Goal: Complete application form: Complete application form

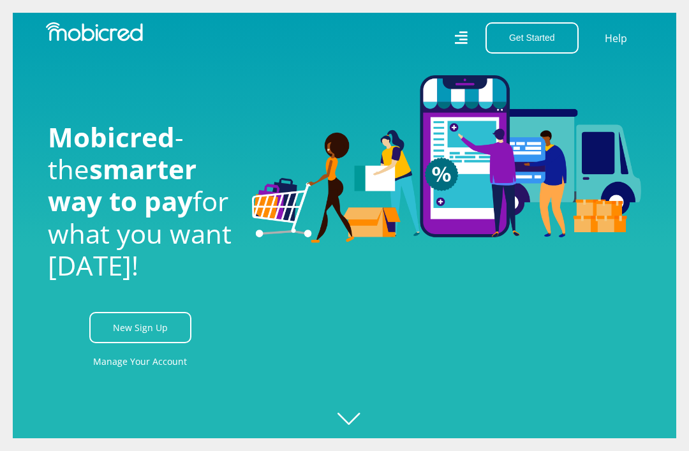
click at [155, 343] on link "New Sign Up" at bounding box center [140, 327] width 102 height 31
click at [169, 340] on link "New Sign Up" at bounding box center [140, 327] width 102 height 31
click at [173, 376] on link "Manage Your Account" at bounding box center [140, 361] width 94 height 29
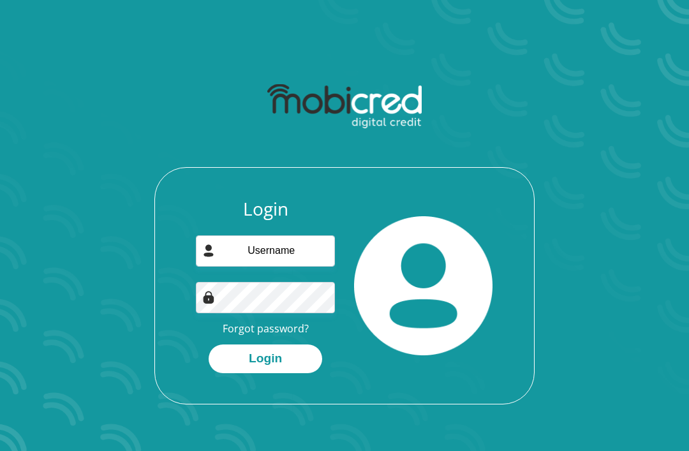
scroll to position [132, 0]
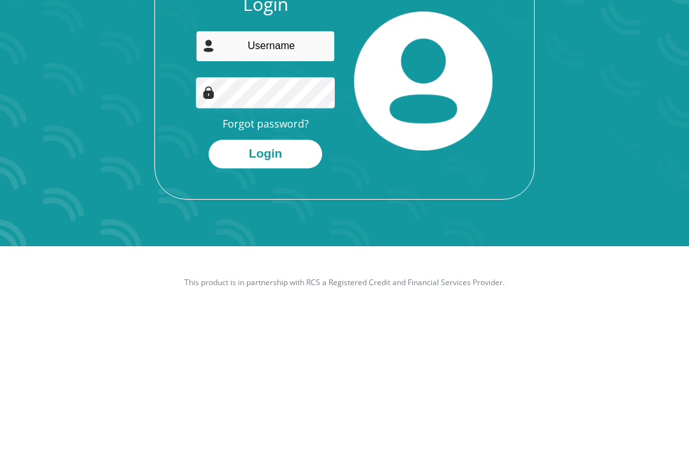
type input "[PERSON_NAME][EMAIL_ADDRESS][DOMAIN_NAME]"
click at [265, 272] on button "Login" at bounding box center [264, 286] width 113 height 29
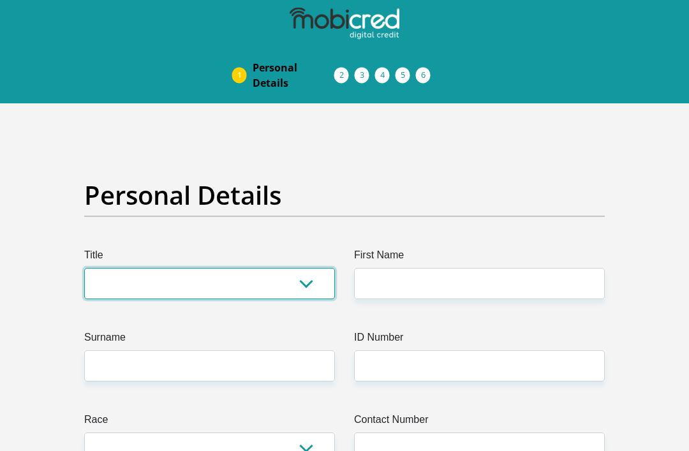
click at [317, 286] on select "Mr Ms Mrs Dr [PERSON_NAME]" at bounding box center [209, 283] width 251 height 31
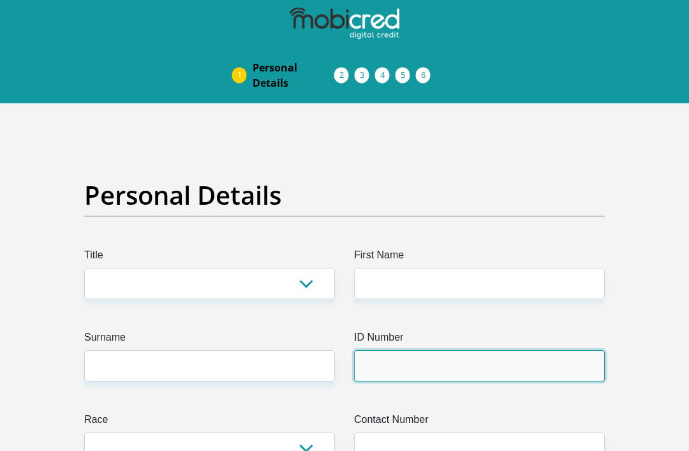
click at [416, 363] on input "ID Number" at bounding box center [479, 365] width 251 height 31
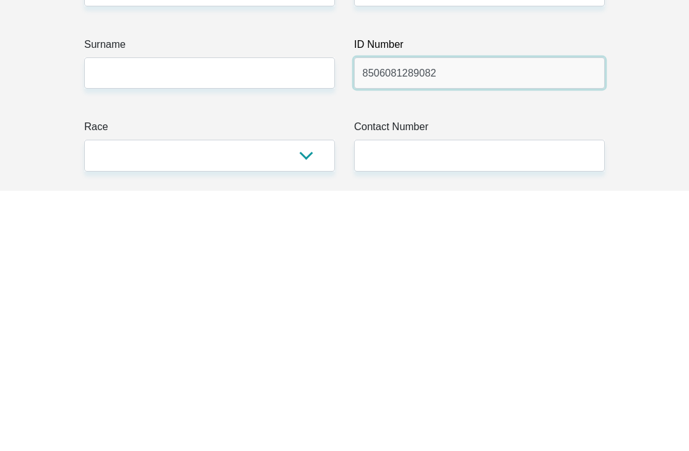
type input "8506081289082"
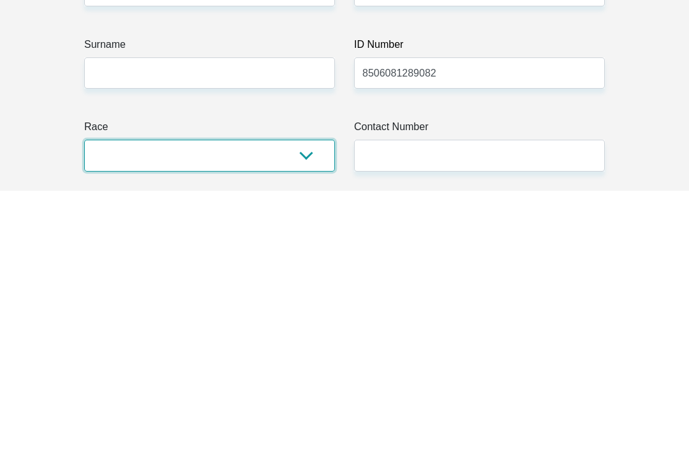
click at [309, 400] on select "Black Coloured Indian White Other" at bounding box center [209, 415] width 251 height 31
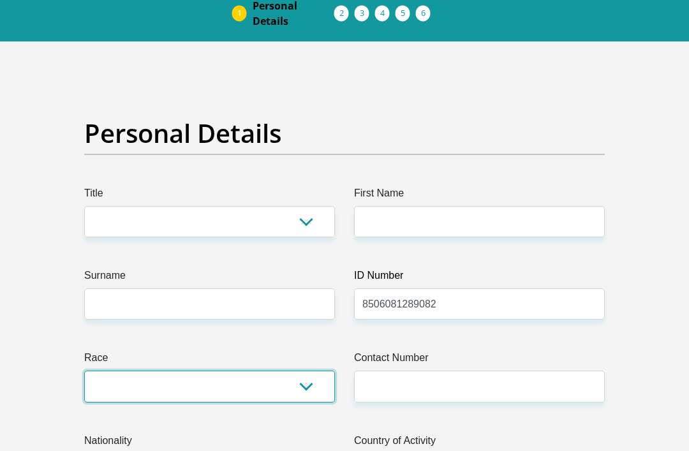
scroll to position [60, 0]
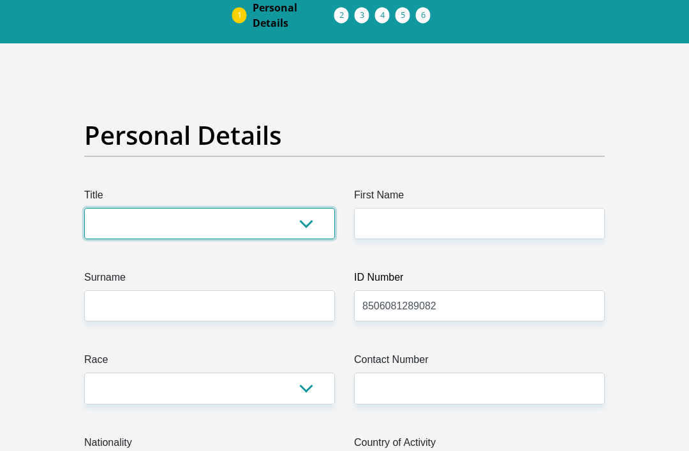
click at [305, 223] on select "Mr Ms Mrs Dr Other" at bounding box center [209, 223] width 251 height 31
select select "Mrs"
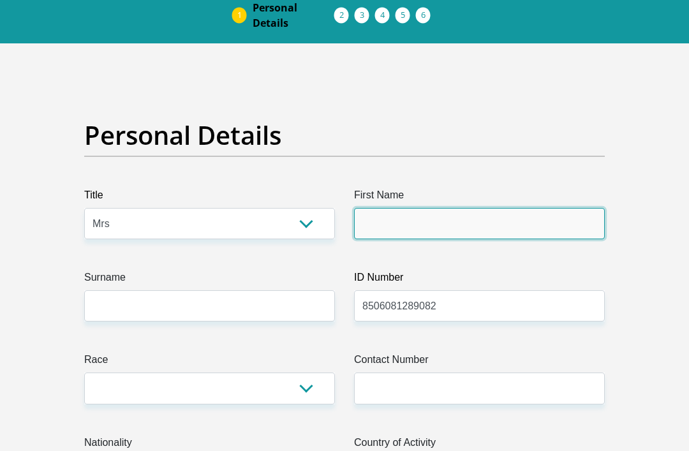
click at [422, 228] on input "First Name" at bounding box center [479, 223] width 251 height 31
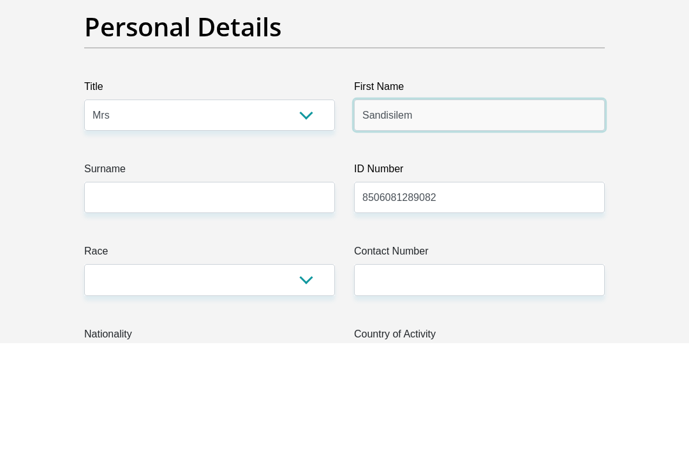
type input "Sandisile"
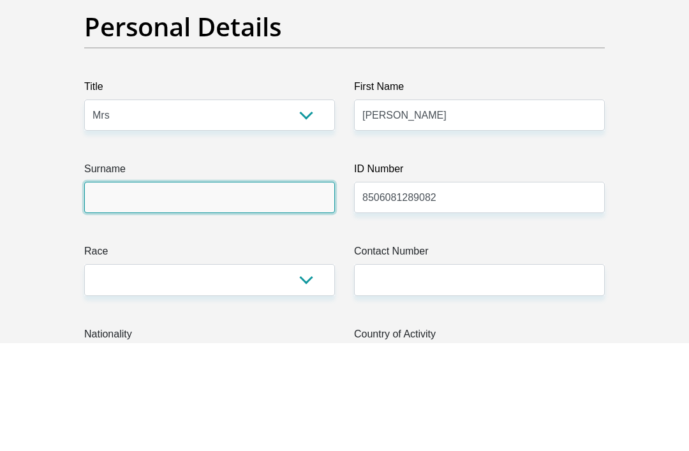
click at [187, 290] on input "Surname" at bounding box center [209, 305] width 251 height 31
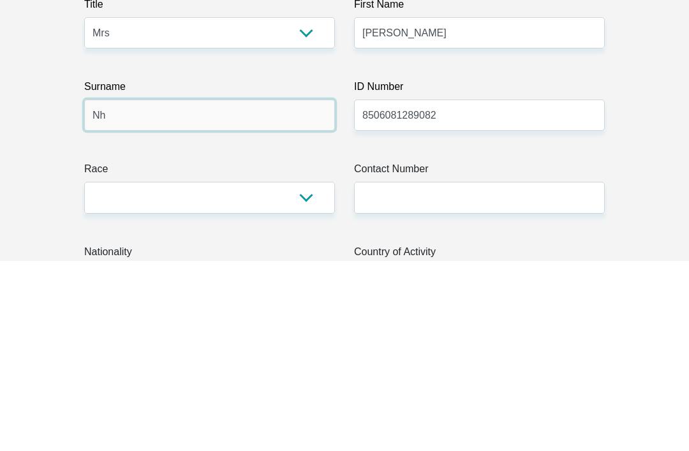
type input "N"
type input "Kanombirira"
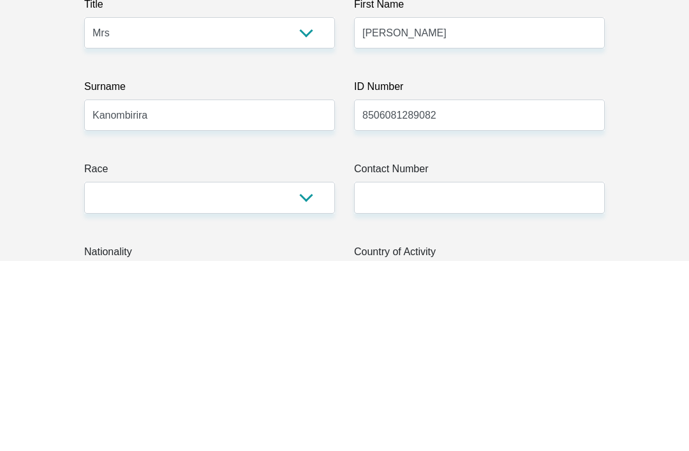
click at [308, 372] on select "Black Coloured Indian White Other" at bounding box center [209, 387] width 251 height 31
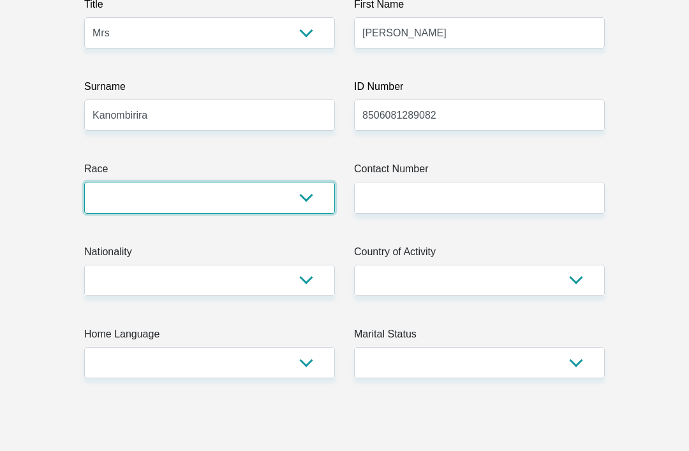
select select "1"
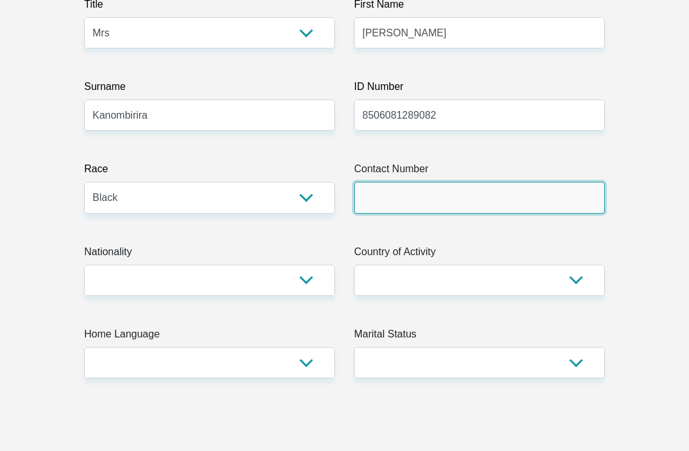
click at [471, 196] on input "Contact Number" at bounding box center [479, 197] width 251 height 31
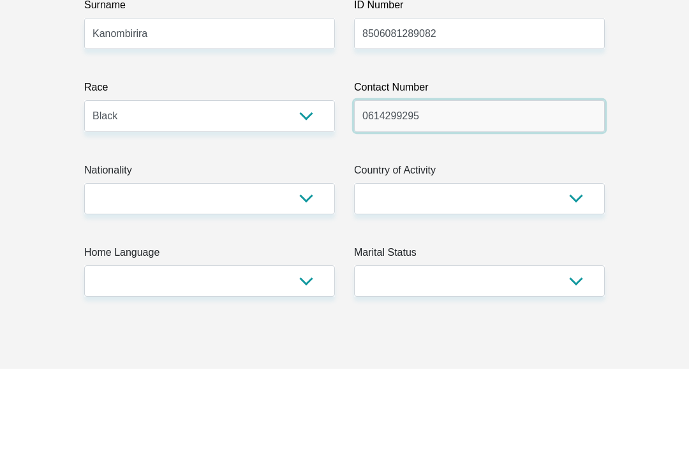
type input "0614299295"
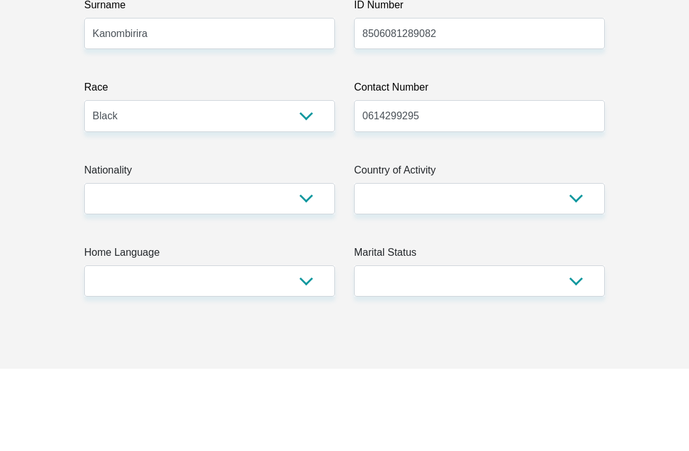
click at [579, 265] on select "South Africa Afghanistan Aland Islands Albania Algeria America Samoa American V…" at bounding box center [479, 280] width 251 height 31
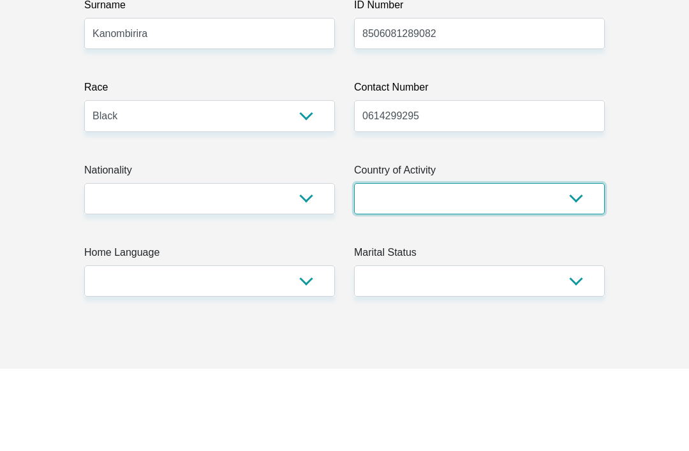
scroll to position [415, 0]
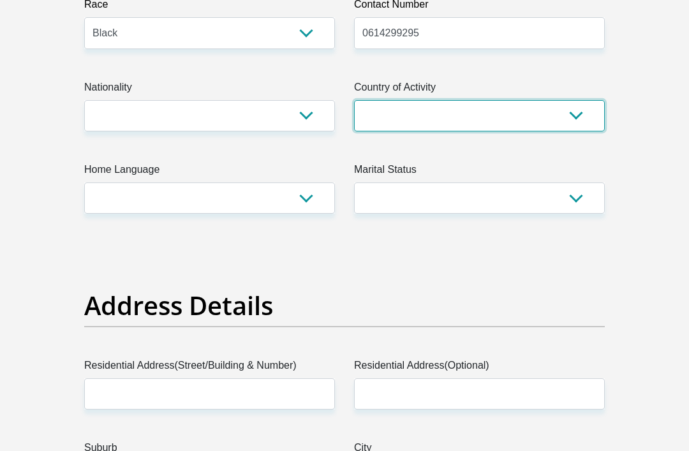
select select "ZAF"
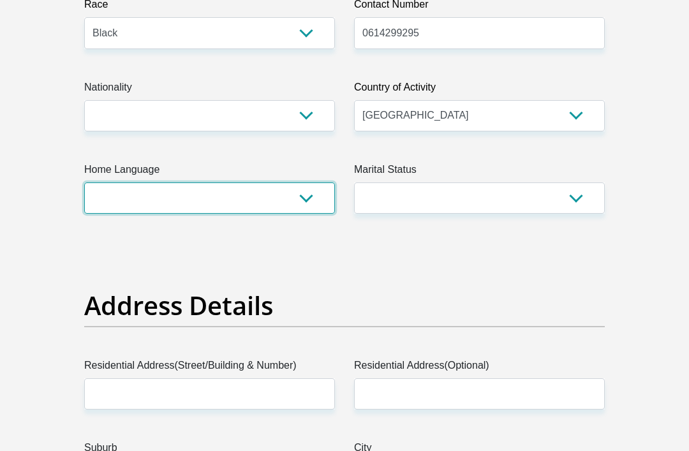
click at [295, 193] on select "Afrikaans English Sepedi South Ndebele Southern Sotho Swati Tsonga Tswana Venda…" at bounding box center [209, 197] width 251 height 31
select select "zul"
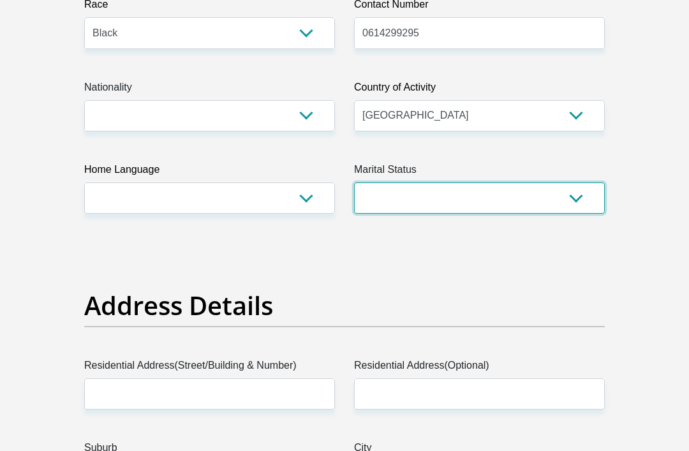
click at [567, 203] on select "Married ANC Single Divorced Widowed Married COP or Customary Law" at bounding box center [479, 197] width 251 height 31
select select "5"
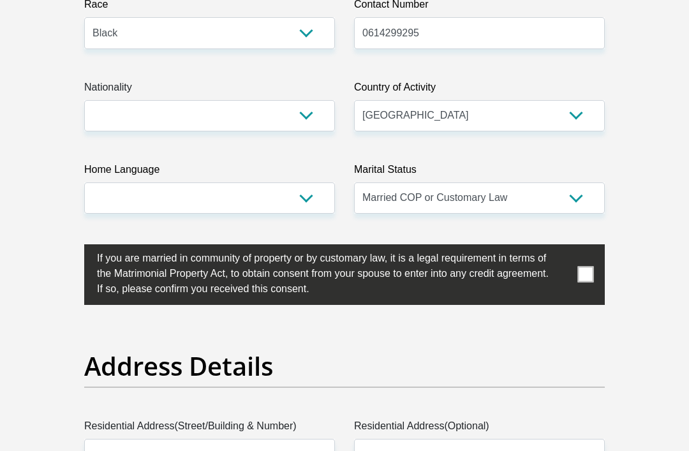
click at [586, 279] on span at bounding box center [586, 275] width 16 height 16
click at [71, 247] on input "checkbox" at bounding box center [71, 247] width 0 height 0
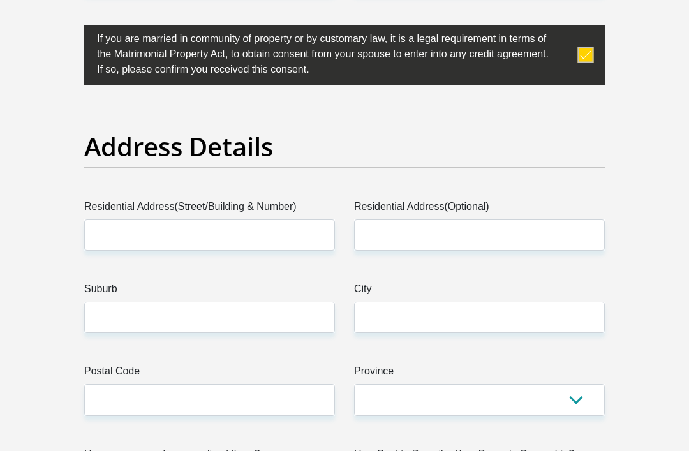
scroll to position [633, 0]
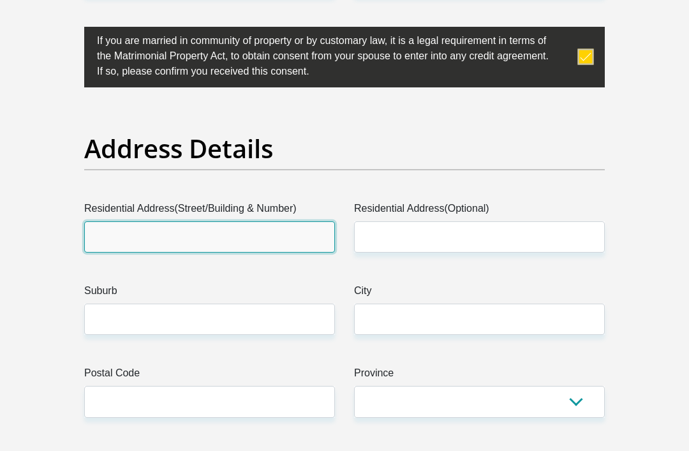
click at [200, 242] on input "Residential Address(Street/Building & Number)" at bounding box center [209, 236] width 251 height 31
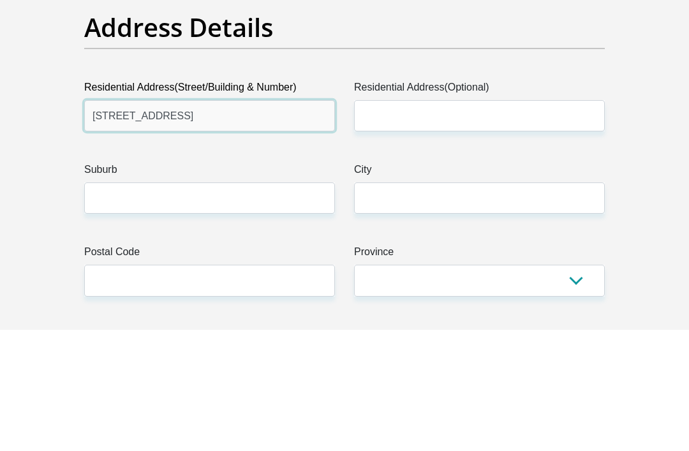
type input "6 Loerie street"
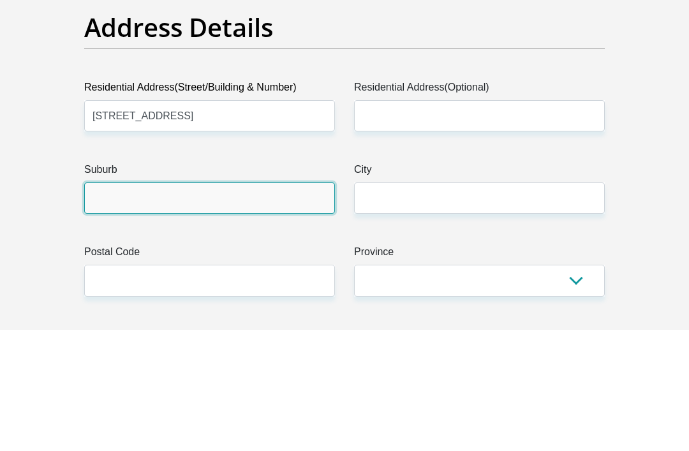
click at [247, 304] on input "Suburb" at bounding box center [209, 319] width 251 height 31
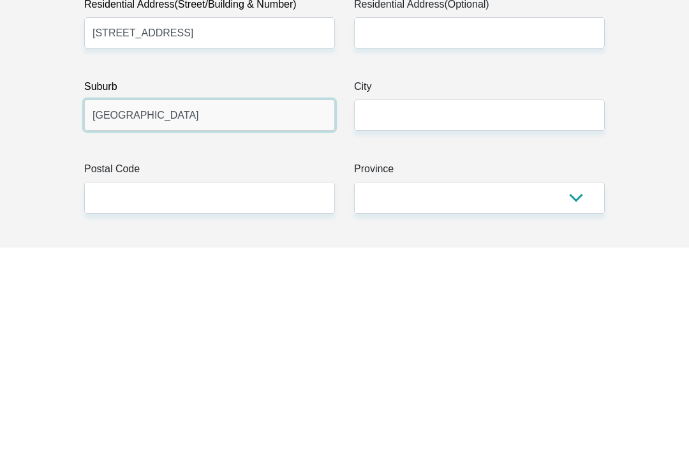
type input "Meyerton Park"
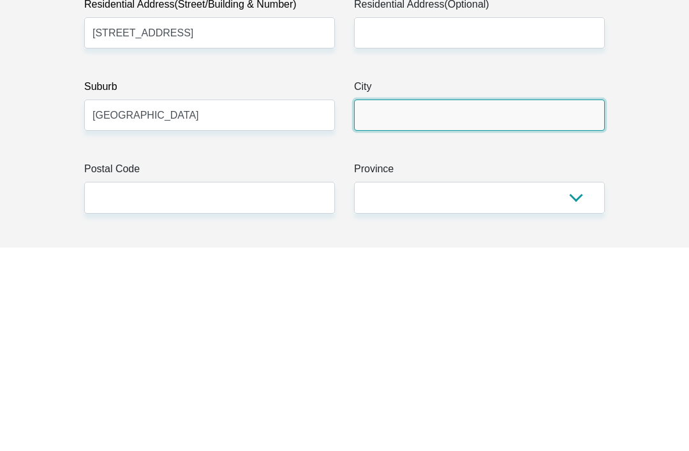
click at [425, 304] on input "City" at bounding box center [479, 319] width 251 height 31
type input "Meyerton"
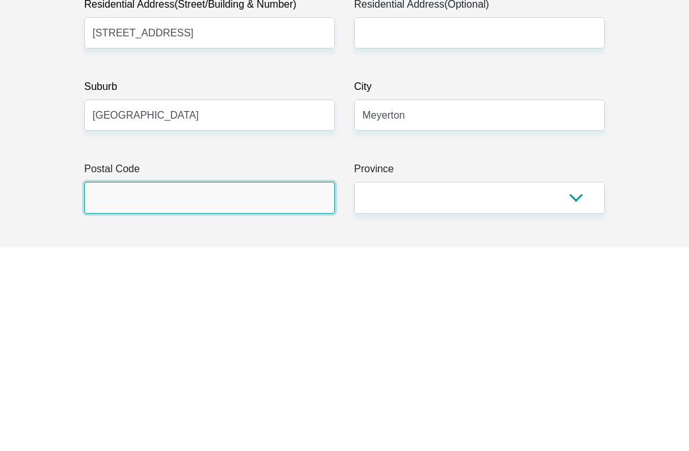
click at [238, 386] on input "Postal Code" at bounding box center [209, 401] width 251 height 31
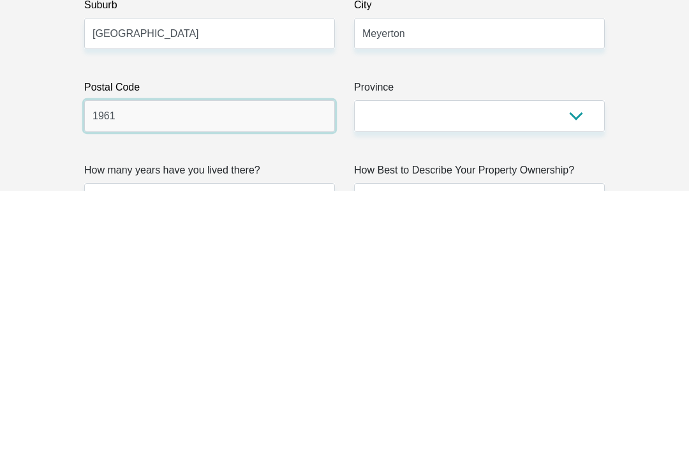
type input "1961"
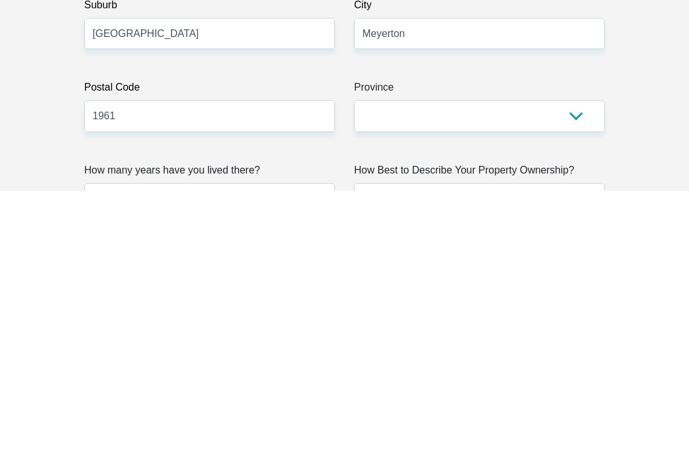
click at [572, 360] on select "Eastern Cape Free State Gauteng KwaZulu-Natal Limpopo Mpumalanga Northern Cape …" at bounding box center [479, 375] width 251 height 31
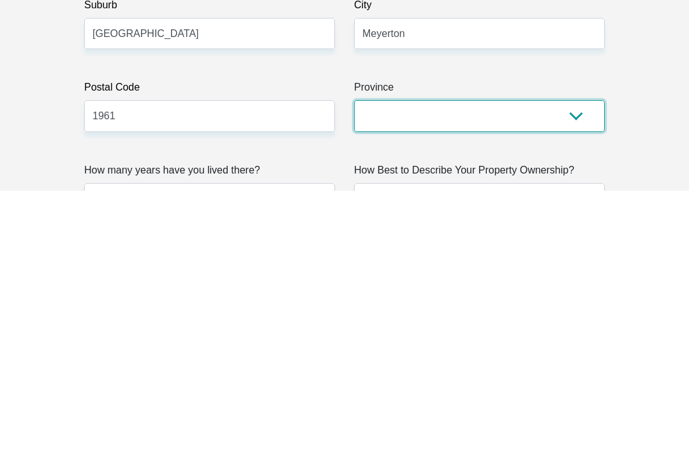
scroll to position [919, 0]
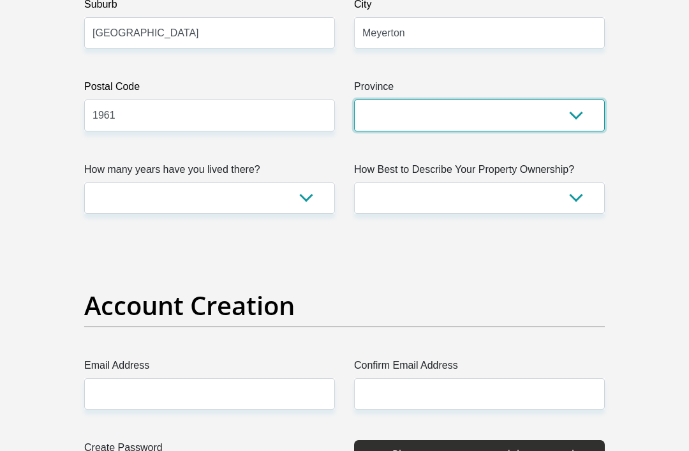
select select "Gauteng"
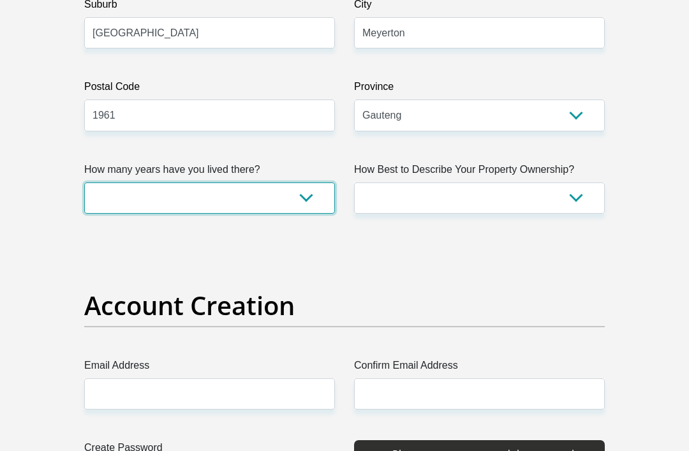
click at [305, 202] on select "less than 1 year 1-3 years 3-5 years 5+ years" at bounding box center [209, 197] width 251 height 31
select select "0"
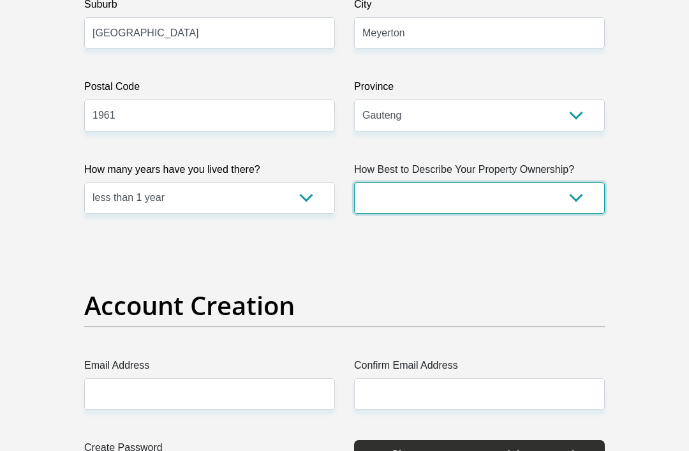
click at [583, 201] on select "Owned Rented Family Owned Company Dwelling" at bounding box center [479, 197] width 251 height 31
select select "Owned"
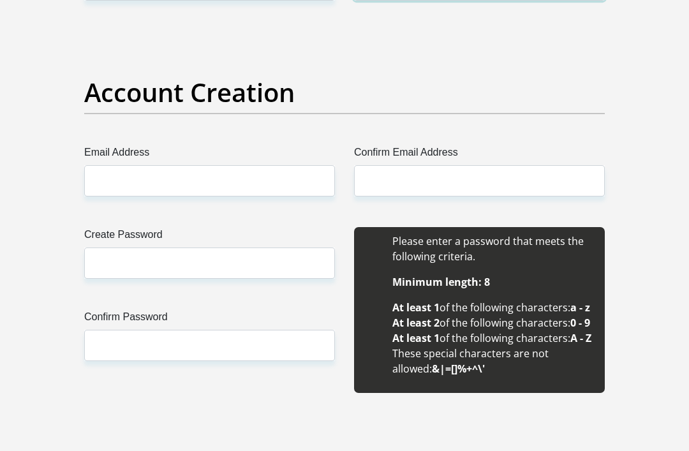
scroll to position [1132, 0]
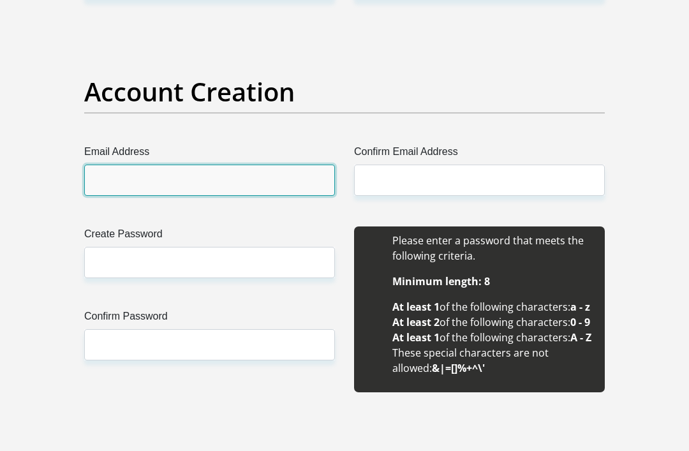
click at [194, 186] on input "Email Address" at bounding box center [209, 180] width 251 height 31
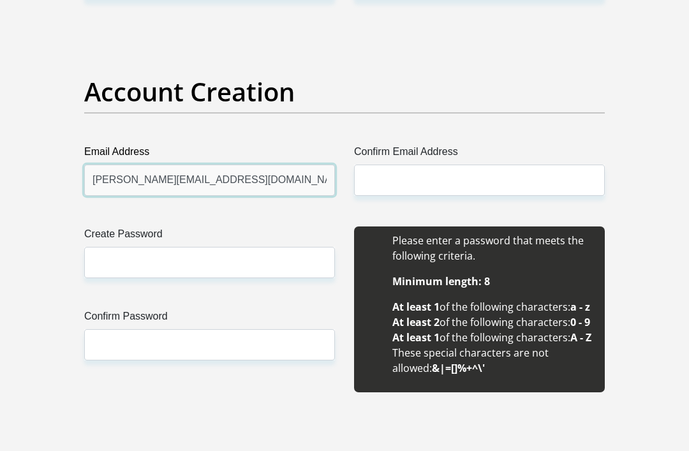
type input "melisa.s.nhlapho@icloud.com"
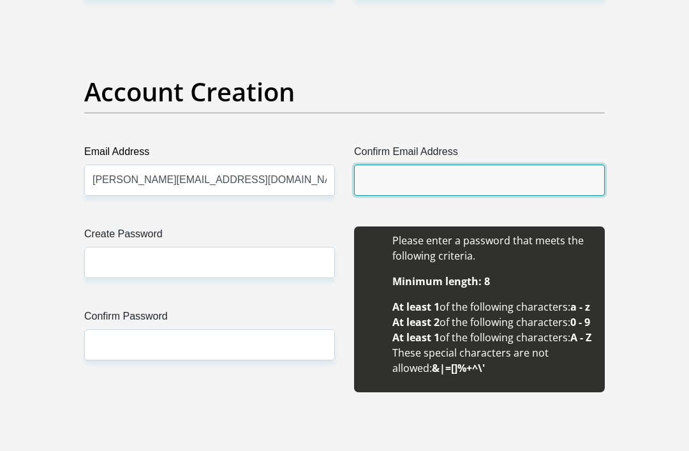
click at [441, 186] on input "Confirm Email Address" at bounding box center [479, 180] width 251 height 31
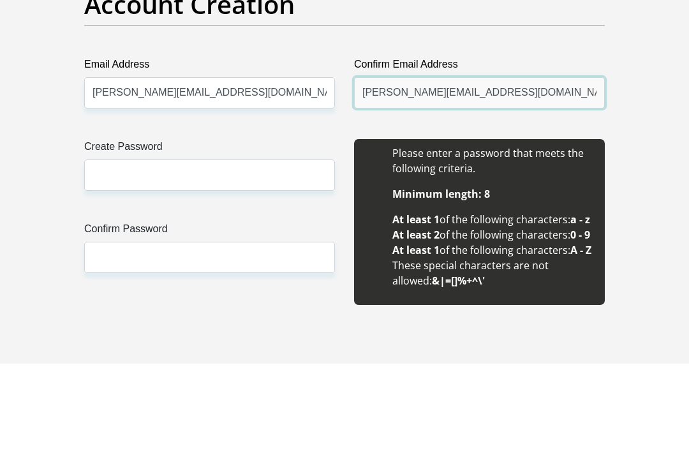
type input "melisa.s.nhlapho@icloud.com"
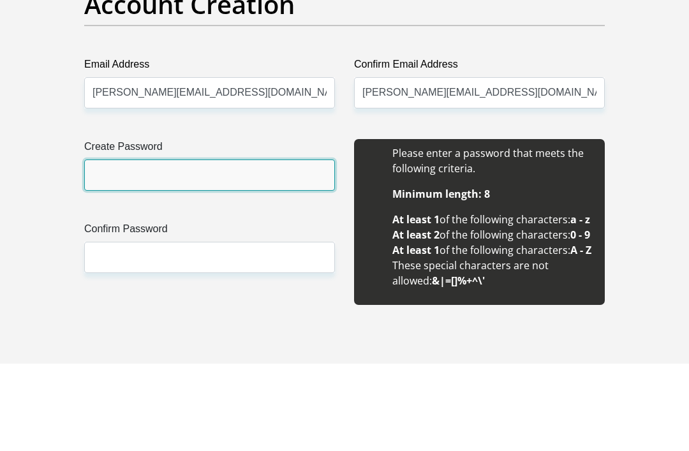
click at [240, 247] on input "Create Password" at bounding box center [209, 262] width 251 height 31
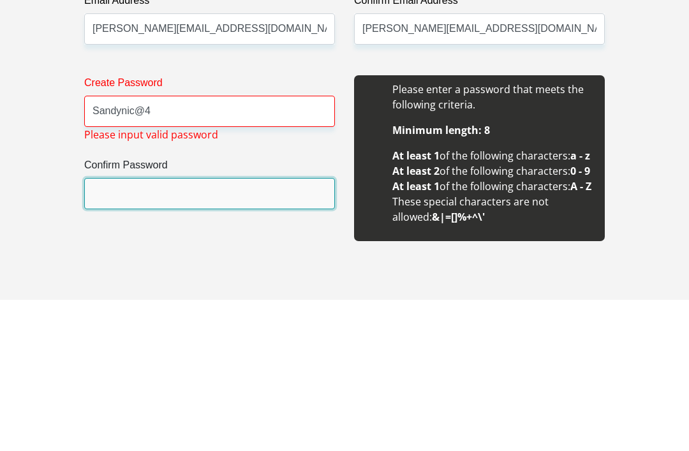
click at [179, 329] on input "Confirm Password" at bounding box center [209, 344] width 251 height 31
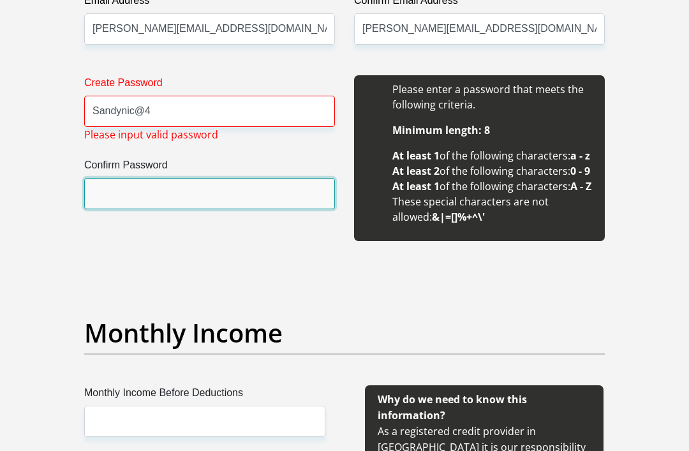
click at [203, 200] on input "Confirm Password" at bounding box center [209, 193] width 251 height 31
click at [221, 208] on input "Confirm Password" at bounding box center [209, 193] width 251 height 31
click at [239, 204] on input "Confirm Password" at bounding box center [209, 193] width 251 height 31
click at [235, 198] on input "Confirm Password" at bounding box center [209, 193] width 251 height 31
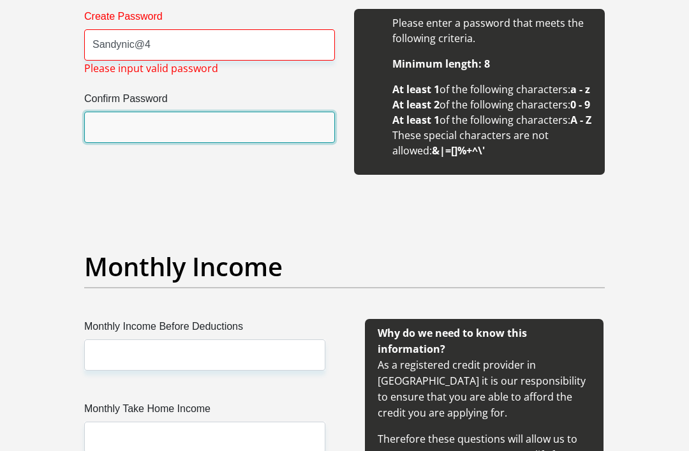
click at [278, 118] on input "Confirm Password" at bounding box center [209, 127] width 251 height 31
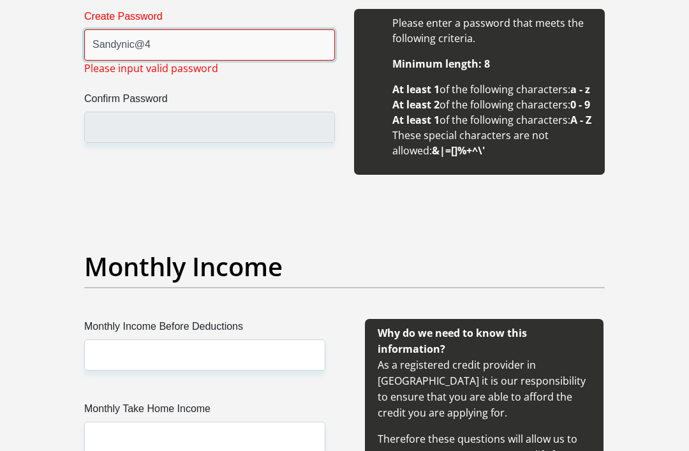
click at [232, 46] on input "Sandynic@4" at bounding box center [209, 44] width 251 height 31
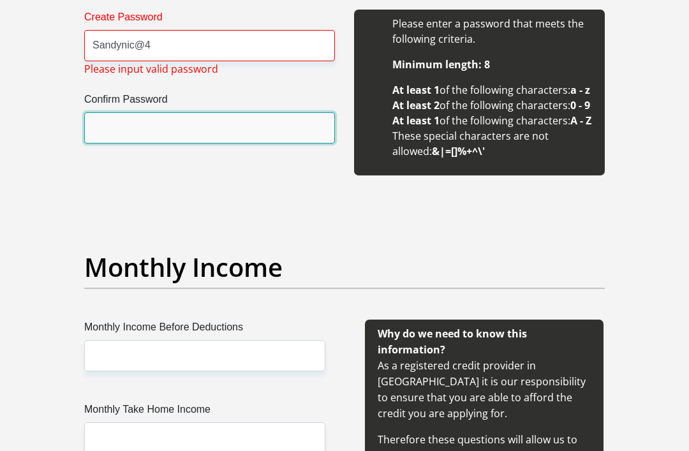
click at [228, 133] on input "Confirm Password" at bounding box center [209, 127] width 251 height 31
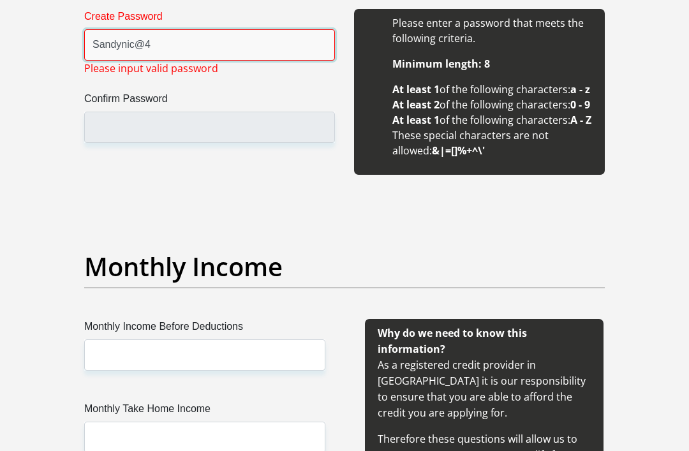
click at [219, 55] on input "Sandynic@4" at bounding box center [209, 44] width 251 height 31
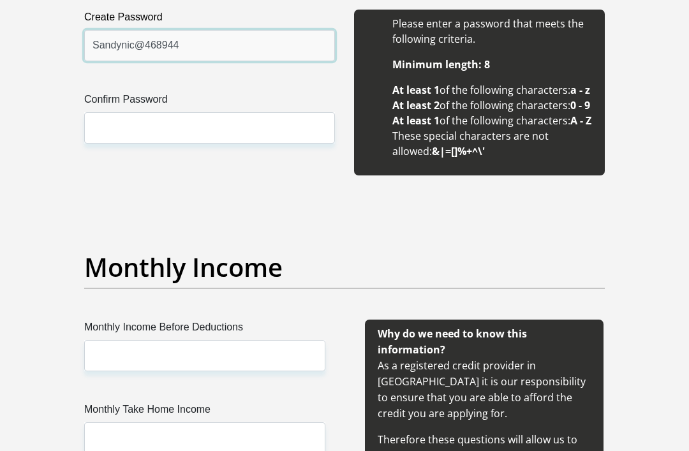
type input "Sandynic@468944"
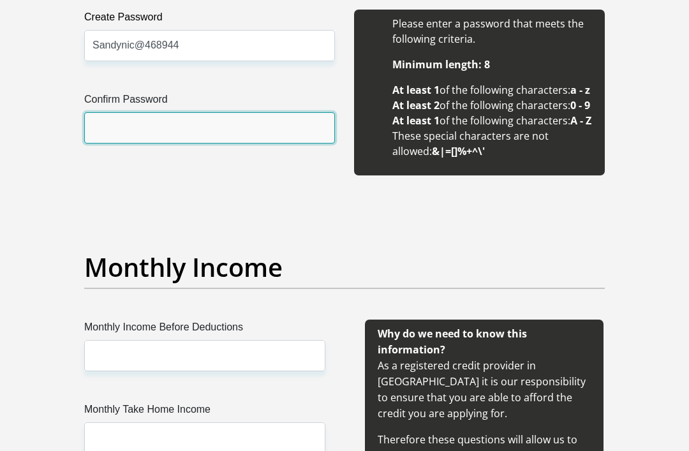
click at [223, 122] on input "Confirm Password" at bounding box center [209, 127] width 251 height 31
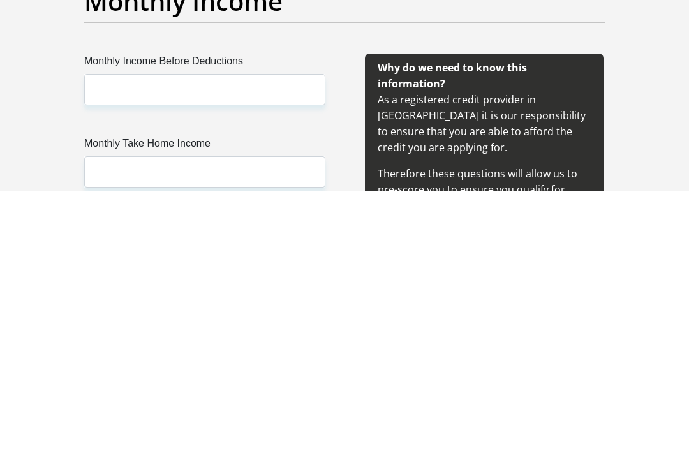
scroll to position [1356, 0]
type input "Sandynic@468944"
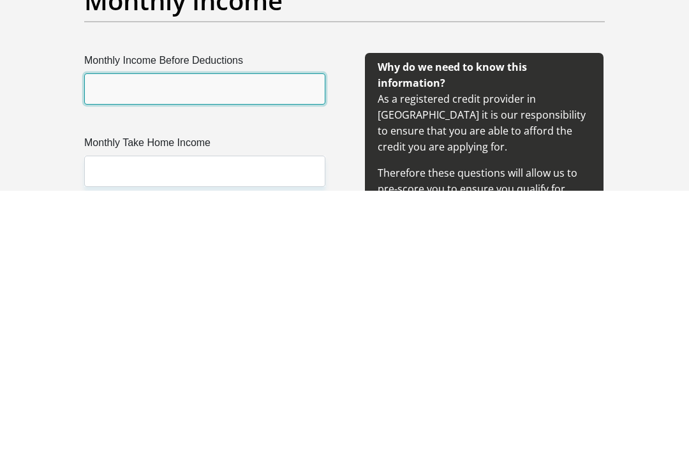
click at [264, 333] on input "Monthly Income Before Deductions" at bounding box center [204, 348] width 241 height 31
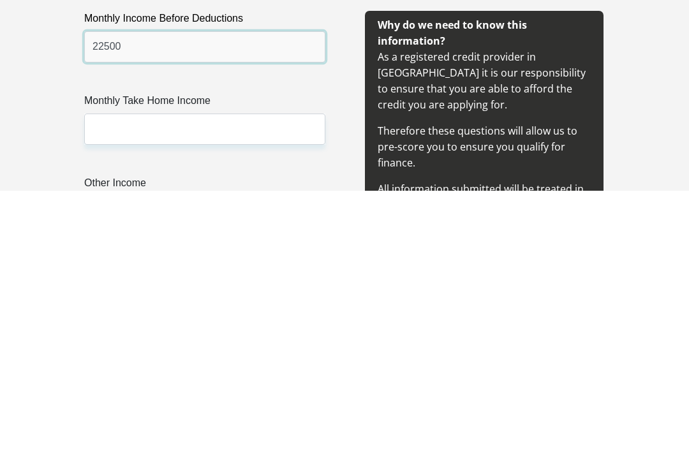
scroll to position [1398, 0]
type input "22500"
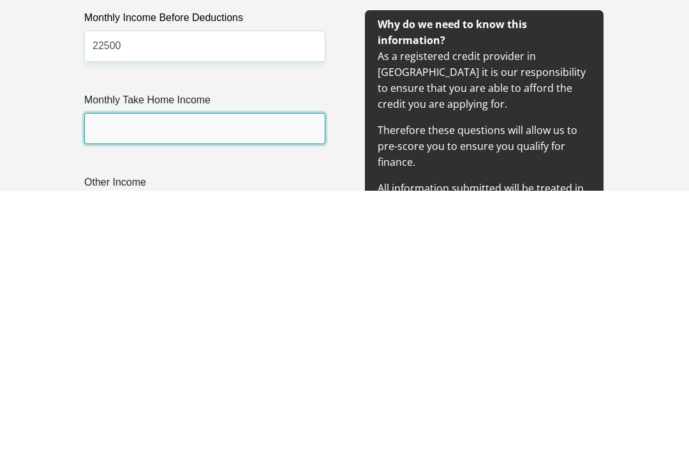
click at [247, 373] on input "Monthly Take Home Income" at bounding box center [204, 388] width 241 height 31
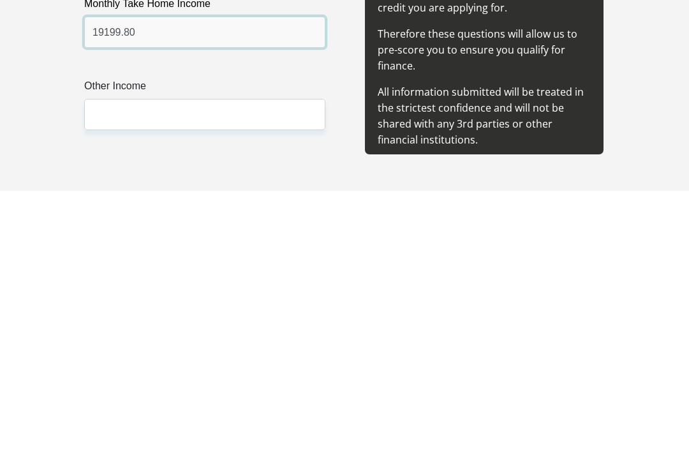
scroll to position [1498, 0]
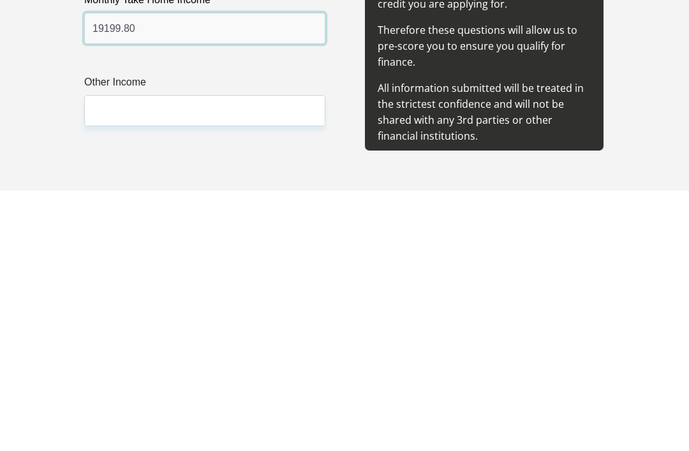
type input "19199.80"
click at [182, 355] on input "Other Income" at bounding box center [204, 370] width 241 height 31
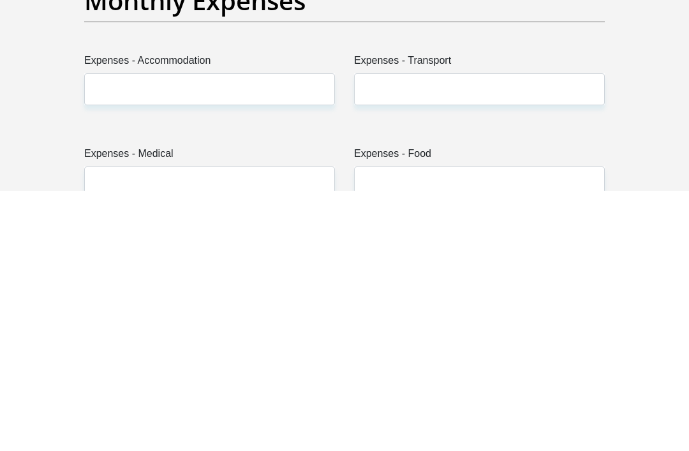
scroll to position [1716, 0]
type input "5000"
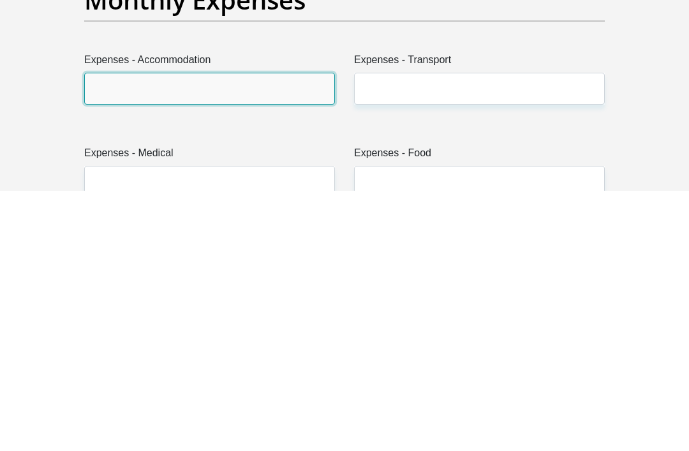
click at [203, 333] on input "Expenses - Accommodation" at bounding box center [209, 348] width 251 height 31
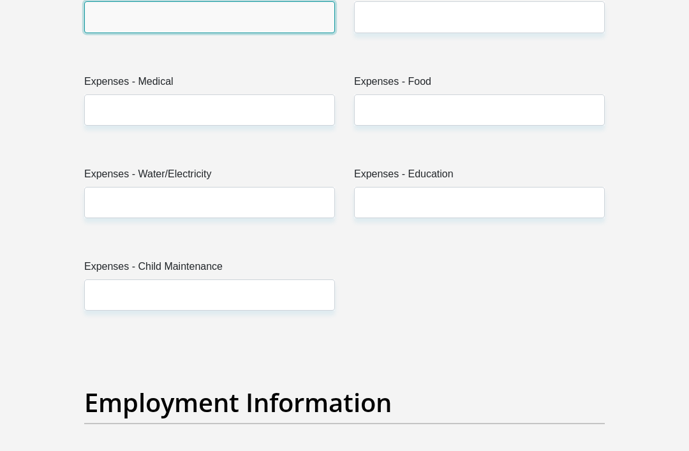
scroll to position [2047, 0]
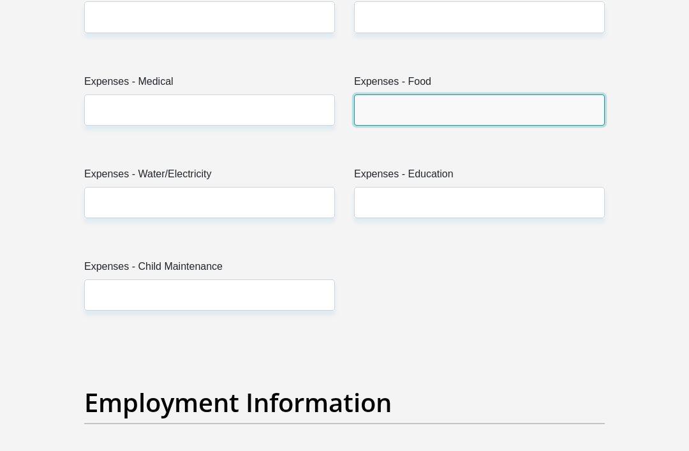
click at [455, 126] on input "Expenses - Food" at bounding box center [479, 110] width 251 height 31
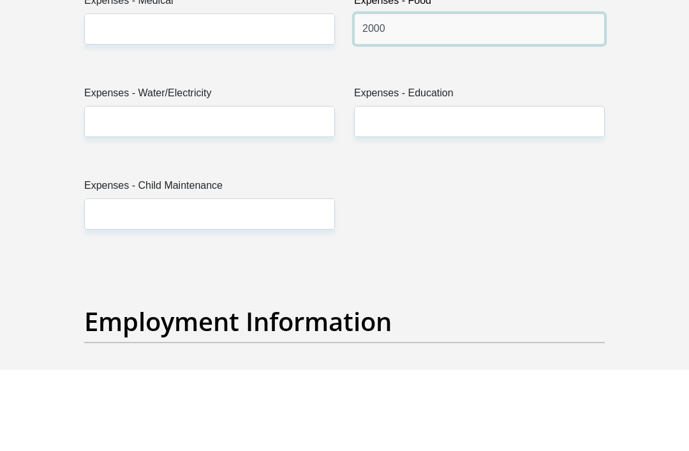
type input "2000"
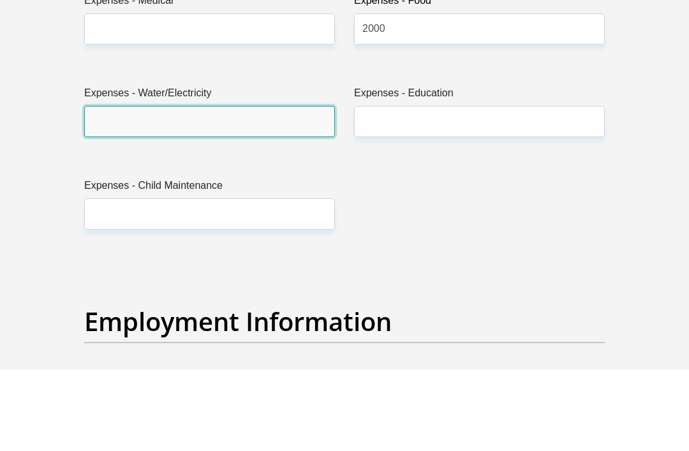
click at [232, 187] on input "Expenses - Water/Electricity" at bounding box center [209, 202] width 251 height 31
type input "1"
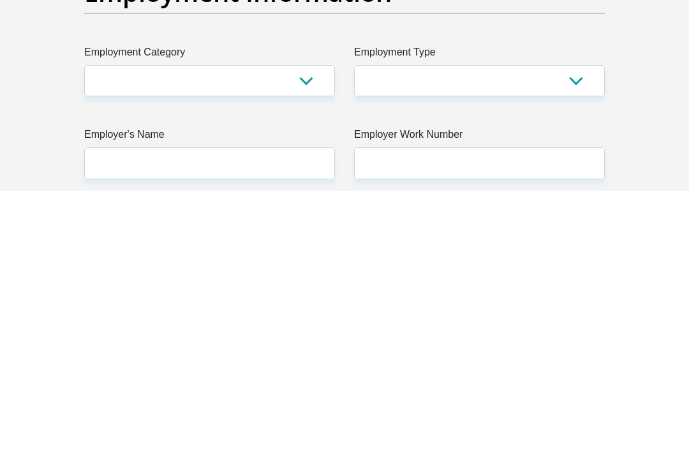
scroll to position [2198, 0]
type input "500"
click at [312, 325] on select "AGRICULTURE ALCOHOL & TOBACCO CONSTRUCTION MATERIALS METALLURGY EQUIPMENT FOR R…" at bounding box center [209, 340] width 251 height 31
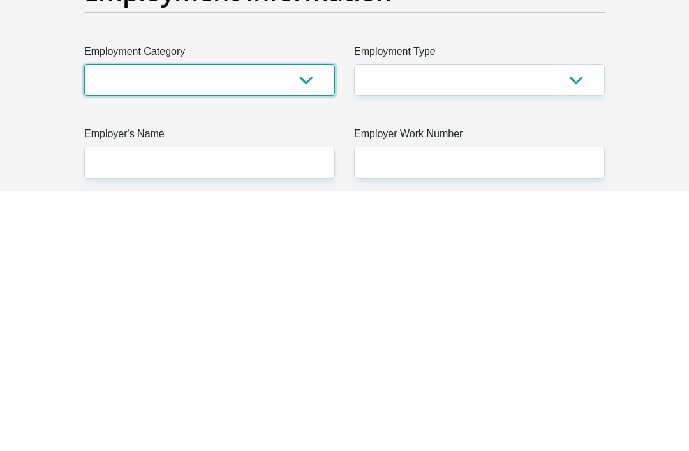
scroll to position [2459, 0]
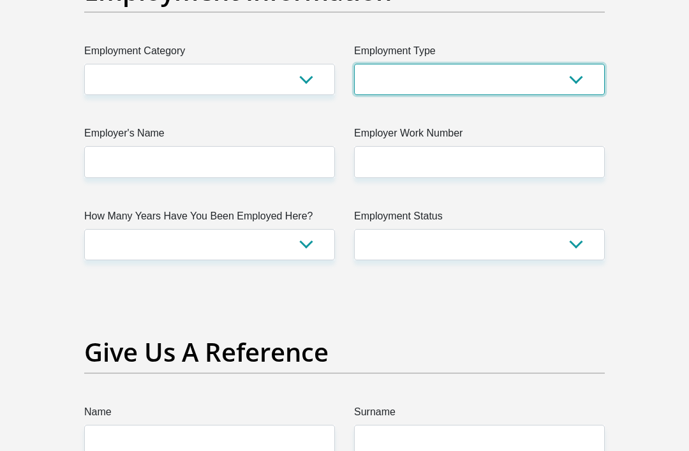
click at [584, 95] on select "College/Lecturer Craft Seller Creative Driver Executive Farmer Forces - Non Com…" at bounding box center [479, 79] width 251 height 31
select select "Self-Employed"
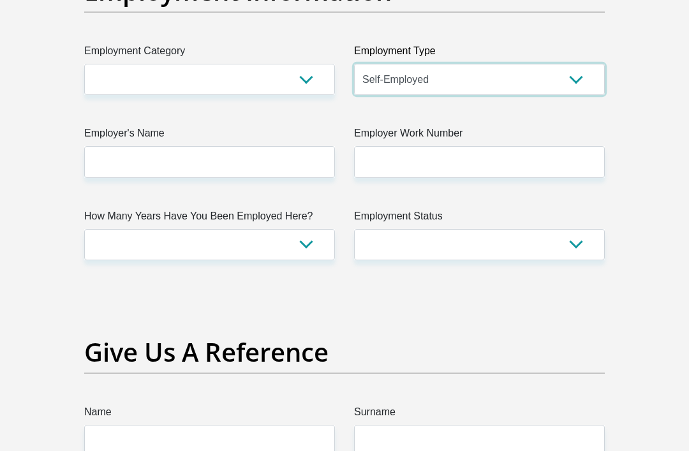
click at [581, 95] on select "College/Lecturer Craft Seller Creative Driver Executive Farmer Forces - Non Com…" at bounding box center [479, 79] width 251 height 31
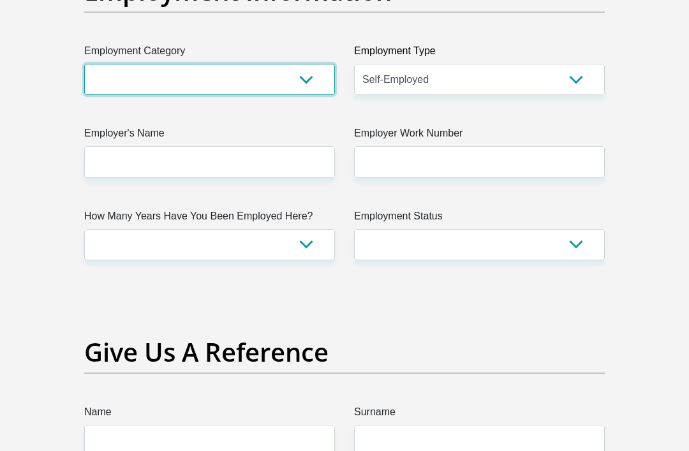
click at [304, 95] on select "AGRICULTURE ALCOHOL & TOBACCO CONSTRUCTION MATERIALS METALLURGY EQUIPMENT FOR R…" at bounding box center [209, 79] width 251 height 31
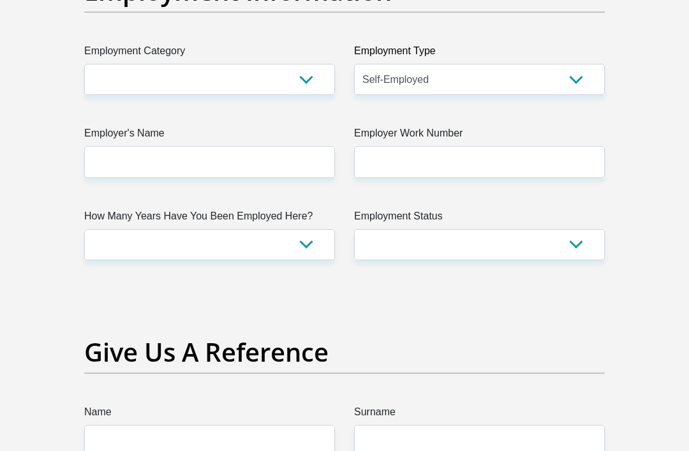
click at [495, 64] on label "Employment Type" at bounding box center [479, 53] width 251 height 20
click at [495, 90] on select "College/Lecturer Craft Seller Creative Driver Executive Farmer Forces - Non Com…" at bounding box center [479, 79] width 251 height 31
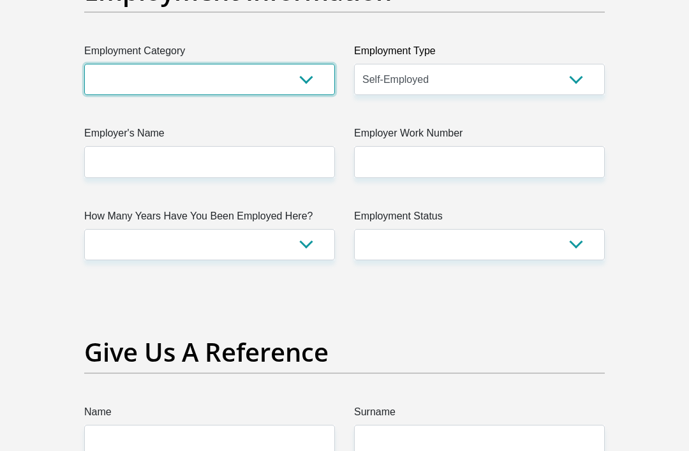
click at [317, 95] on select "AGRICULTURE ALCOHOL & TOBACCO CONSTRUCTION MATERIALS METALLURGY EQUIPMENT FOR R…" at bounding box center [209, 79] width 251 height 31
select select "14"
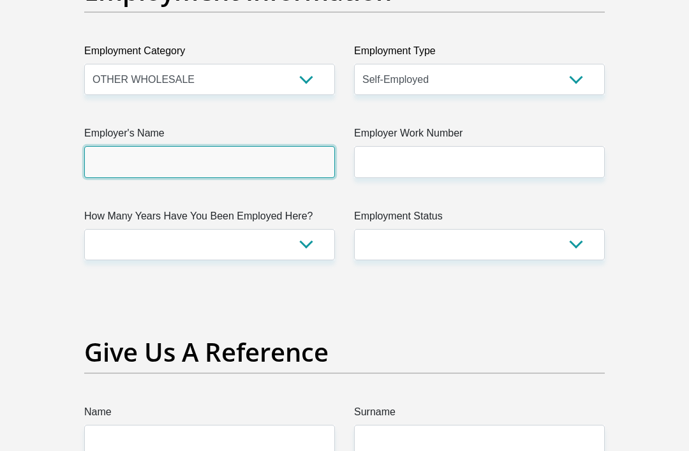
click at [267, 177] on input "Employer's Name" at bounding box center [209, 161] width 251 height 31
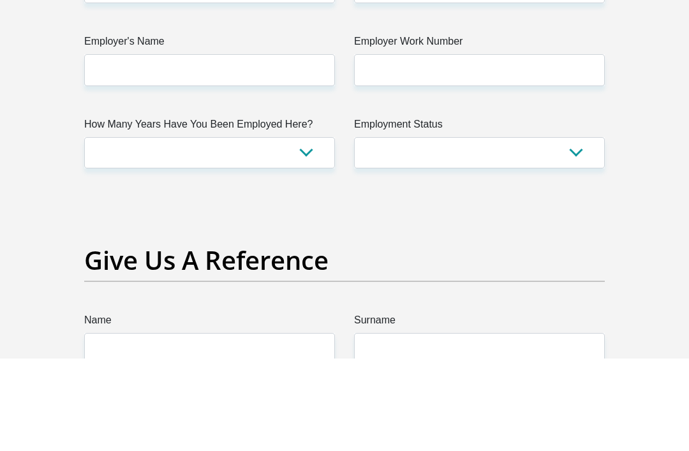
click at [576, 230] on select "Permanent/Full-time Part-time/Casual Contract Worker Self-Employed Housewife Re…" at bounding box center [479, 245] width 251 height 31
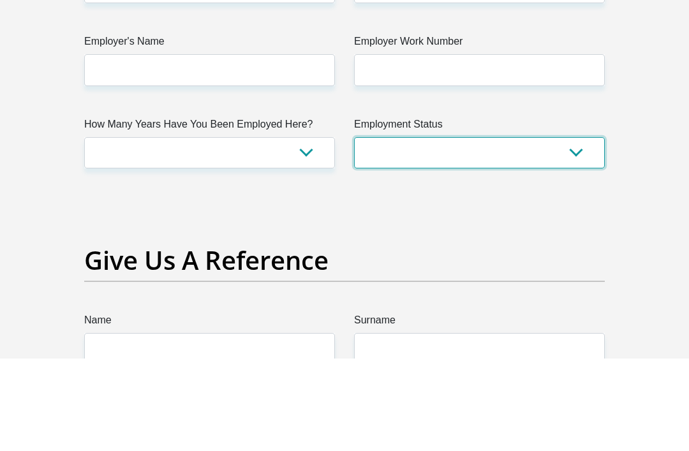
scroll to position [2634, 0]
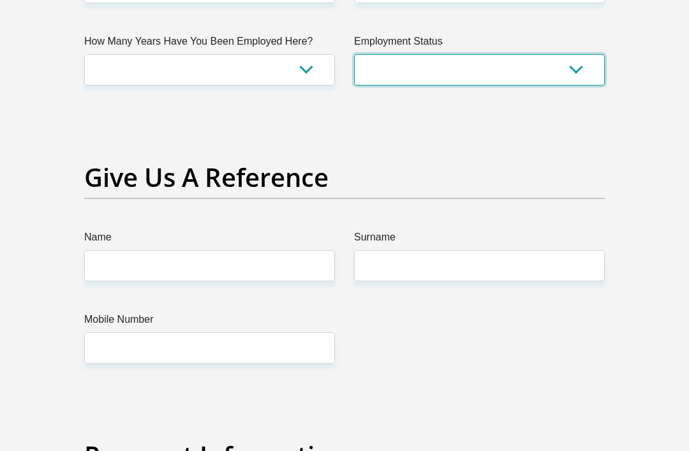
select select "1"
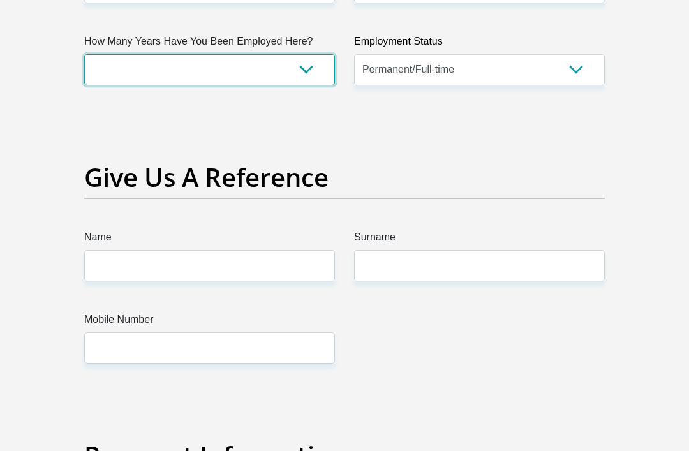
click at [309, 85] on select "less than 1 year 1-3 years 3-5 years 5+ years" at bounding box center [209, 69] width 251 height 31
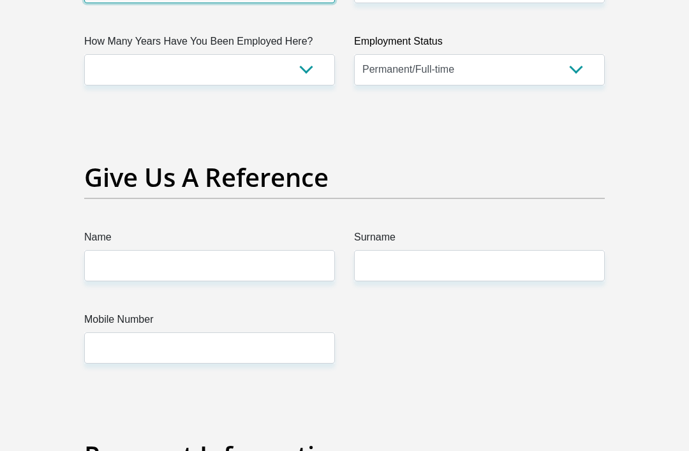
type input "S"
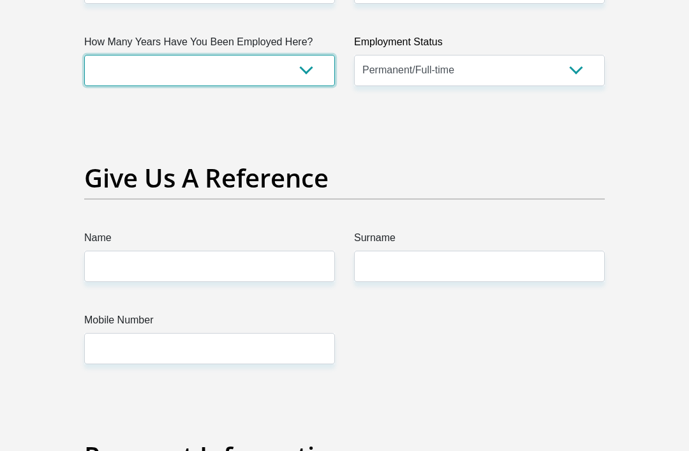
click at [309, 86] on select "less than 1 year 1-3 years 3-5 years 5+ years" at bounding box center [209, 70] width 251 height 31
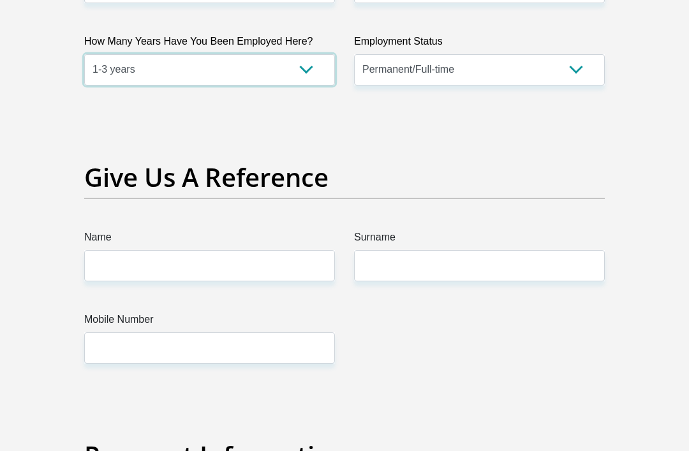
click at [316, 85] on select "less than 1 year 1-3 years 3-5 years 5+ years" at bounding box center [209, 69] width 251 height 31
select select "48"
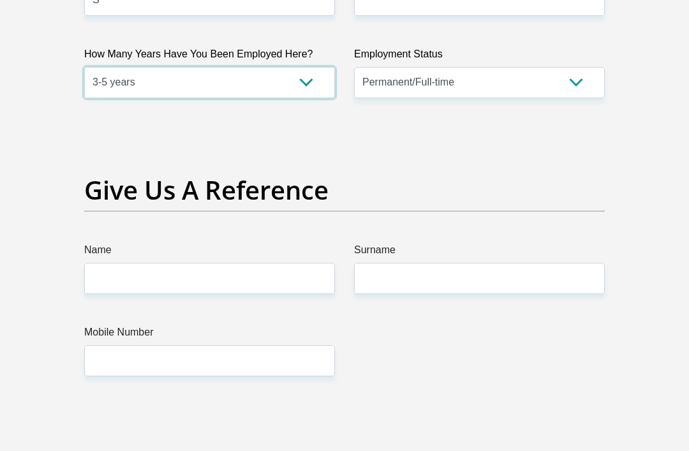
scroll to position [2624, 0]
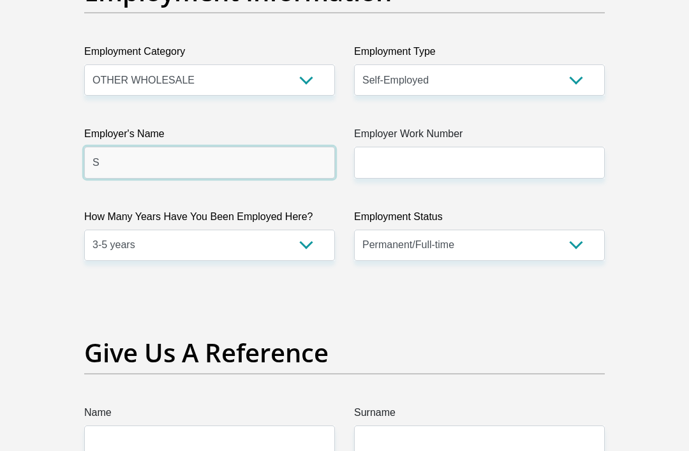
click at [140, 179] on input "S" at bounding box center [209, 162] width 251 height 31
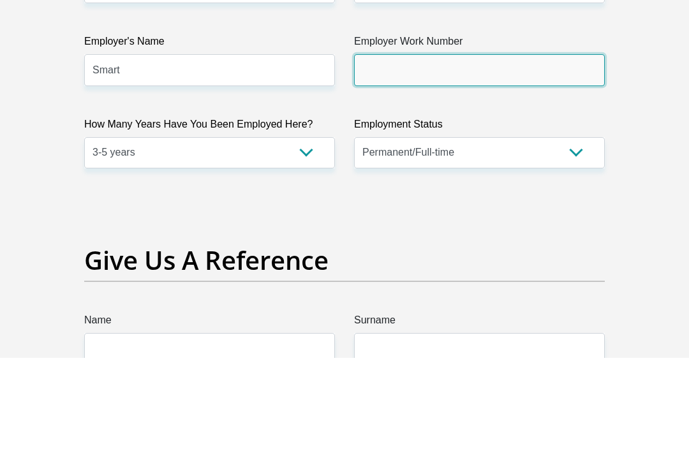
click at [421, 147] on input "Employer Work Number" at bounding box center [479, 162] width 251 height 31
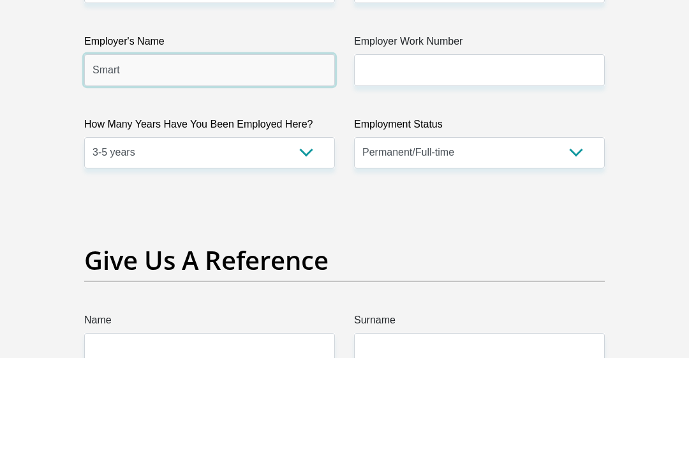
click at [153, 147] on input "Smart" at bounding box center [209, 162] width 251 height 31
type input "SmartMeAcademy"
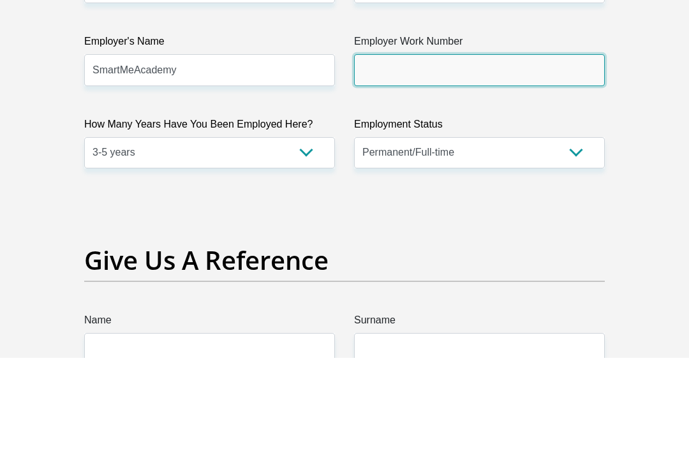
click at [474, 147] on input "Employer Work Number" at bounding box center [479, 162] width 251 height 31
click at [484, 147] on input "Employer Work Number" at bounding box center [479, 162] width 251 height 31
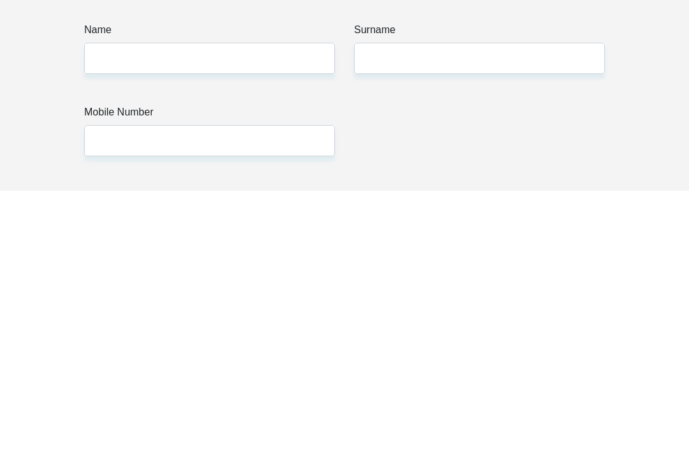
scroll to position [2590, 0]
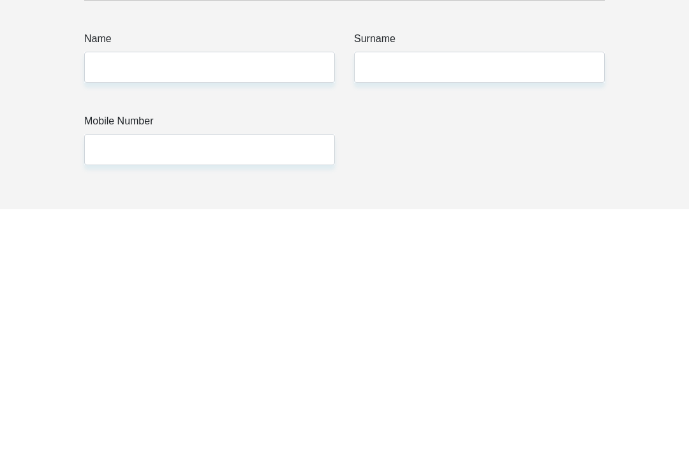
type input "0814255353"
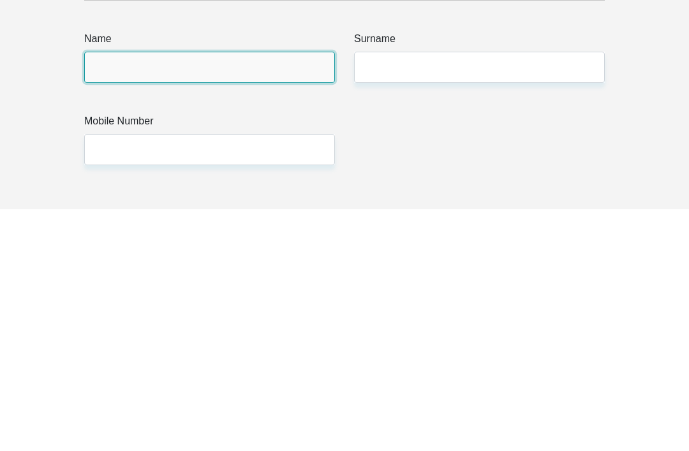
click at [235, 294] on input "Name" at bounding box center [209, 309] width 251 height 31
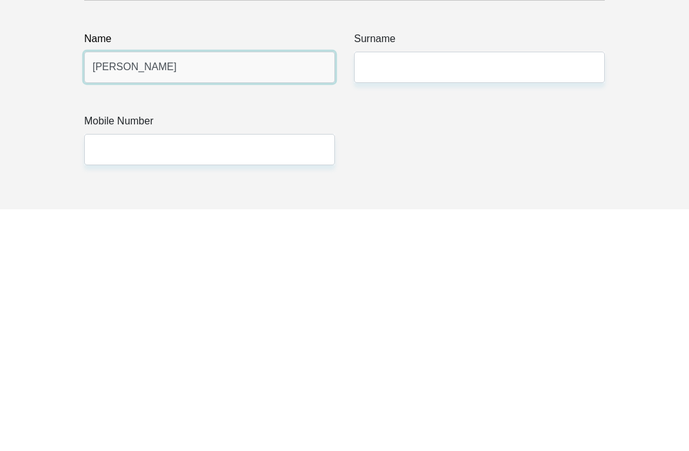
type input "Nicholas"
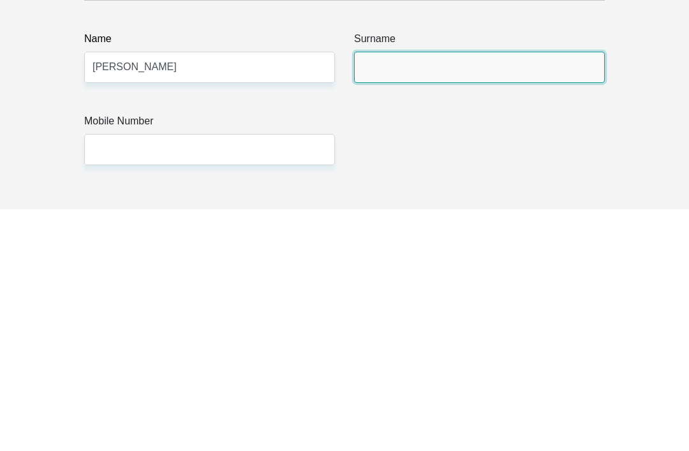
click at [461, 294] on input "Surname" at bounding box center [479, 309] width 251 height 31
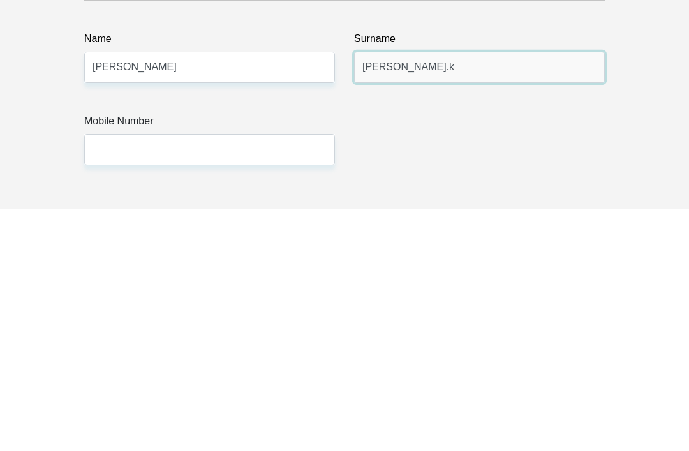
type input "Dube.k"
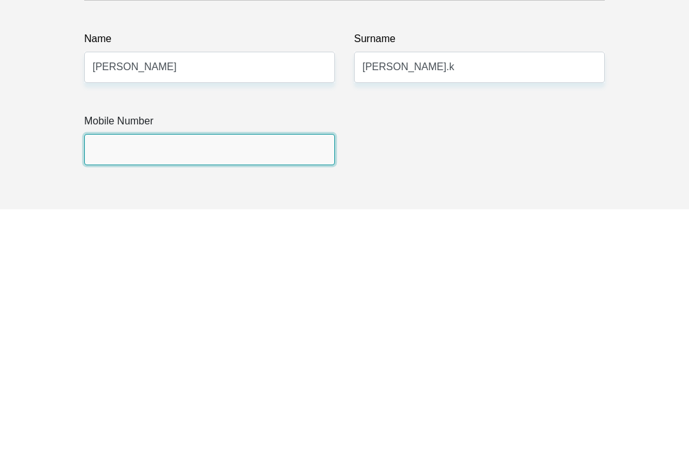
click at [242, 376] on input "Mobile Number" at bounding box center [209, 391] width 251 height 31
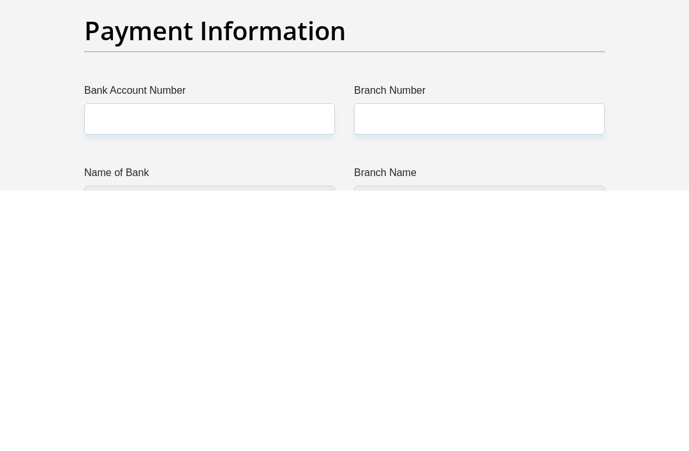
scroll to position [2806, 0]
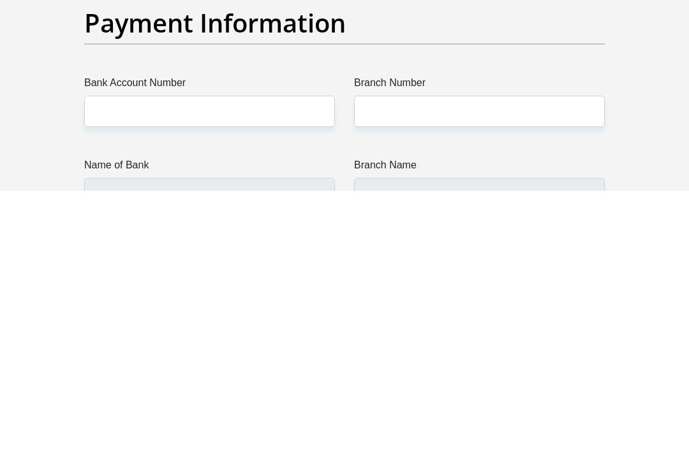
type input "0817915614"
click at [260, 356] on input "Bank Account Number" at bounding box center [209, 371] width 251 height 31
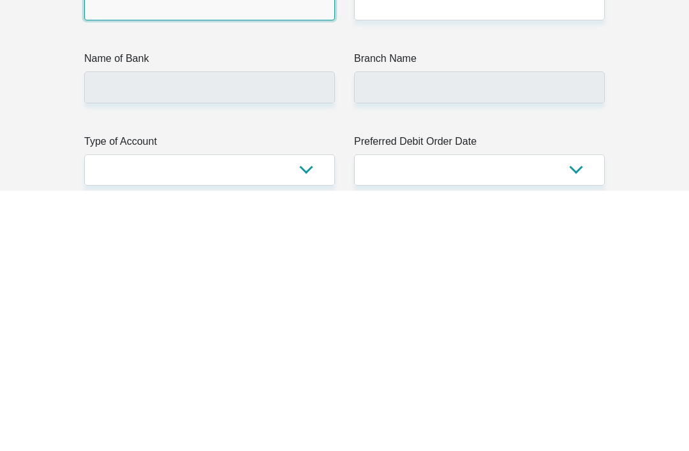
scroll to position [2915, 0]
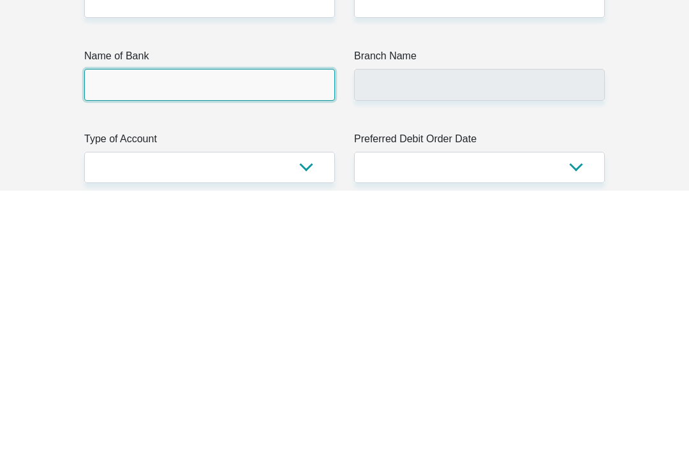
click at [270, 329] on input "Name of Bank" at bounding box center [209, 344] width 251 height 31
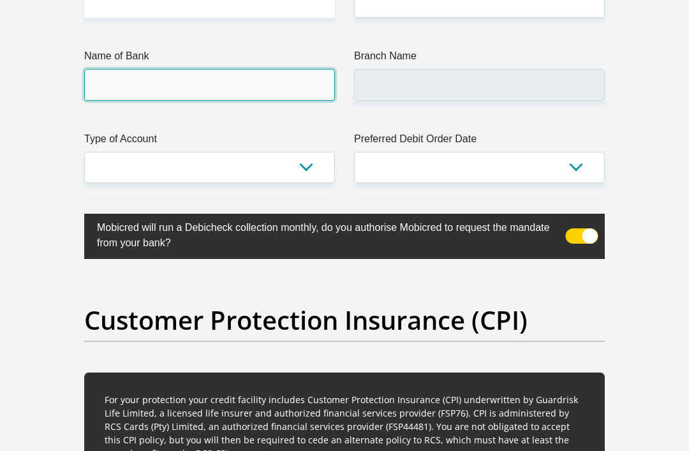
click at [260, 100] on input "Name of Bank" at bounding box center [209, 84] width 251 height 31
click at [262, 100] on input "Name of Bank" at bounding box center [209, 84] width 251 height 31
click at [284, 100] on input "Name of Bank" at bounding box center [209, 84] width 251 height 31
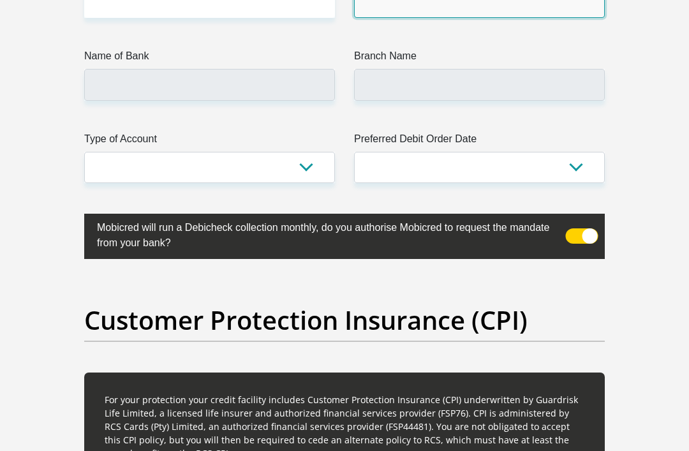
click at [434, 18] on input "Branch Number" at bounding box center [479, 2] width 251 height 31
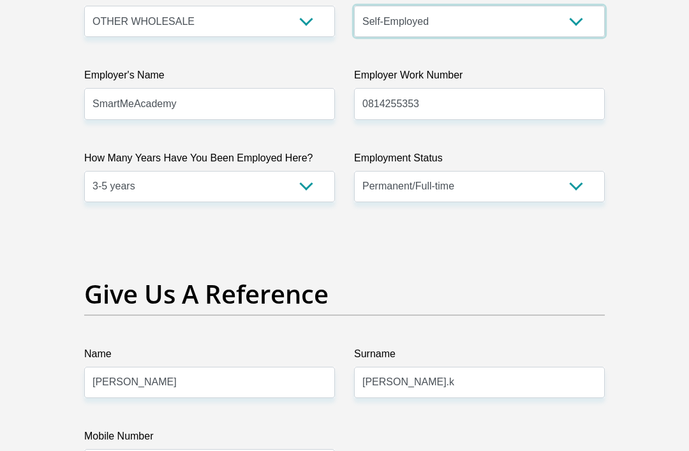
click at [576, 37] on select "College/Lecturer Craft Seller Creative Driver Executive Farmer Forces - Non Com…" at bounding box center [479, 21] width 251 height 31
select select "Teacher"
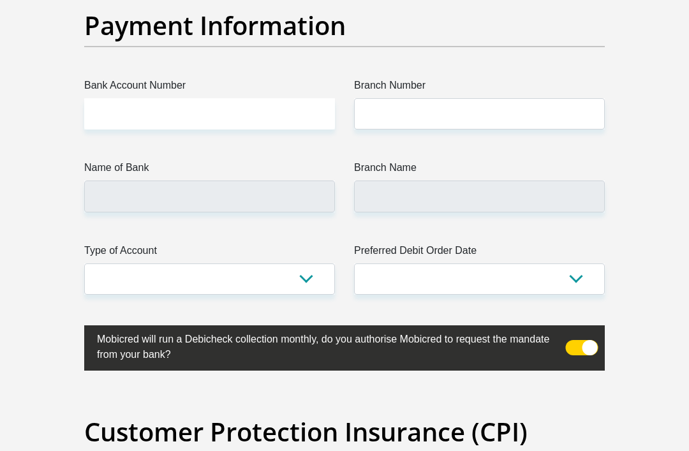
scroll to position [3064, 0]
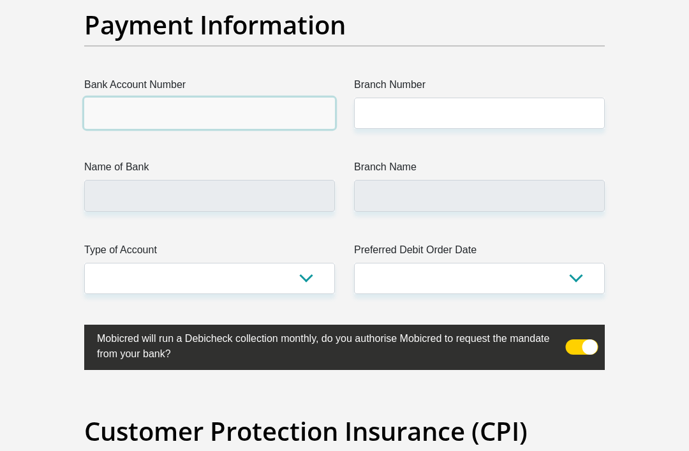
click at [238, 129] on input "Bank Account Number" at bounding box center [209, 113] width 251 height 31
type input "1302922637"
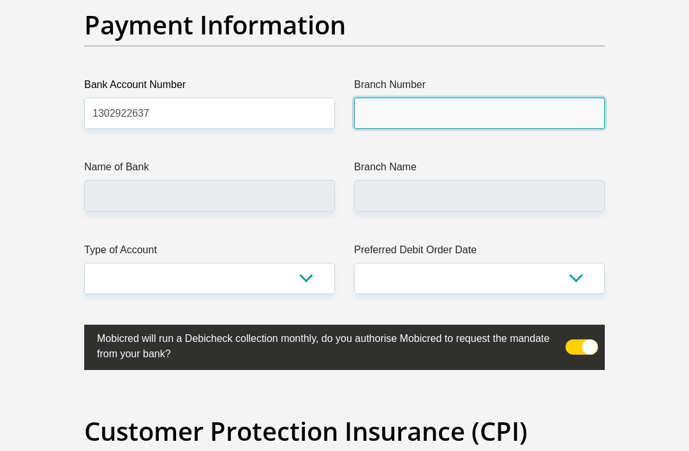
click at [458, 129] on input "Branch Number" at bounding box center [479, 113] width 251 height 31
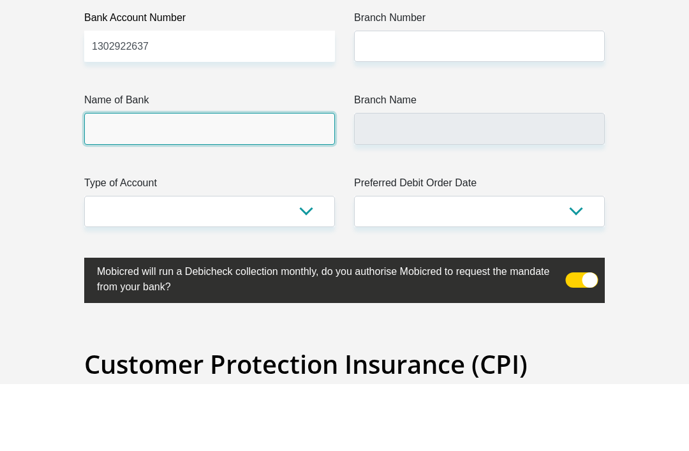
click at [241, 180] on input "Name of Bank" at bounding box center [209, 195] width 251 height 31
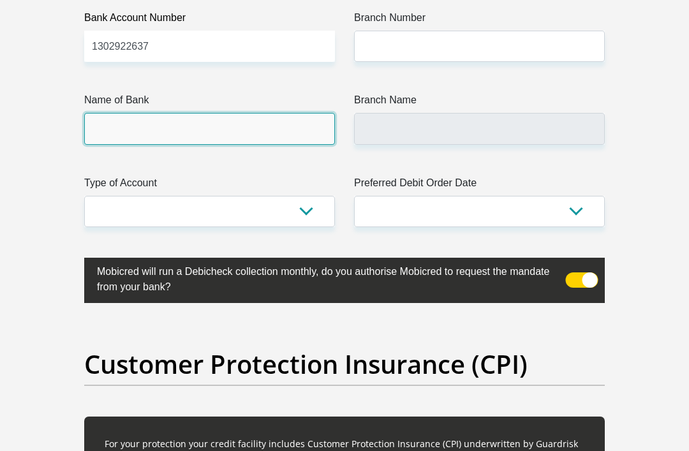
click at [277, 144] on input "Name of Bank" at bounding box center [209, 128] width 251 height 31
click at [286, 144] on input "Name of Bank" at bounding box center [209, 128] width 251 height 31
click at [273, 144] on input "Name of Bank" at bounding box center [209, 128] width 251 height 31
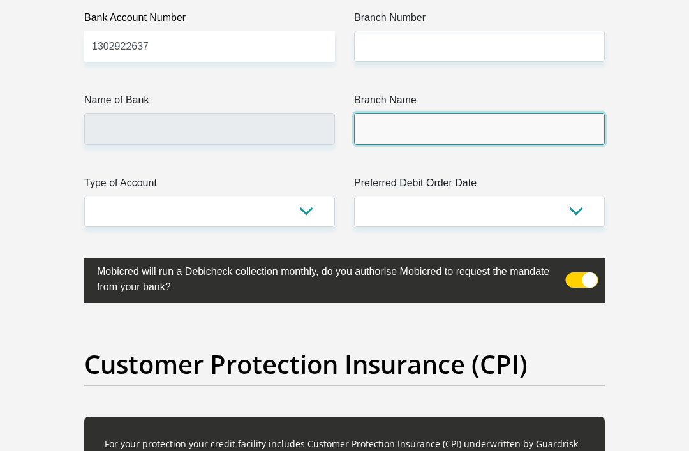
click at [430, 144] on input "Branch Name" at bounding box center [479, 128] width 251 height 31
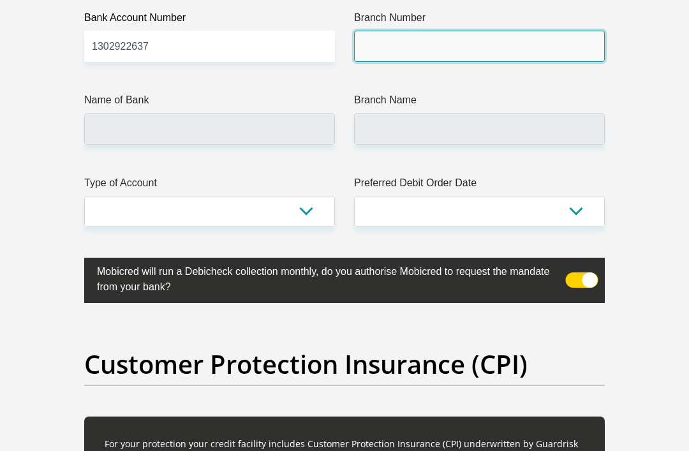
click at [472, 62] on input "Branch Number" at bounding box center [479, 46] width 251 height 31
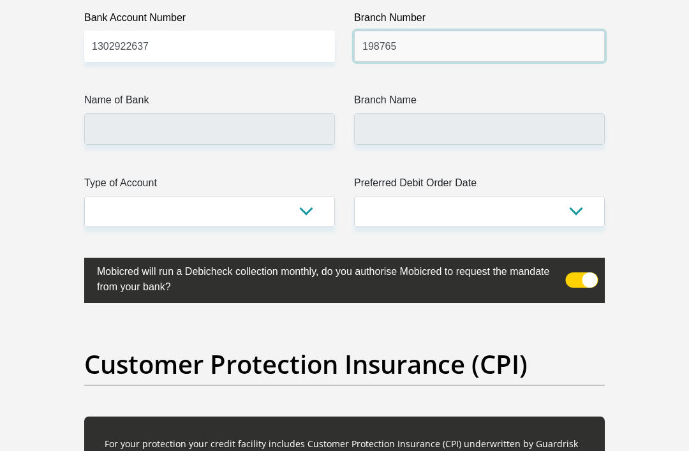
type input "198765"
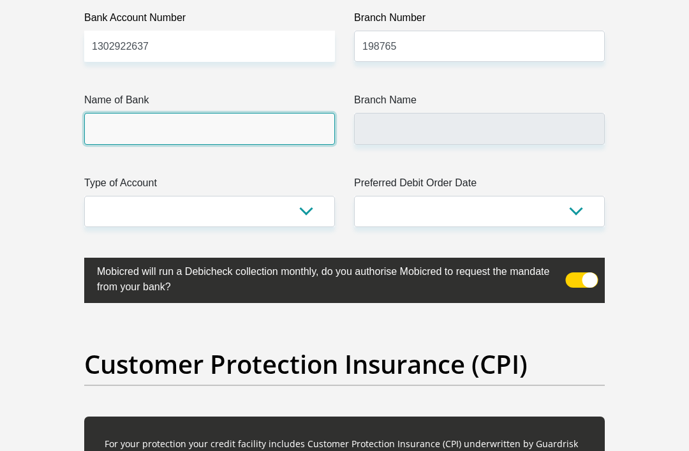
click at [252, 144] on input "Name of Bank" at bounding box center [209, 128] width 251 height 31
type input "NEDBANK"
type input "NEDBANK SOUTH AFRICA"
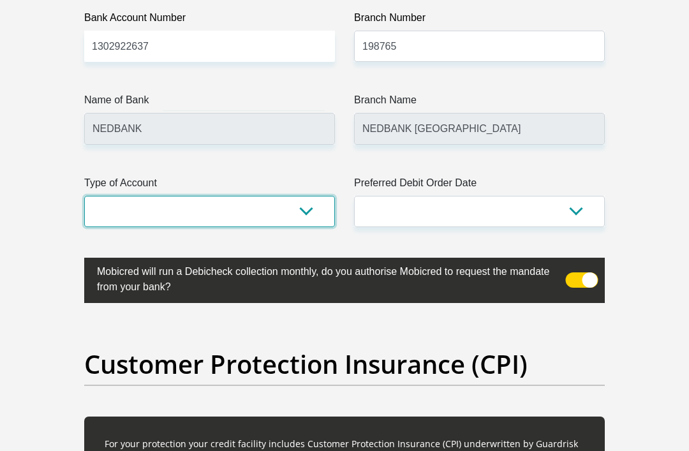
click at [311, 227] on select "Cheque Savings" at bounding box center [209, 211] width 251 height 31
select select "SAV"
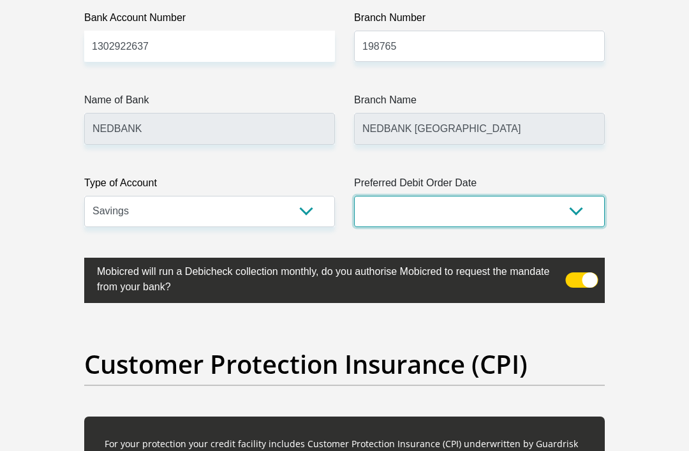
click at [574, 227] on select "1st 2nd 3rd 4th 5th 7th 18th 19th 20th 21st 22nd 23rd 24th 25th 26th 27th 28th …" at bounding box center [479, 211] width 251 height 31
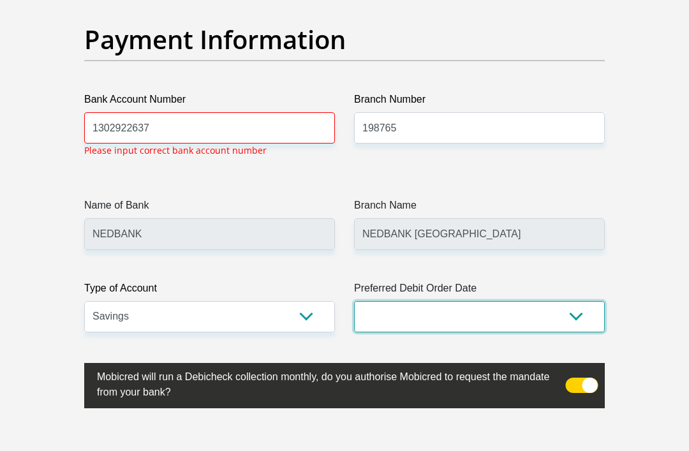
scroll to position [3048, 0]
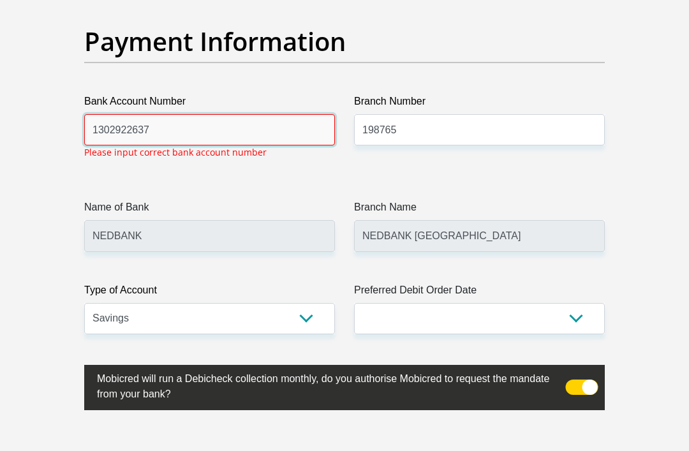
click at [256, 145] on input "1302922637" at bounding box center [209, 129] width 251 height 31
type input "1302922637"
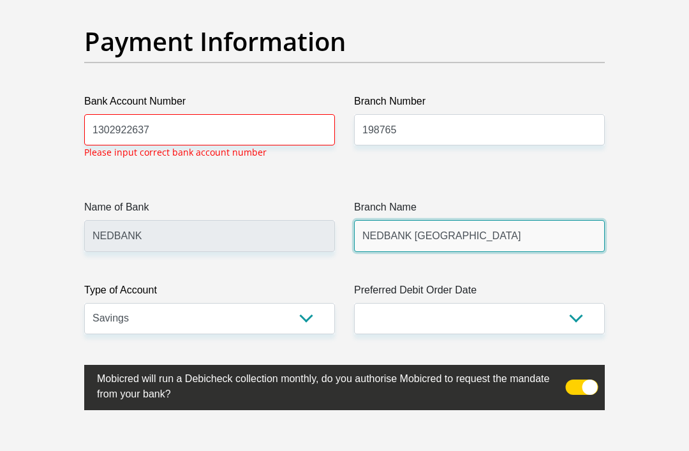
click at [492, 251] on input "NEDBANK SOUTH AFRICA" at bounding box center [479, 235] width 251 height 31
click at [481, 251] on input "NEDBANK SOUTH AFRICA" at bounding box center [479, 235] width 251 height 31
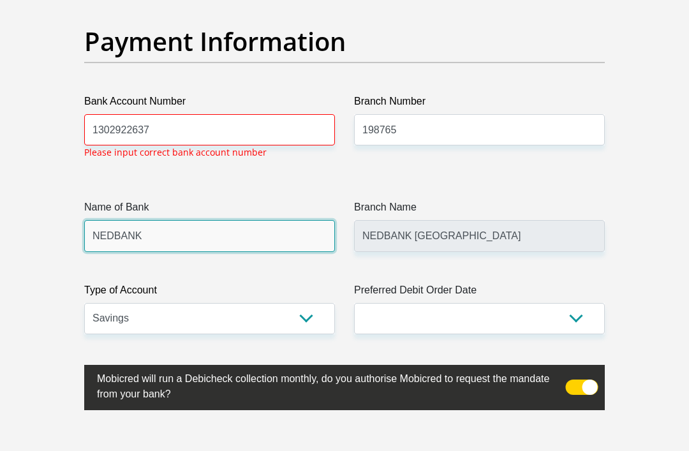
click at [261, 251] on input "NEDBANK" at bounding box center [209, 235] width 251 height 31
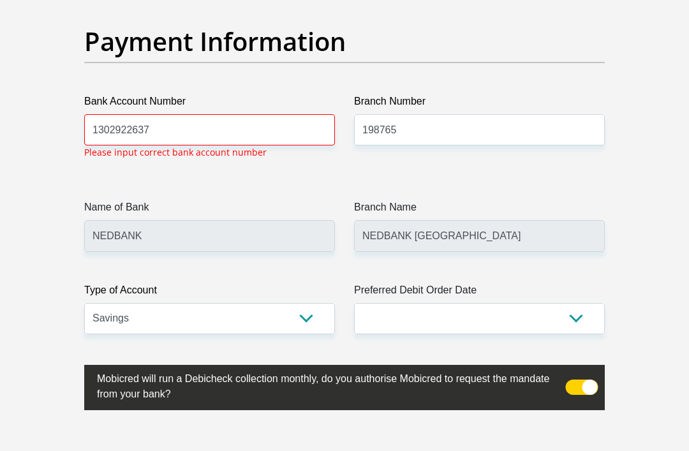
click at [298, 334] on select "Cheque Savings" at bounding box center [209, 318] width 251 height 31
select select "CUR"
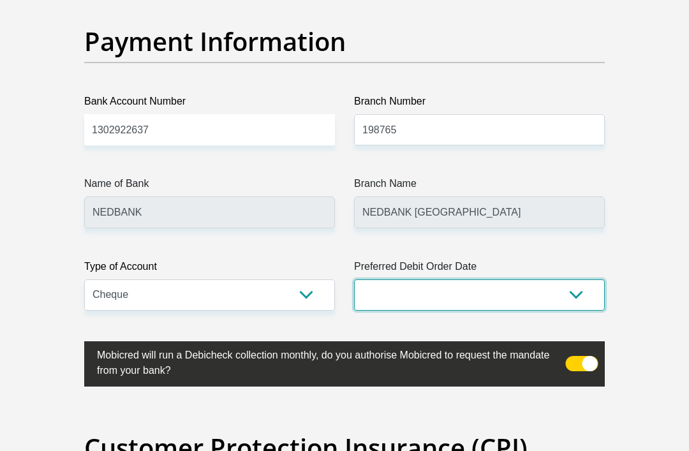
select select "7"
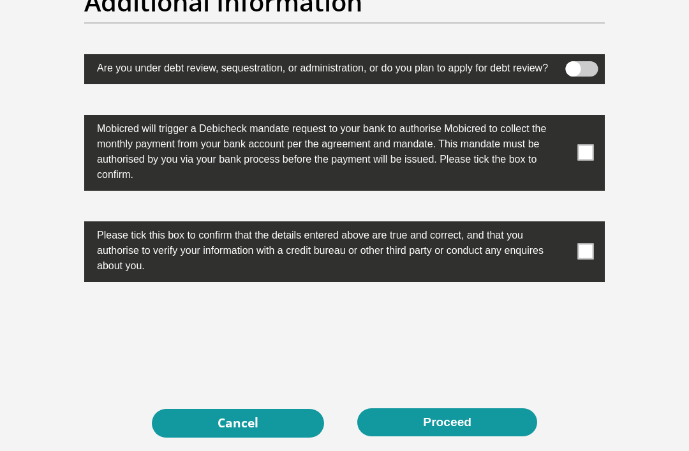
click at [579, 77] on span at bounding box center [582, 69] width 33 height 15
click at [578, 66] on input "checkbox" at bounding box center [578, 66] width 0 height 0
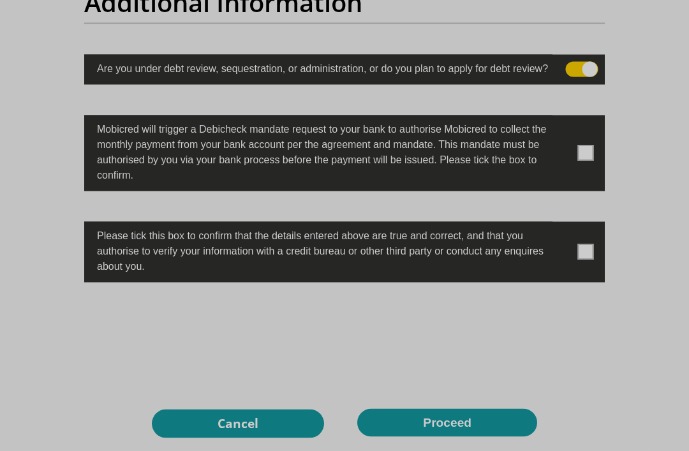
scroll to position [4182, 0]
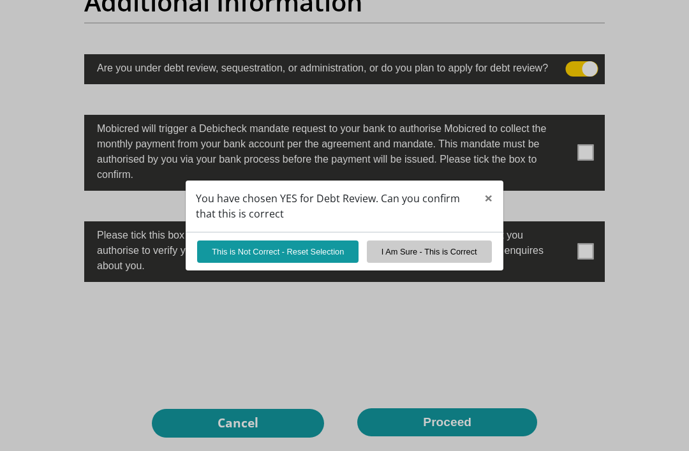
click at [585, 212] on div "You have chosen YES for Debt Review. Can you confirm that this is correct × Thi…" at bounding box center [344, 225] width 689 height 451
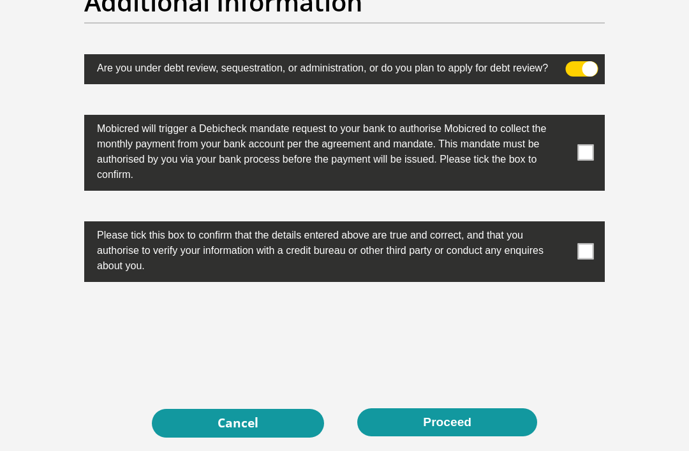
click at [587, 161] on span at bounding box center [586, 153] width 16 height 16
click at [566, 117] on input "checkbox" at bounding box center [566, 117] width 0 height 0
click at [587, 260] on span at bounding box center [586, 252] width 16 height 16
click at [566, 224] on input "checkbox" at bounding box center [566, 224] width 0 height 0
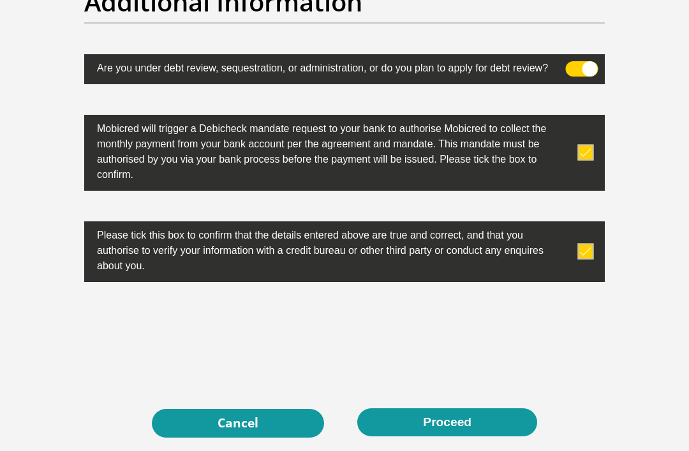
click at [468, 437] on button "Proceed" at bounding box center [447, 422] width 180 height 29
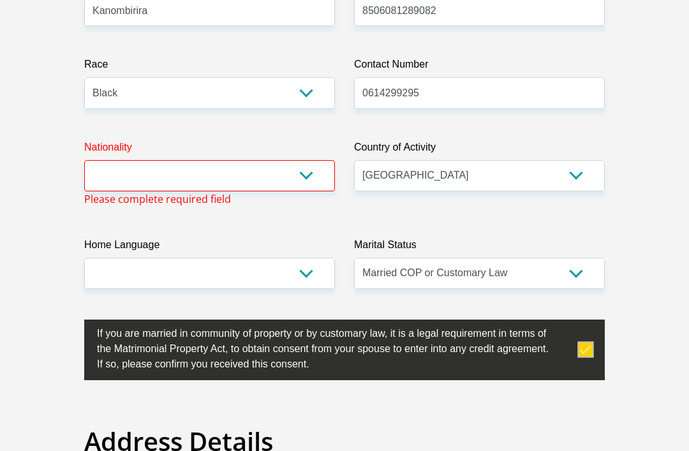
scroll to position [355, 0]
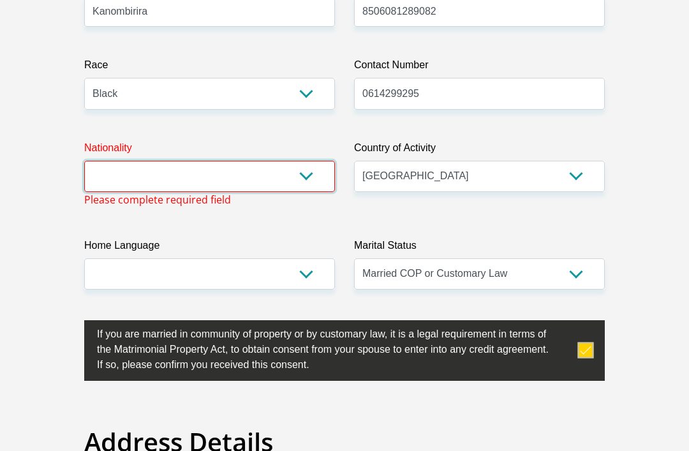
click at [307, 175] on select "South Africa Afghanistan Aland Islands Albania Algeria America Samoa American V…" at bounding box center [209, 176] width 251 height 31
select select "ZAF"
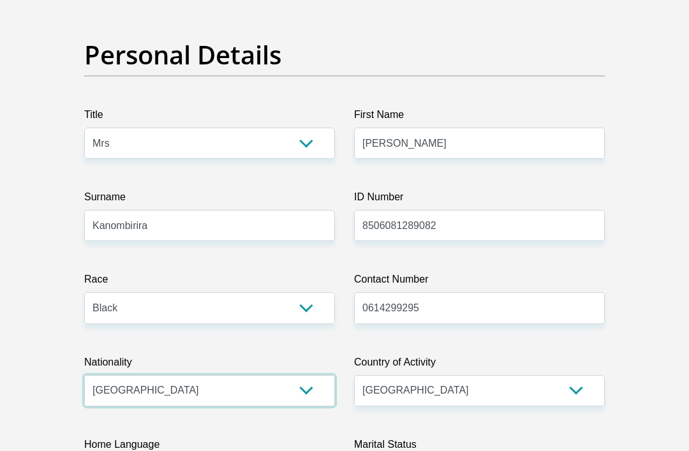
scroll to position [138, 0]
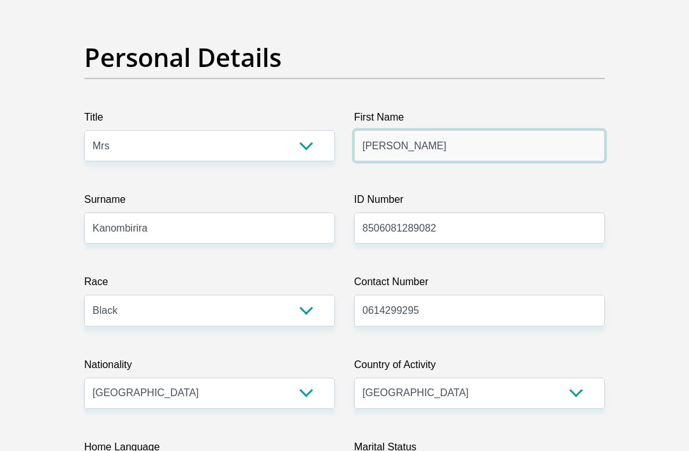
click at [439, 141] on input "Sandisile" at bounding box center [479, 145] width 251 height 31
type input "Sandisile"
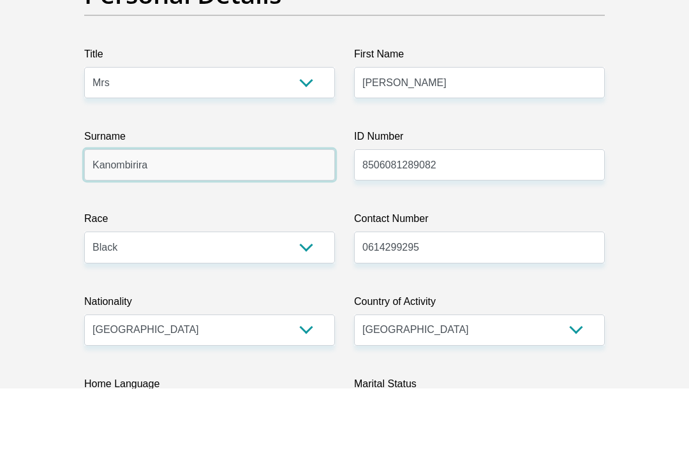
click at [196, 212] on input "Kanombirira" at bounding box center [209, 227] width 251 height 31
type input "Kanombirira"
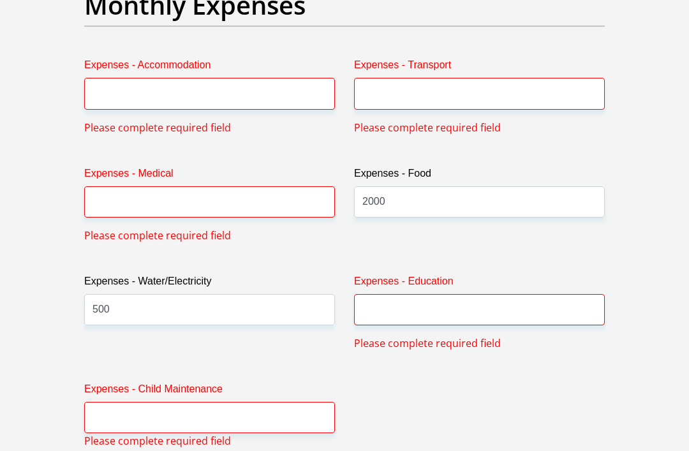
scroll to position [1939, 0]
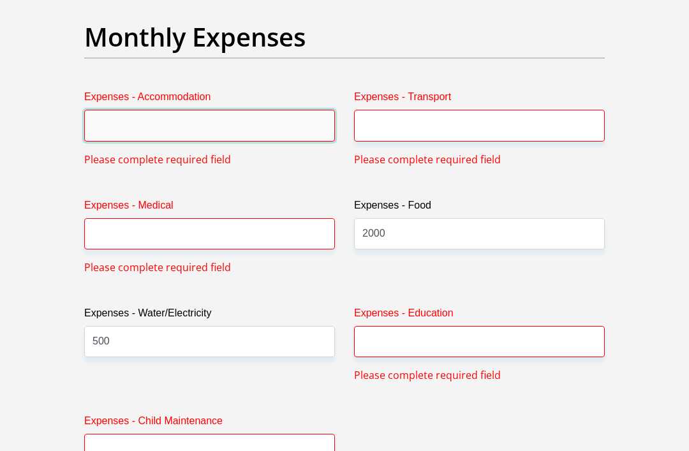
click at [200, 141] on input "Expenses - Accommodation" at bounding box center [209, 125] width 251 height 31
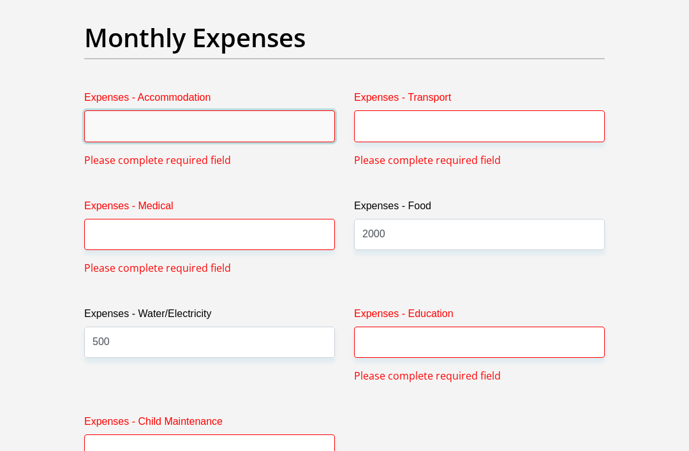
type input "2"
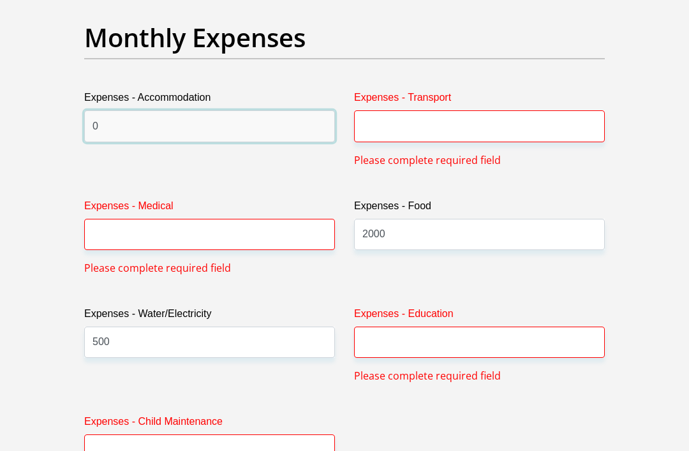
type input "0"
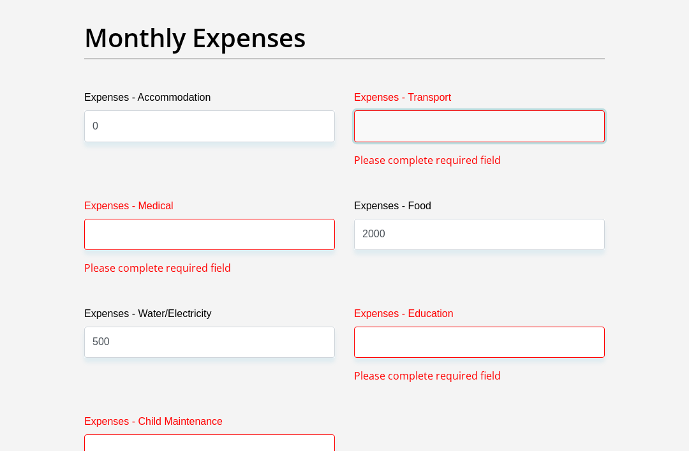
click at [465, 142] on input "Expenses - Transport" at bounding box center [479, 125] width 251 height 31
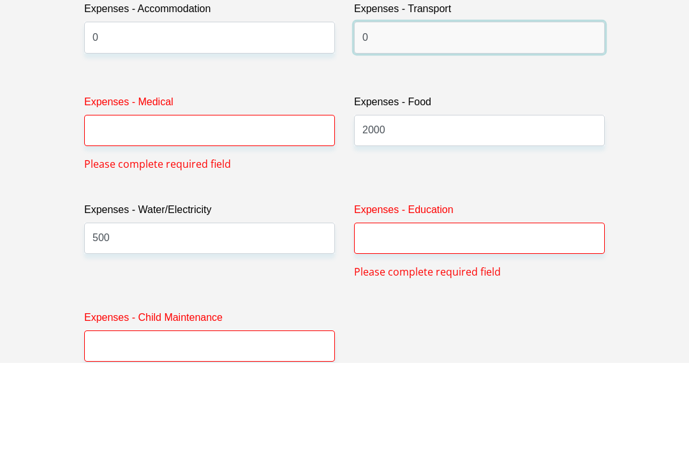
type input "0"
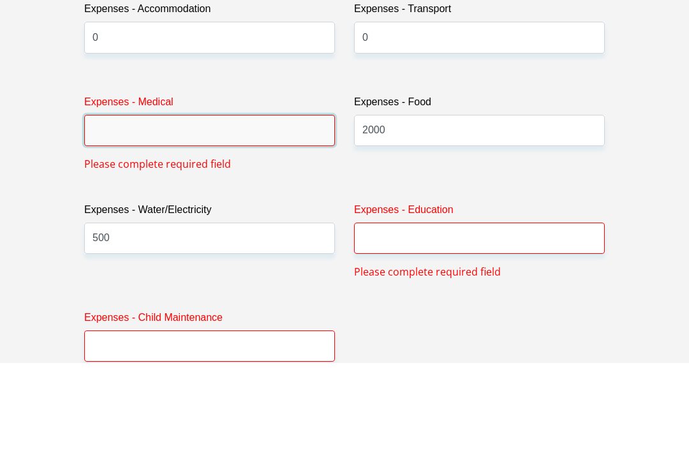
click at [155, 203] on input "Expenses - Medical" at bounding box center [209, 218] width 251 height 31
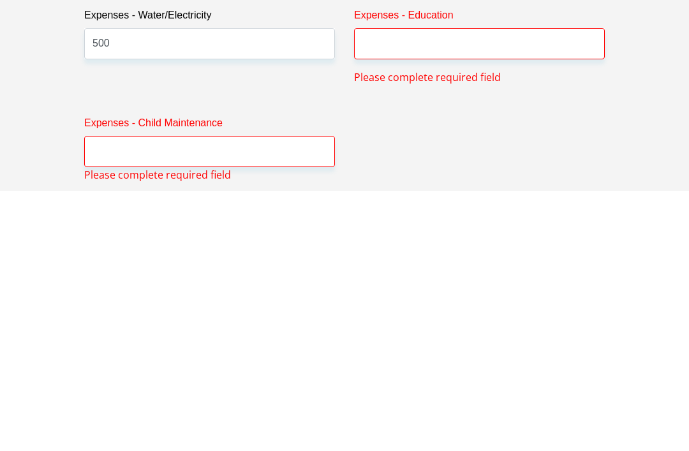
scroll to position [1949, 0]
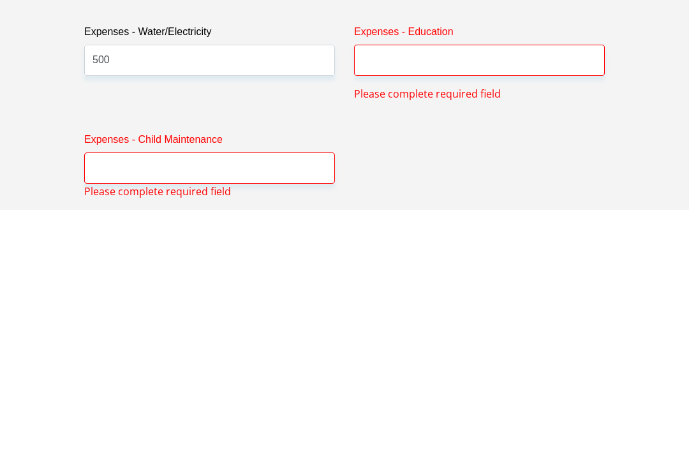
type input "0"
click at [400, 286] on input "Expenses - Education" at bounding box center [479, 301] width 251 height 31
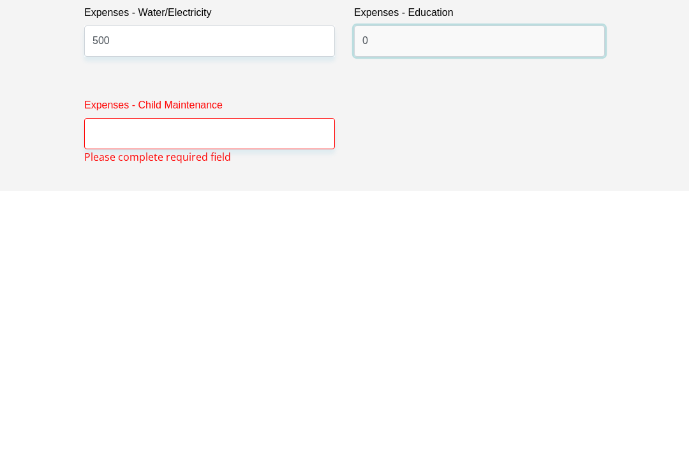
scroll to position [1995, 0]
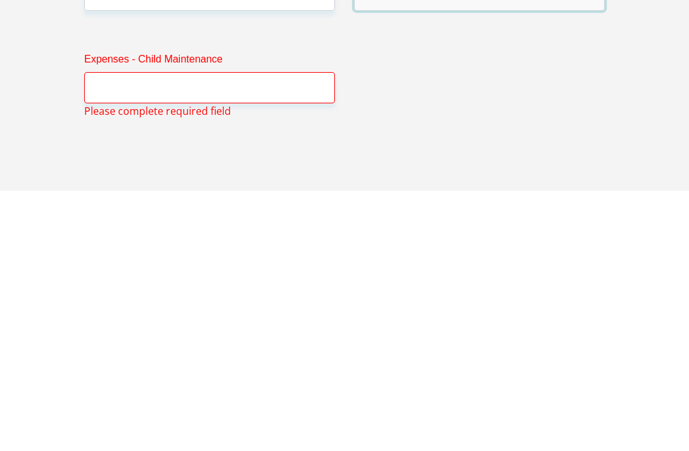
type input "0"
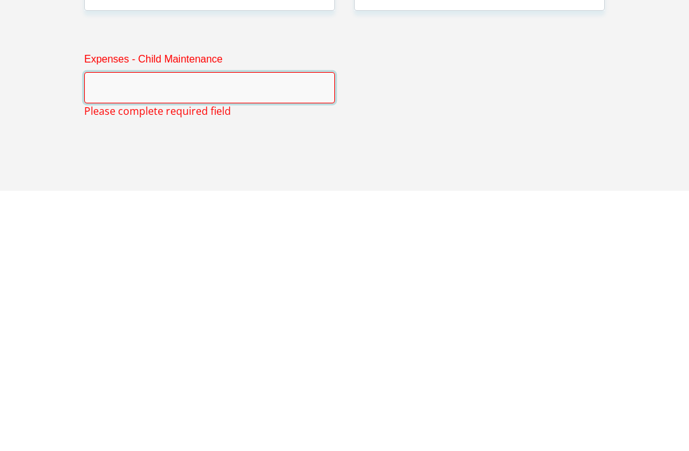
click at [219, 332] on input "Expenses - Child Maintenance" at bounding box center [209, 347] width 251 height 31
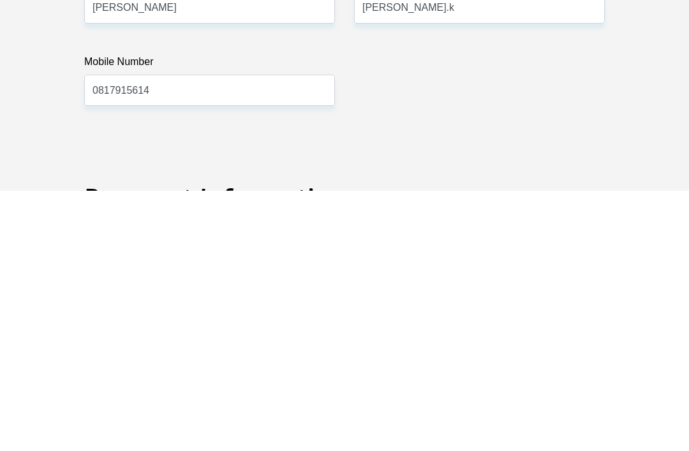
scroll to position [2633, 0]
type input "0"
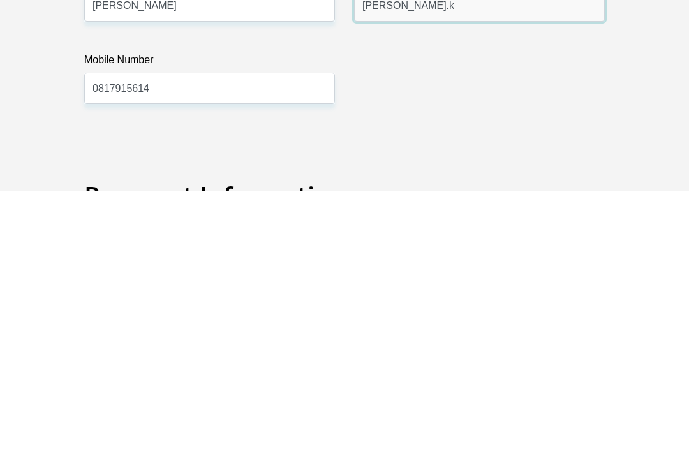
click at [472, 251] on input "Dube.k" at bounding box center [479, 266] width 251 height 31
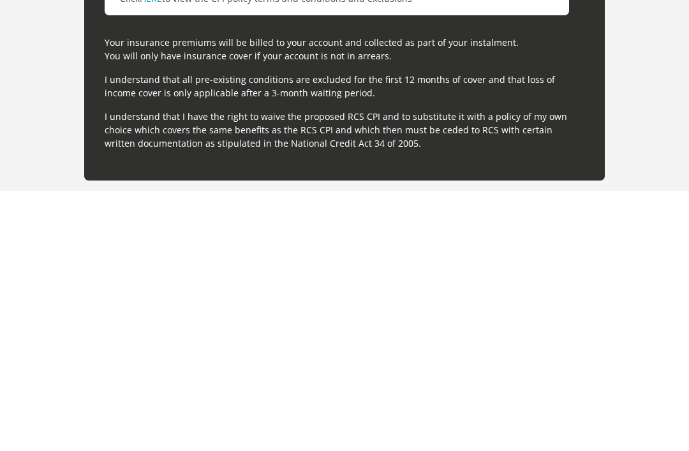
scroll to position [3705, 0]
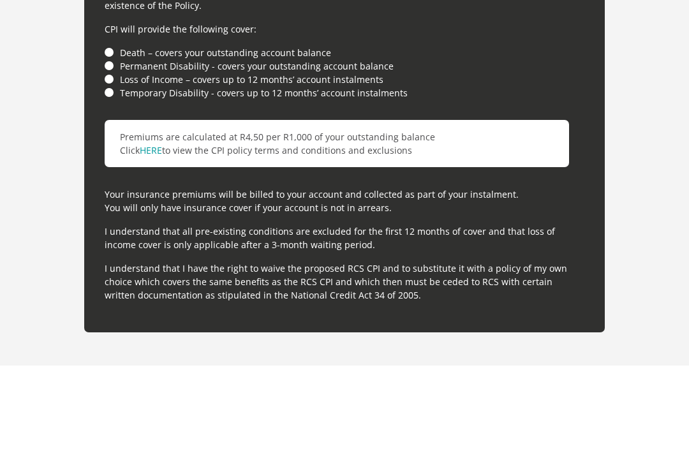
type input "Dube"
click at [110, 131] on li "Death – covers your outstanding account balance" at bounding box center [344, 137] width 479 height 13
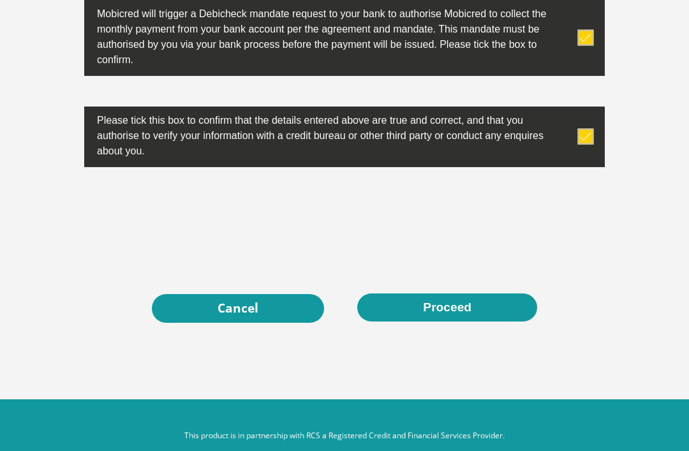
scroll to position [4296, 0]
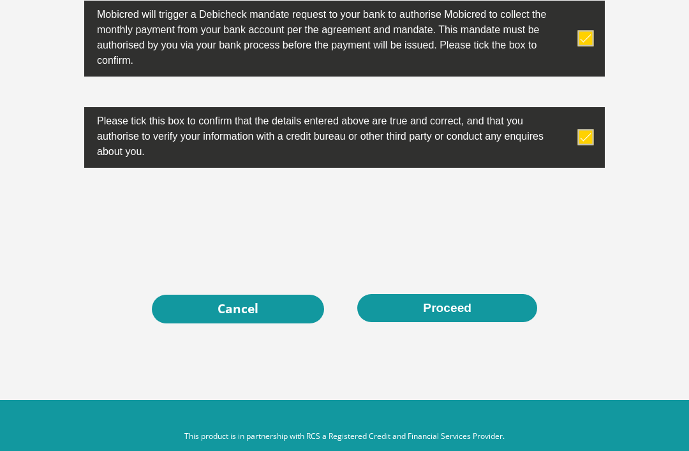
click at [467, 323] on button "Proceed" at bounding box center [447, 308] width 180 height 29
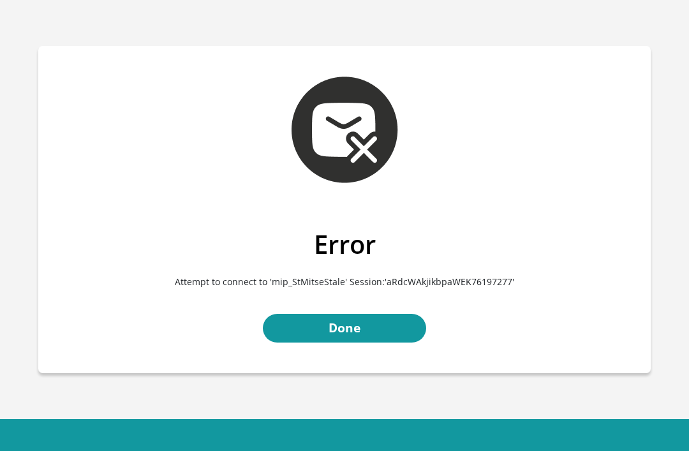
click at [357, 320] on link "Done" at bounding box center [344, 328] width 163 height 29
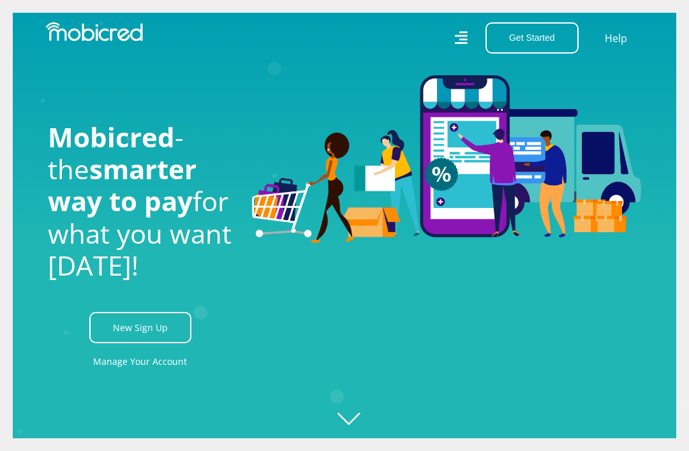
click at [155, 343] on link "New Sign Up" at bounding box center [140, 327] width 102 height 31
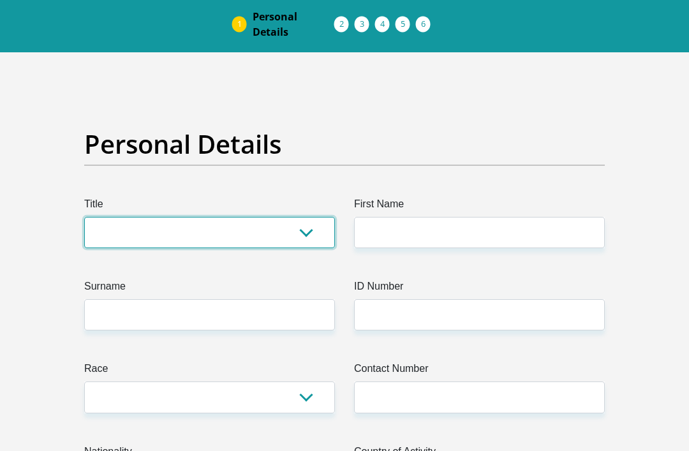
click at [312, 232] on select "Mr Ms Mrs Dr [PERSON_NAME]" at bounding box center [209, 232] width 251 height 31
select select "Mrs"
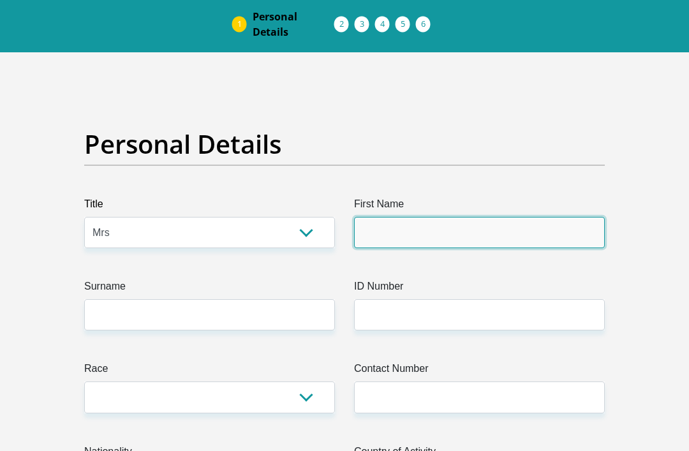
click at [500, 238] on input "First Name" at bounding box center [479, 232] width 251 height 31
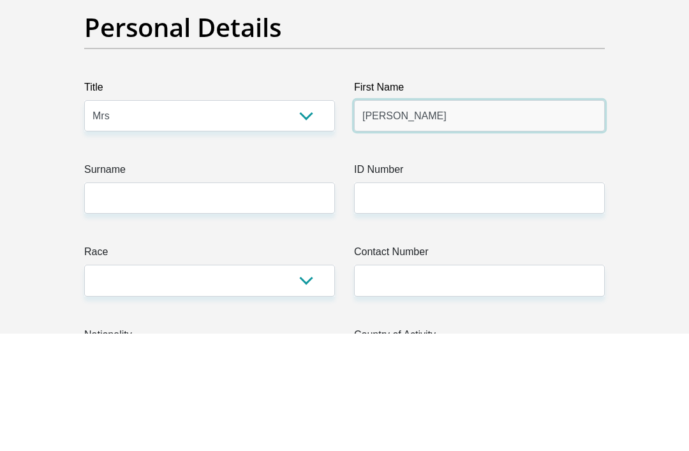
type input "[PERSON_NAME]"
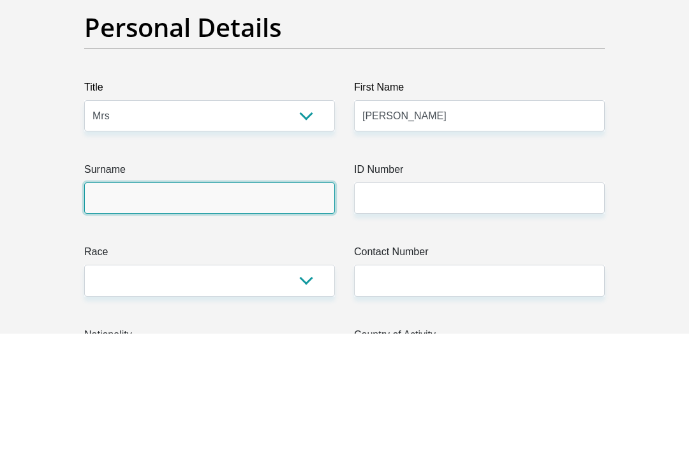
click at [205, 300] on input "Surname" at bounding box center [209, 315] width 251 height 31
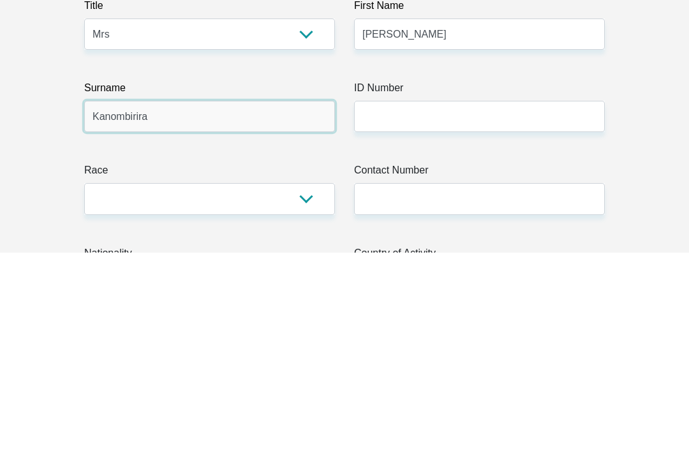
type input "Kanombirira"
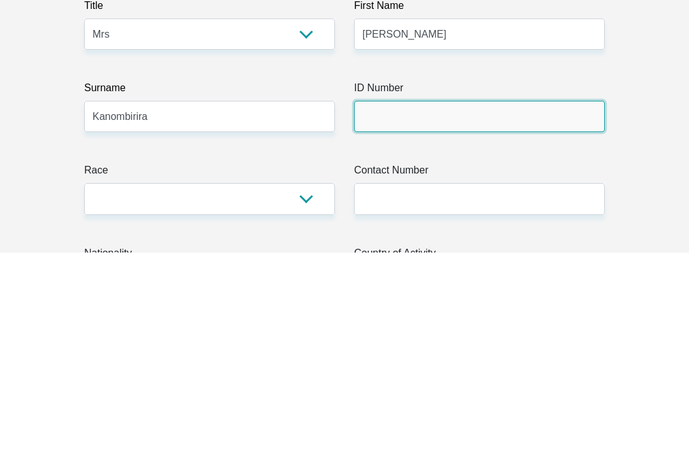
click at [476, 300] on input "ID Number" at bounding box center [479, 315] width 251 height 31
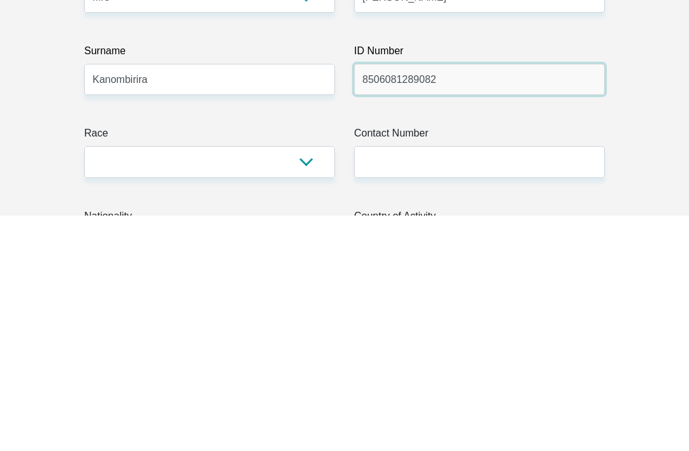
type input "8506081289082"
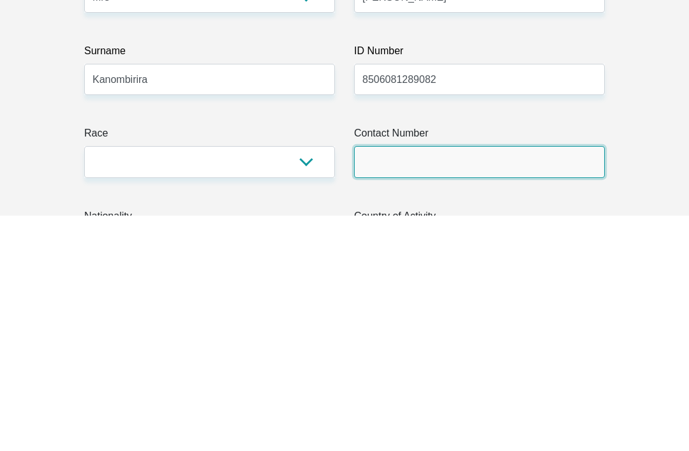
click at [477, 382] on input "Contact Number" at bounding box center [479, 397] width 251 height 31
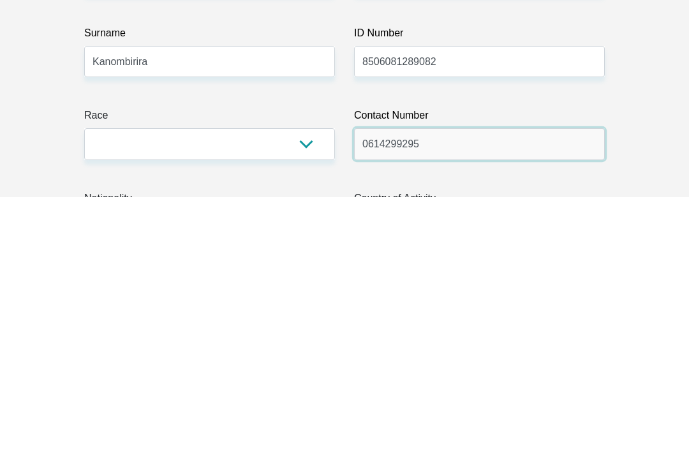
type input "0614299295"
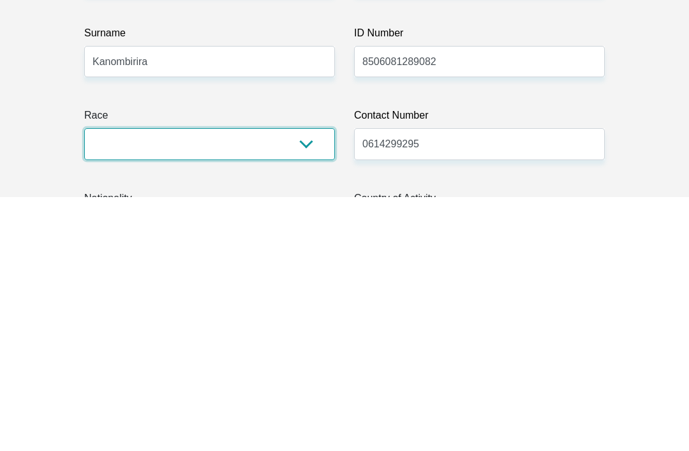
click at [325, 382] on select "Black Coloured Indian White Other" at bounding box center [209, 397] width 251 height 31
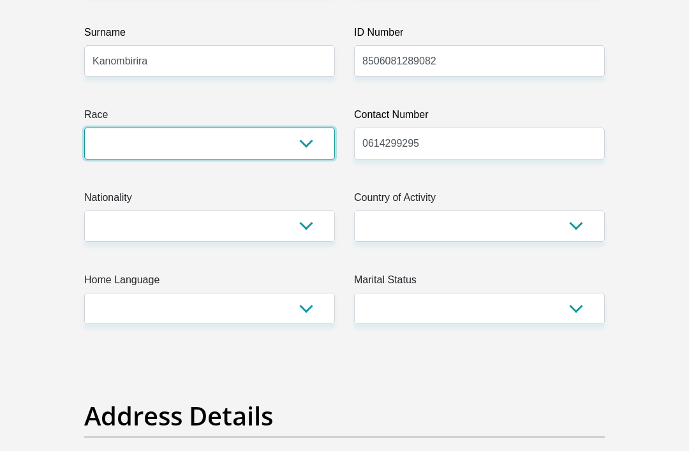
select select "1"
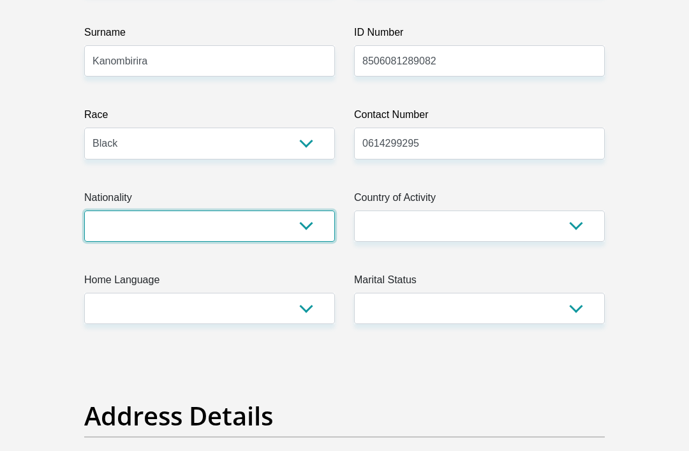
click at [275, 225] on select "South Africa Afghanistan Aland Islands Albania Algeria America Samoa American V…" at bounding box center [209, 225] width 251 height 31
select select "ZAF"
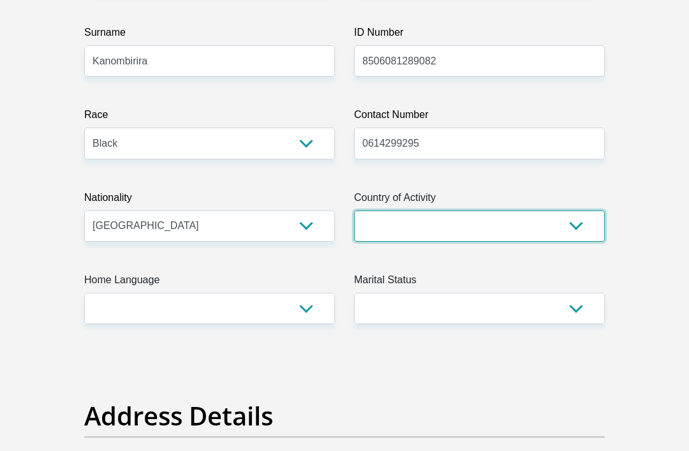
click at [571, 228] on select "South Africa Afghanistan Aland Islands Albania Algeria America Samoa American V…" at bounding box center [479, 225] width 251 height 31
select select "ZAF"
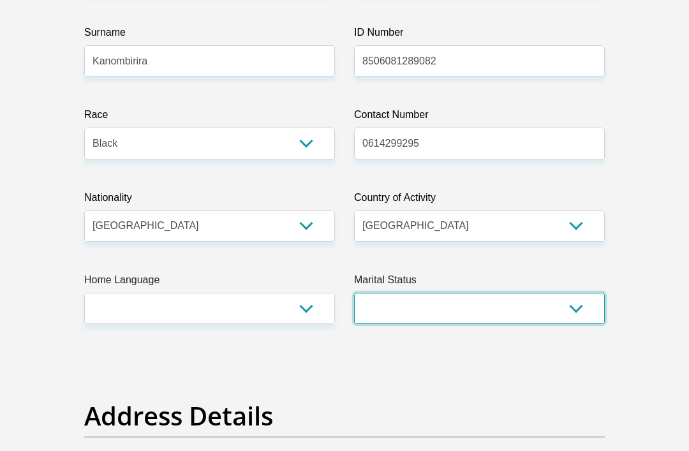
click at [584, 309] on select "Married ANC Single Divorced Widowed Married COP or Customary Law" at bounding box center [479, 308] width 251 height 31
select select "5"
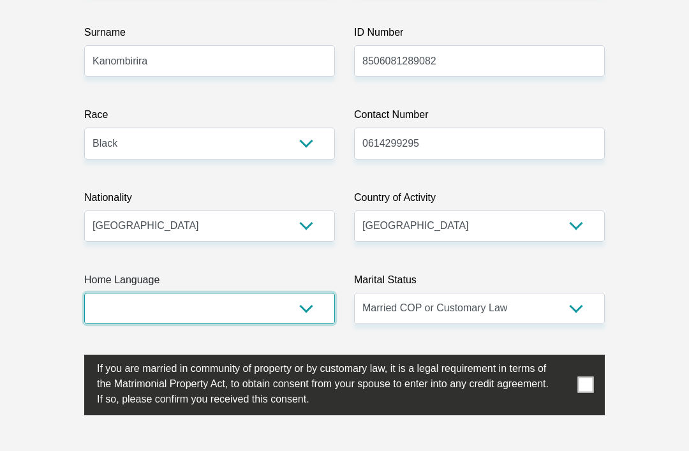
click at [241, 311] on select "Afrikaans English Sepedi South Ndebele Southern Sotho Swati Tsonga Tswana Venda…" at bounding box center [209, 308] width 251 height 31
select select "zul"
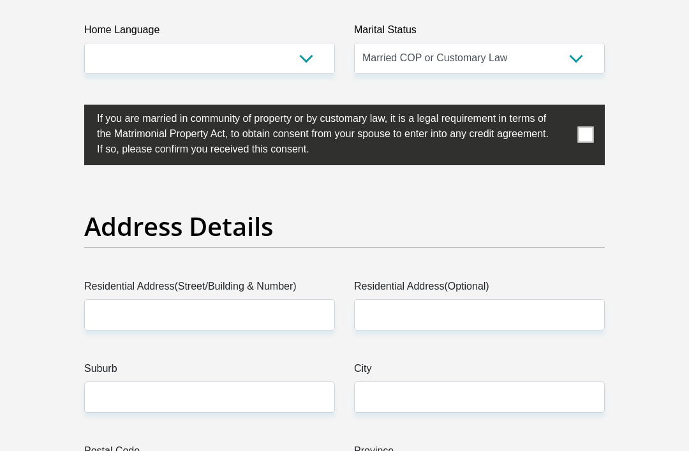
click at [587, 139] on span at bounding box center [586, 136] width 16 height 16
click at [71, 108] on input "checkbox" at bounding box center [71, 108] width 0 height 0
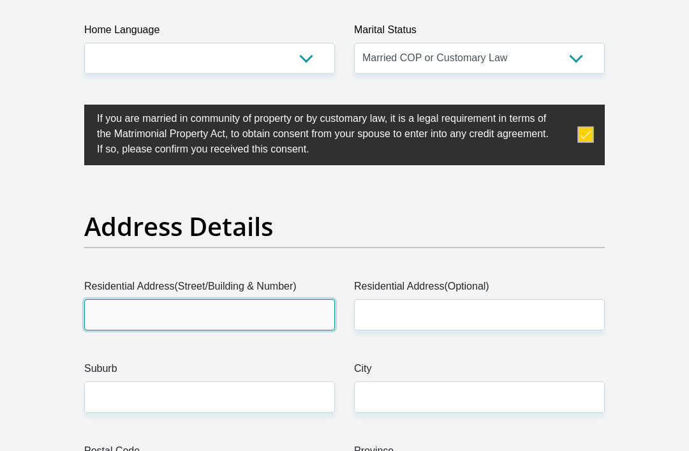
click at [256, 308] on input "Residential Address(Street/Building & Number)" at bounding box center [209, 314] width 251 height 31
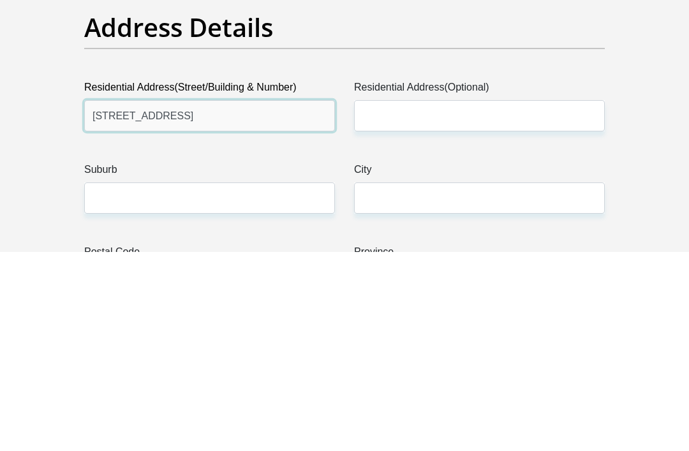
type input "6 Loerie street"
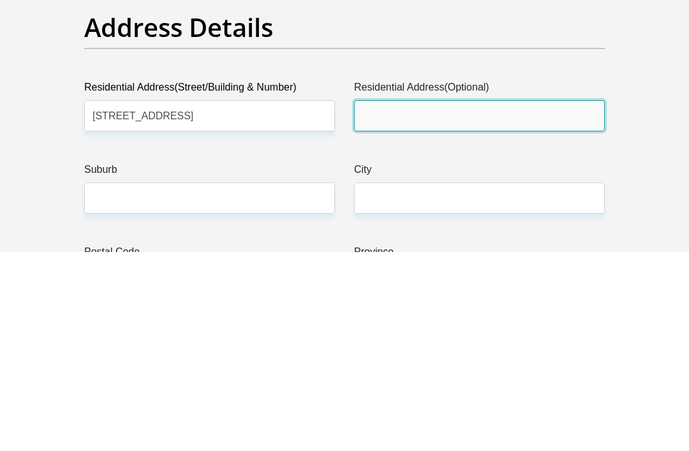
click at [459, 300] on input "Residential Address(Optional)" at bounding box center [479, 315] width 251 height 31
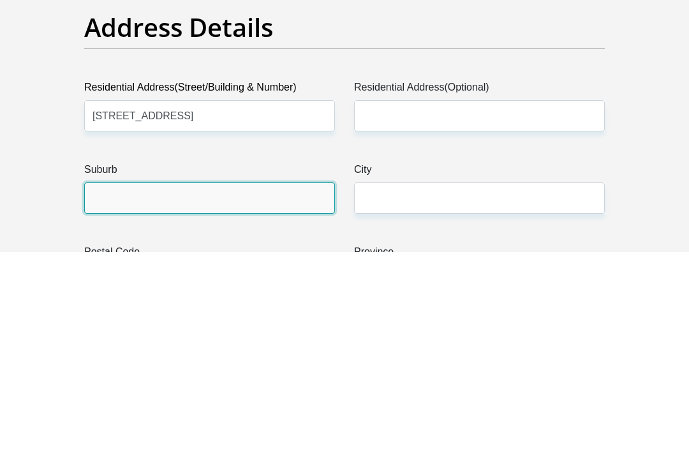
click at [235, 382] on input "Suburb" at bounding box center [209, 397] width 251 height 31
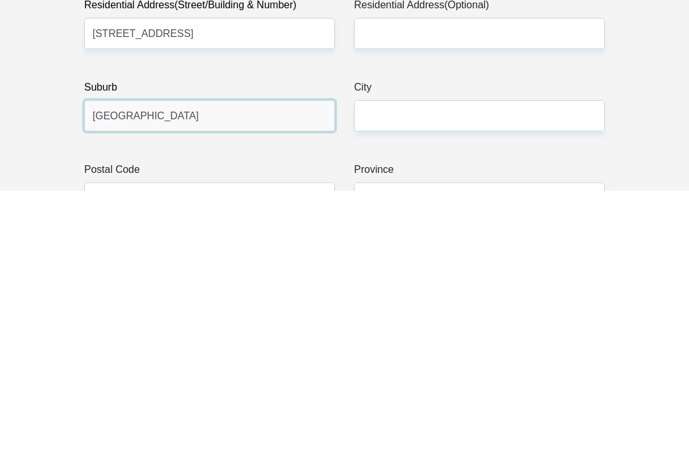
type input "Meyerton Park"
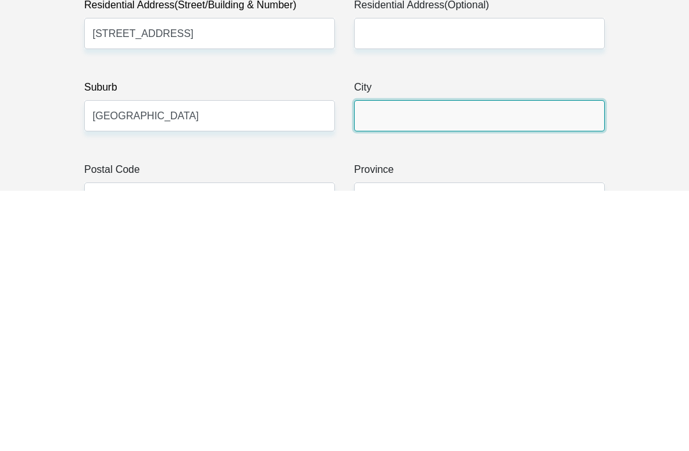
click at [456, 360] on input "City" at bounding box center [479, 375] width 251 height 31
type input "Meyerton"
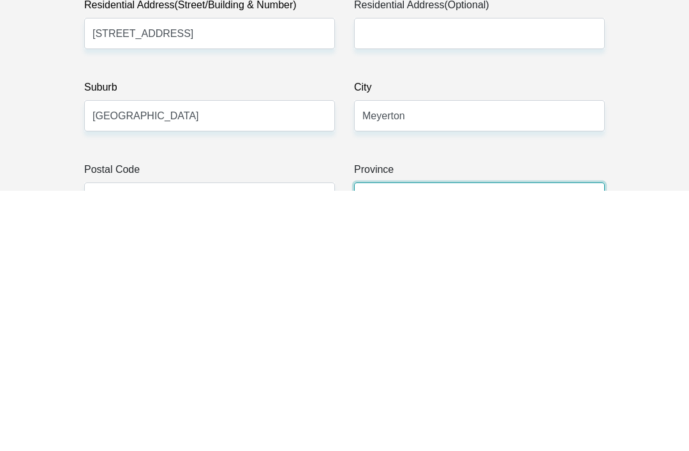
click at [563, 443] on select "Eastern Cape Free State Gauteng KwaZulu-Natal Limpopo Mpumalanga Northern Cape …" at bounding box center [479, 458] width 251 height 31
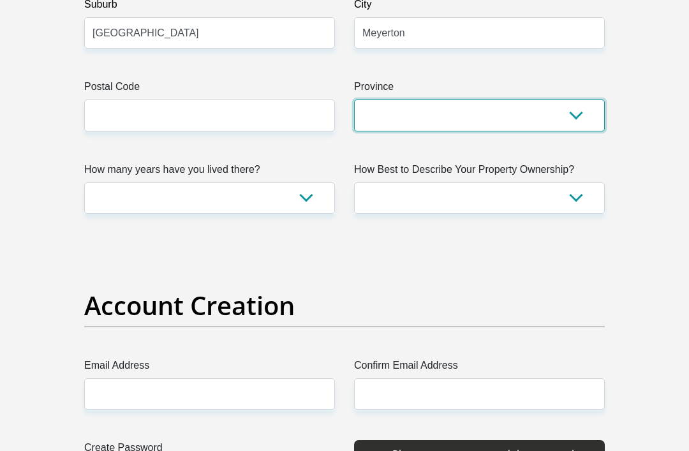
select select "Gauteng"
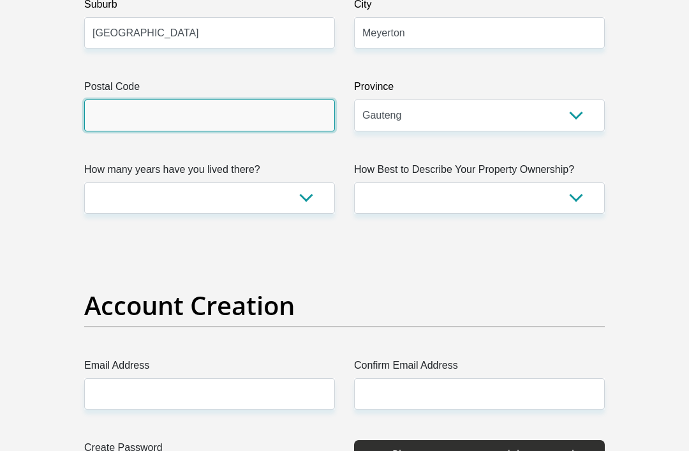
click at [280, 113] on input "Postal Code" at bounding box center [209, 114] width 251 height 31
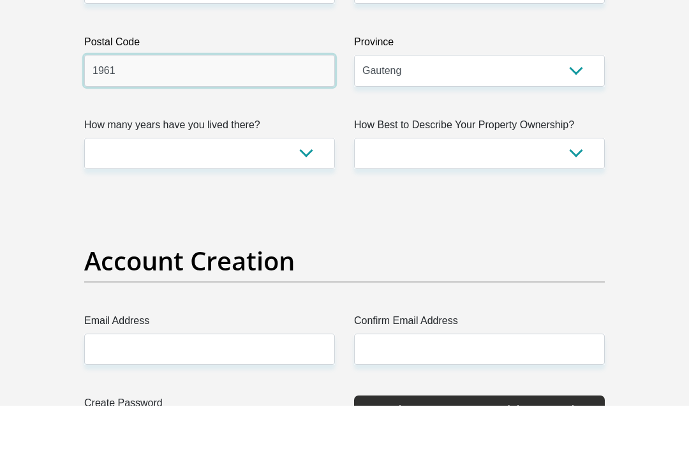
type input "1961"
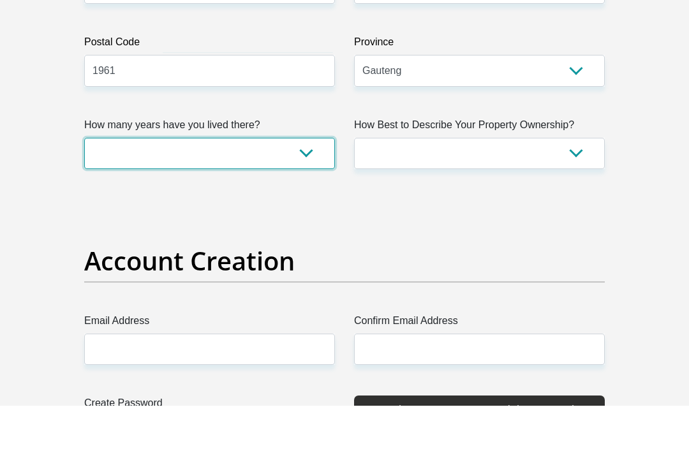
click at [313, 183] on select "less than 1 year 1-3 years 3-5 years 5+ years" at bounding box center [209, 198] width 251 height 31
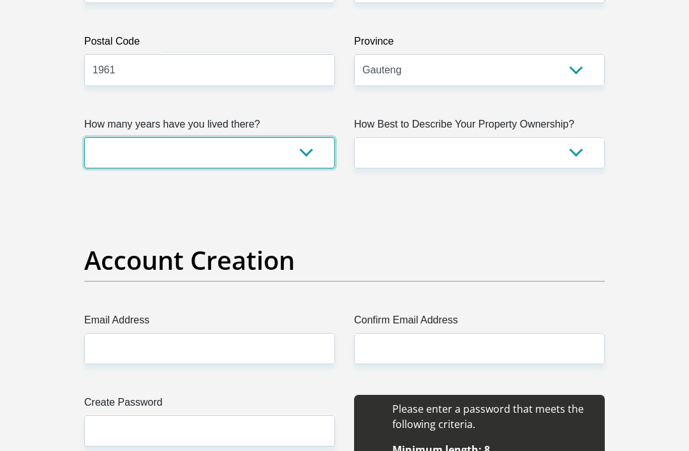
select select "4"
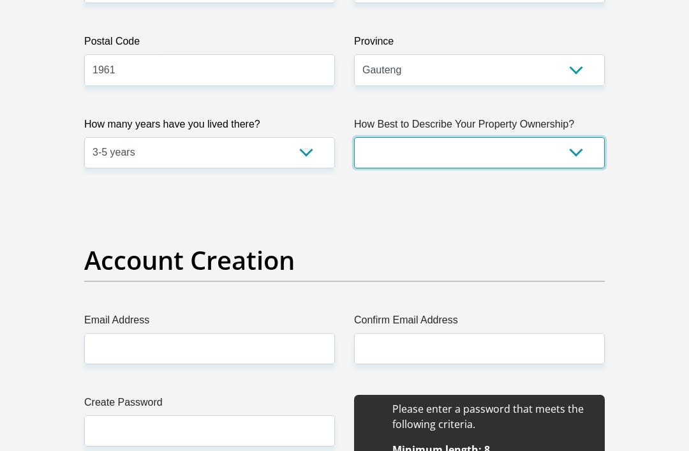
click at [571, 150] on select "Owned Rented Family Owned Company Dwelling" at bounding box center [479, 152] width 251 height 31
select select "Owned"
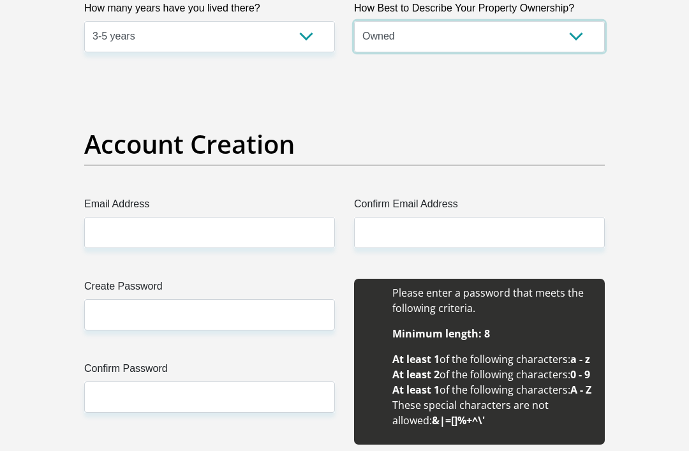
scroll to position [1082, 0]
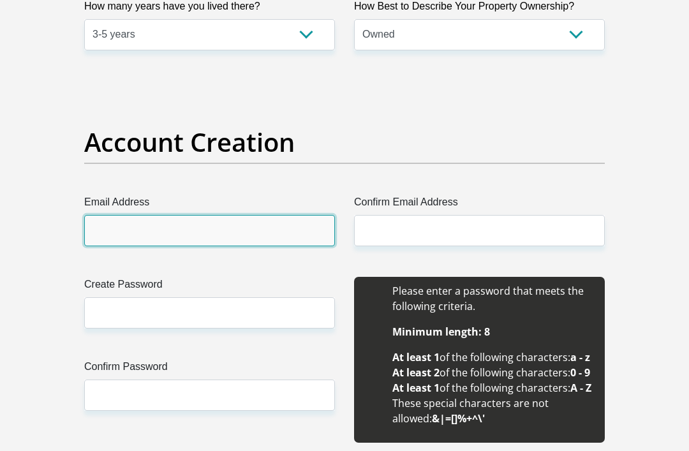
click at [265, 233] on input "Email Address" at bounding box center [209, 230] width 251 height 31
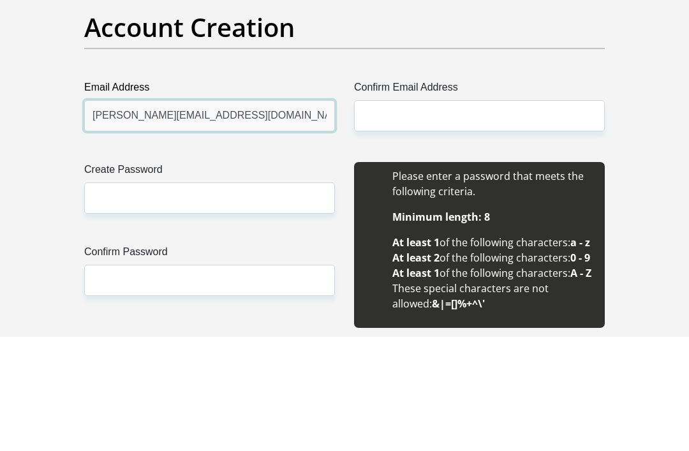
type input "melisa.s.nhlapho@icloud.com"
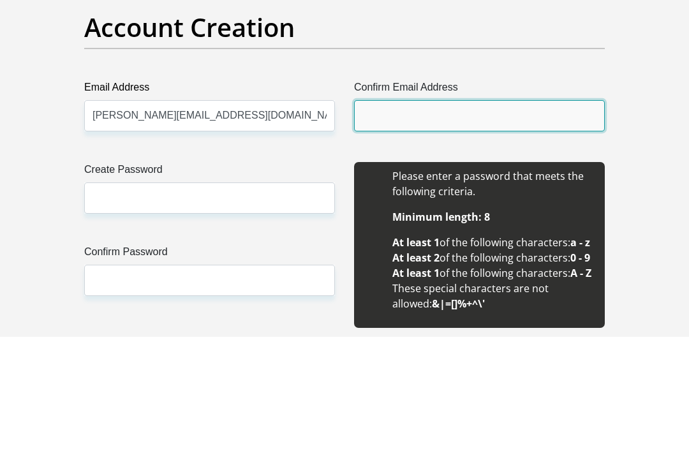
click at [472, 215] on input "Confirm Email Address" at bounding box center [479, 230] width 251 height 31
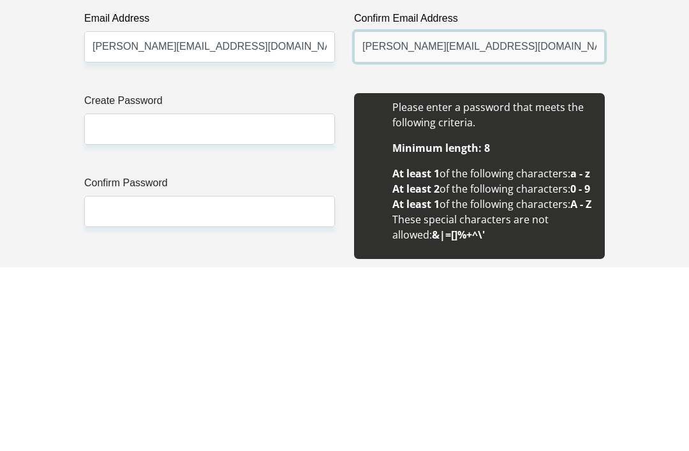
type input "melisa.s.nhlapho@icloud.com"
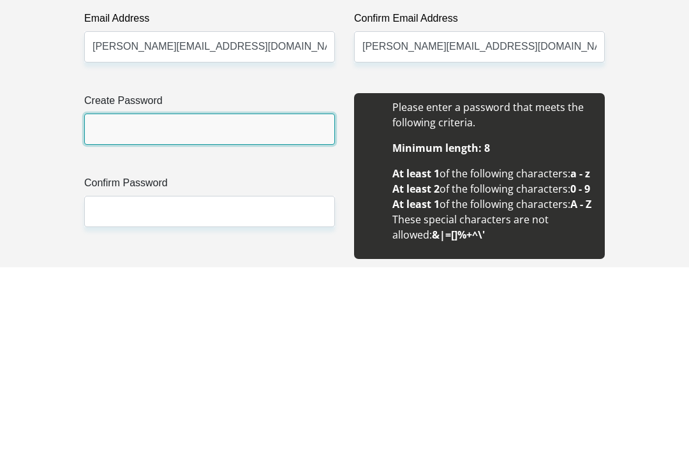
click at [238, 297] on input "Create Password" at bounding box center [209, 312] width 251 height 31
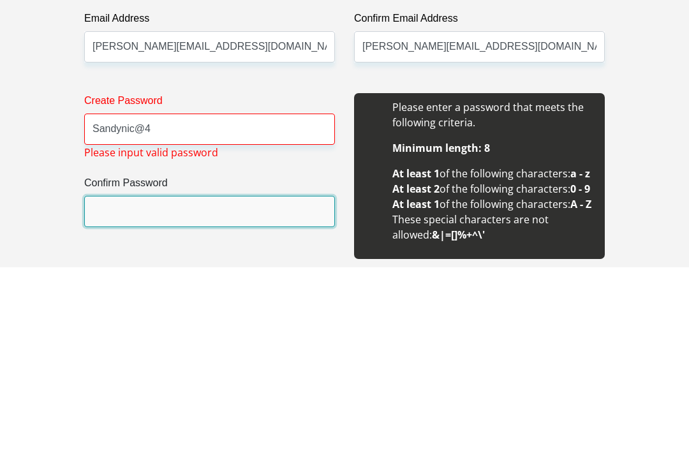
click at [259, 379] on input "Confirm Password" at bounding box center [209, 394] width 251 height 31
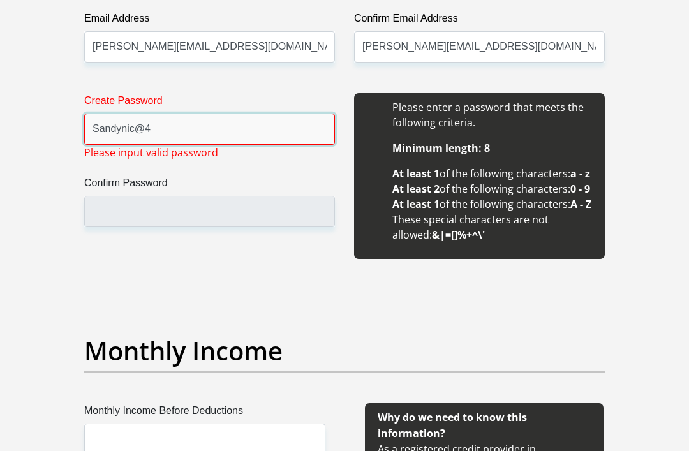
click at [233, 138] on input "Sandynic@4" at bounding box center [209, 128] width 251 height 31
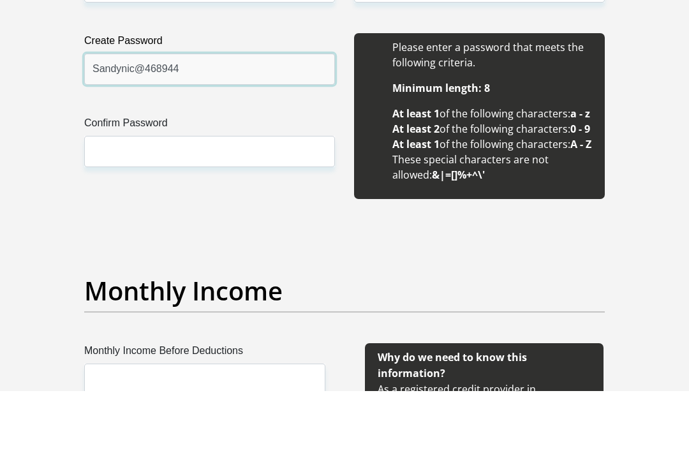
type input "Sandynic@468944"
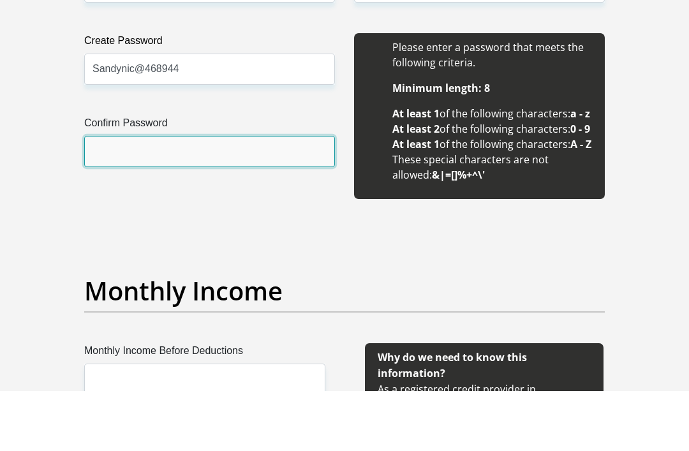
click at [242, 196] on input "Confirm Password" at bounding box center [209, 211] width 251 height 31
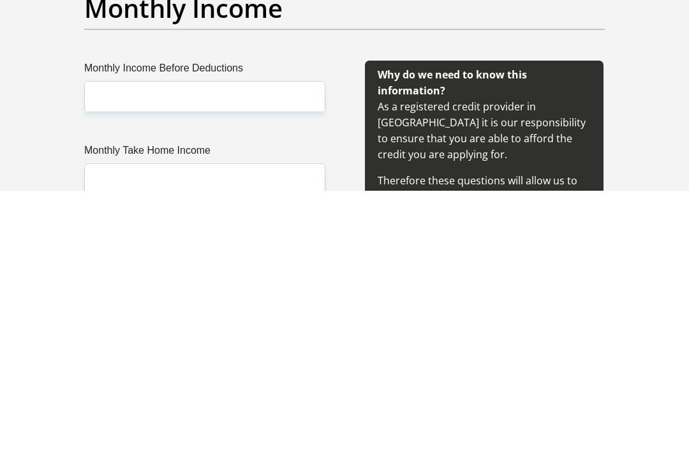
scroll to position [1350, 0]
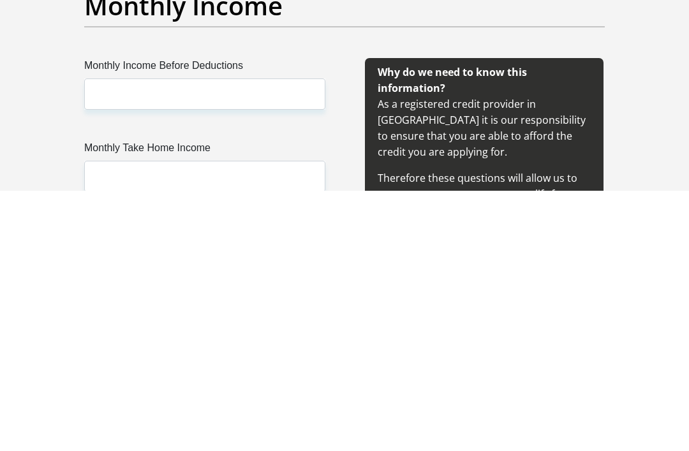
type input "Sandynic@468944"
click at [248, 339] on input "Monthly Income Before Deductions" at bounding box center [204, 354] width 241 height 31
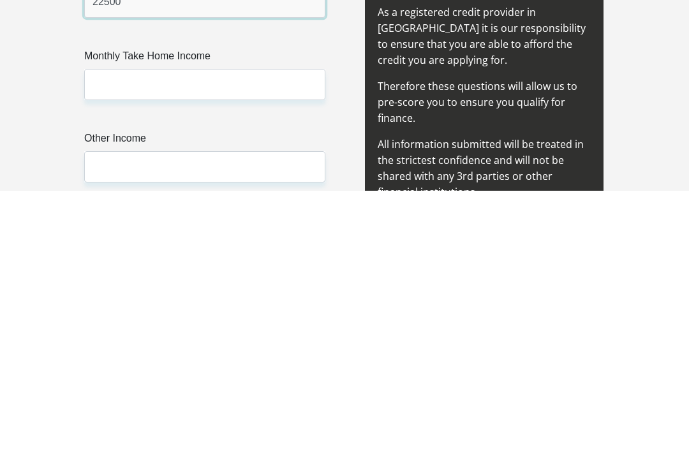
scroll to position [1485, 0]
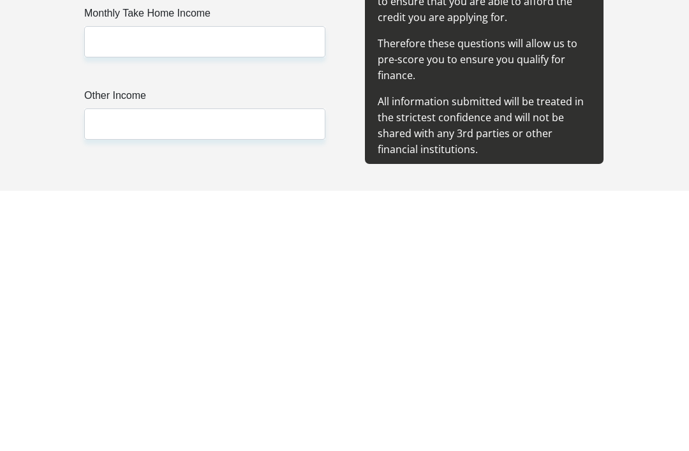
type input "22500"
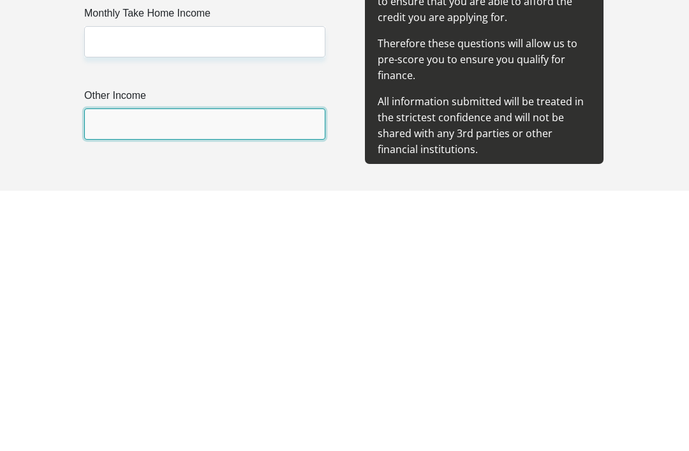
click at [252, 369] on input "Other Income" at bounding box center [204, 384] width 241 height 31
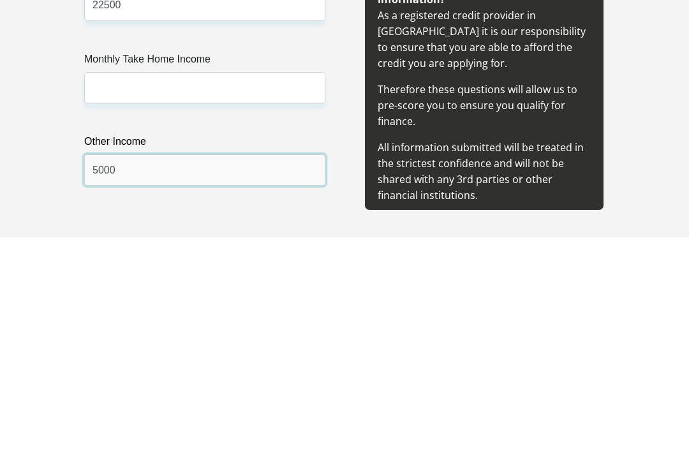
type input "5000"
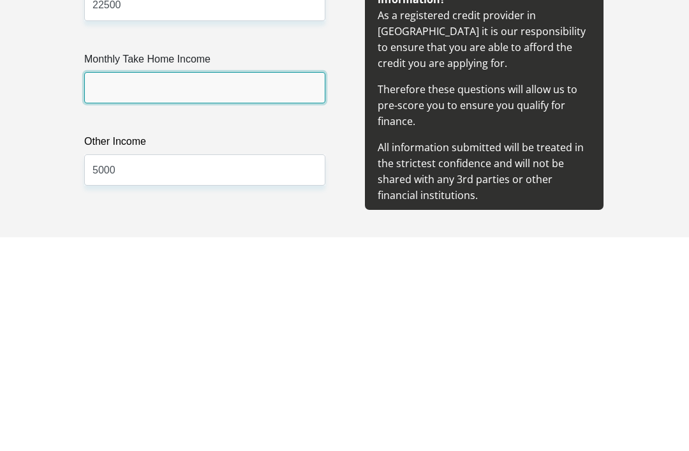
click at [237, 286] on input "Monthly Take Home Income" at bounding box center [204, 301] width 241 height 31
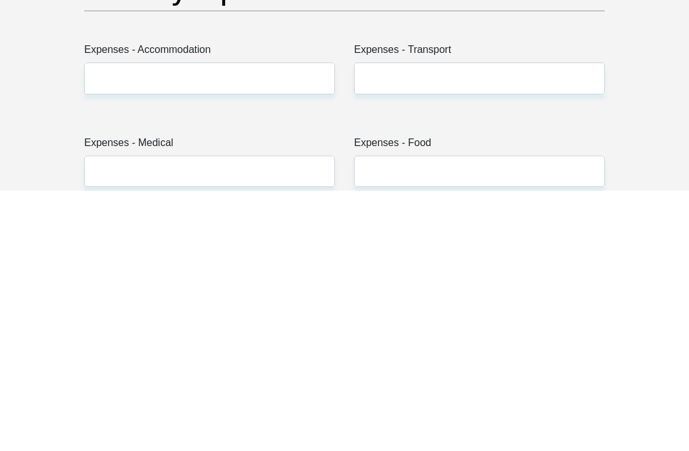
scroll to position [1734, 0]
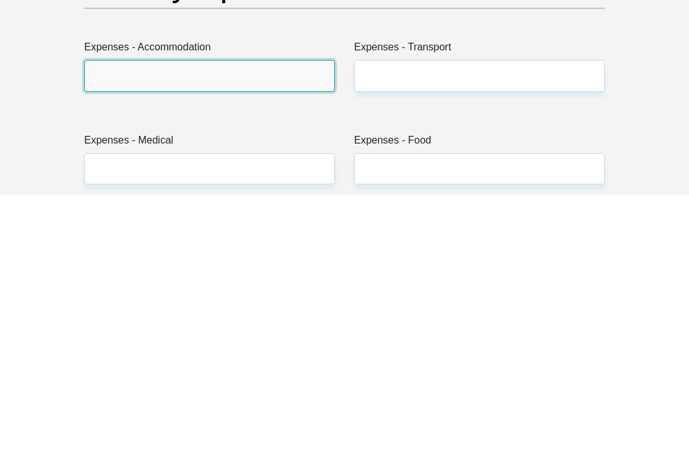
click at [254, 316] on input "Expenses - Accommodation" at bounding box center [209, 331] width 251 height 31
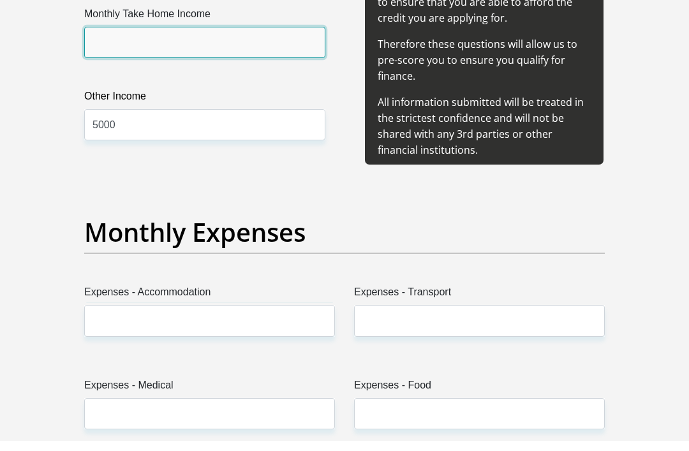
click at [203, 69] on input "Monthly Take Home Income" at bounding box center [204, 53] width 241 height 31
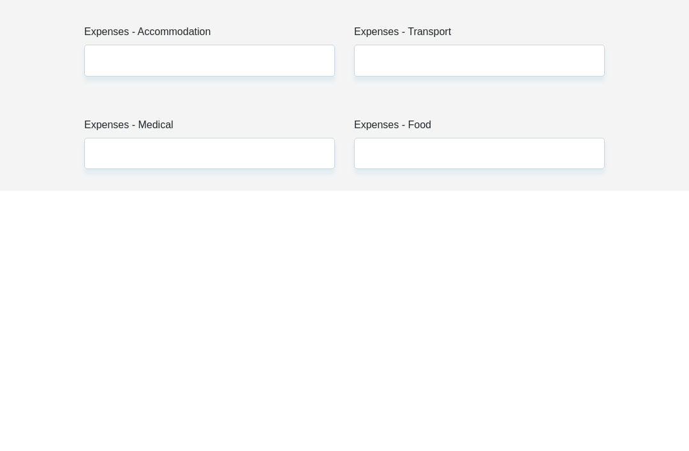
scroll to position [1754, 0]
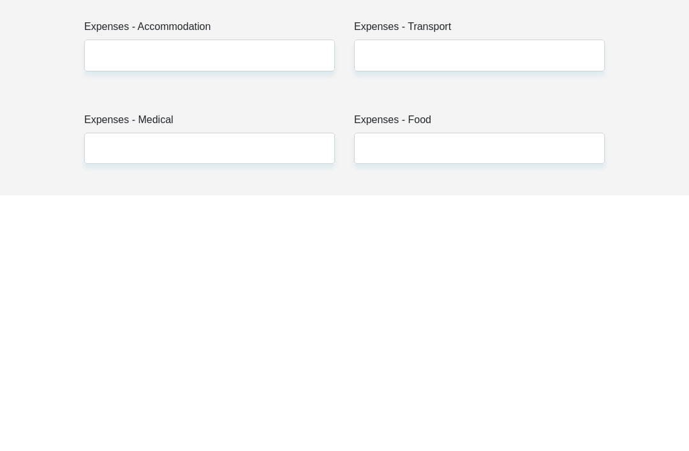
type input "19119.80"
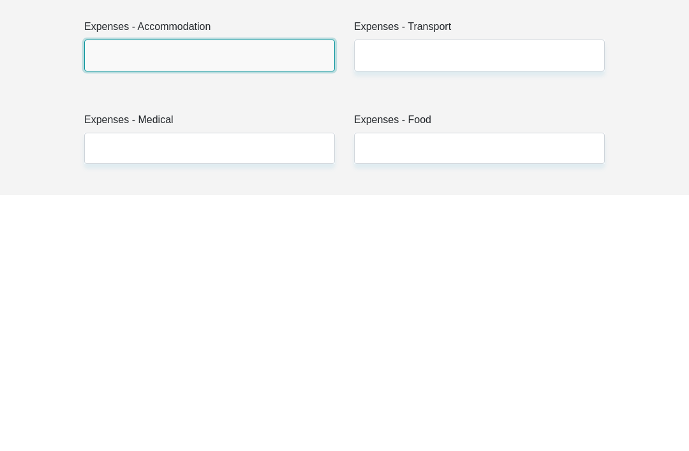
click at [257, 295] on input "Expenses - Accommodation" at bounding box center [209, 310] width 251 height 31
type input "0"
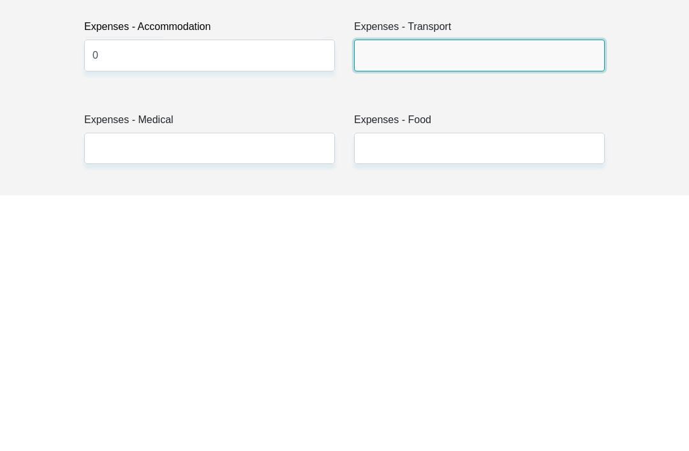
click at [470, 295] on input "Expenses - Transport" at bounding box center [479, 310] width 251 height 31
type input "0"
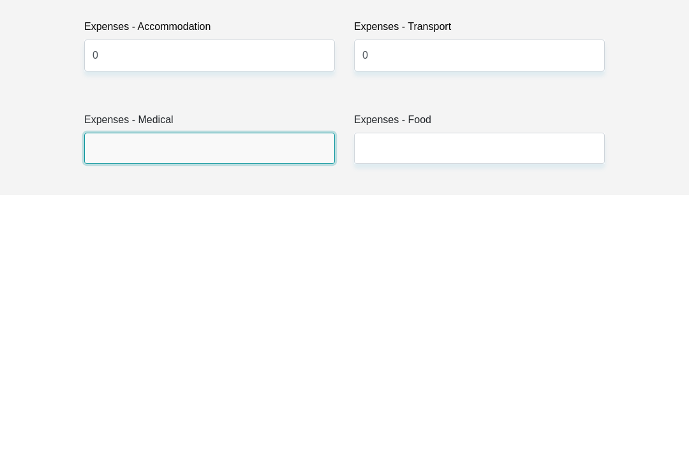
click at [168, 388] on input "Expenses - Medical" at bounding box center [209, 403] width 251 height 31
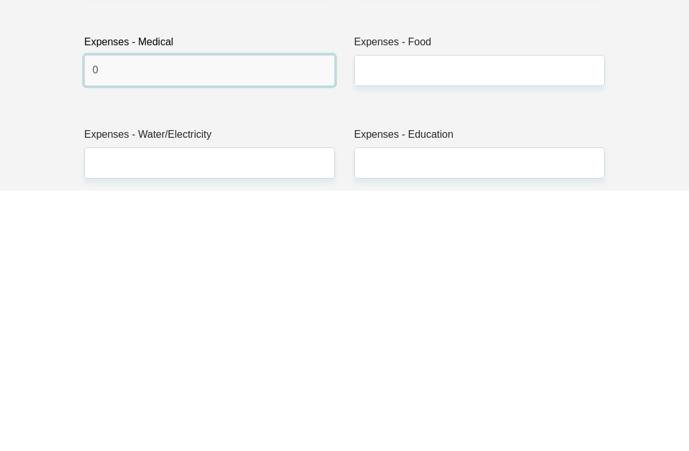
type input "0"
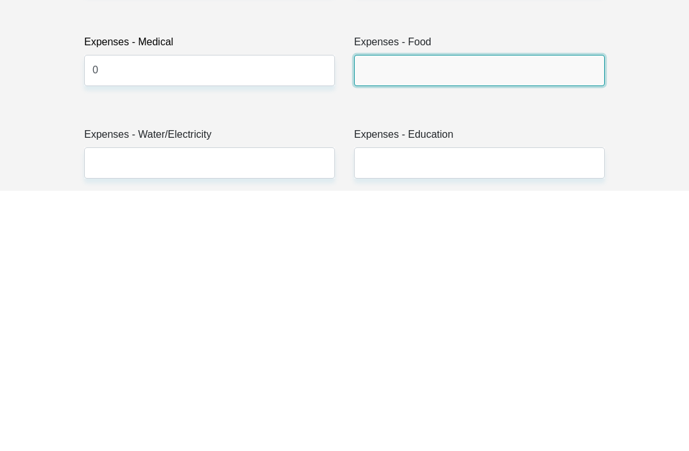
click at [472, 315] on input "Expenses - Food" at bounding box center [479, 330] width 251 height 31
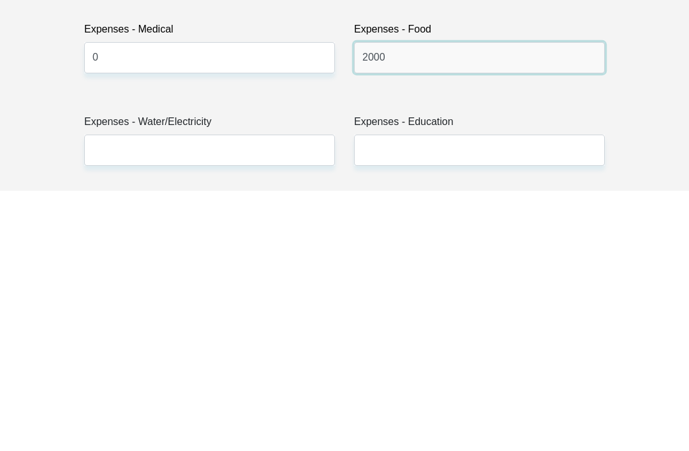
scroll to position [1868, 0]
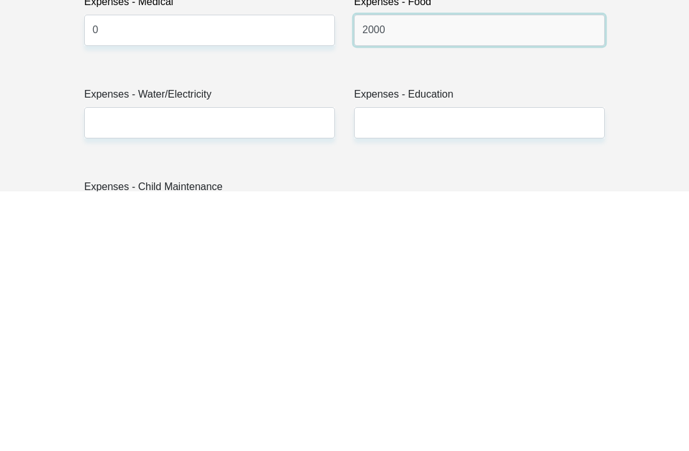
type input "2000"
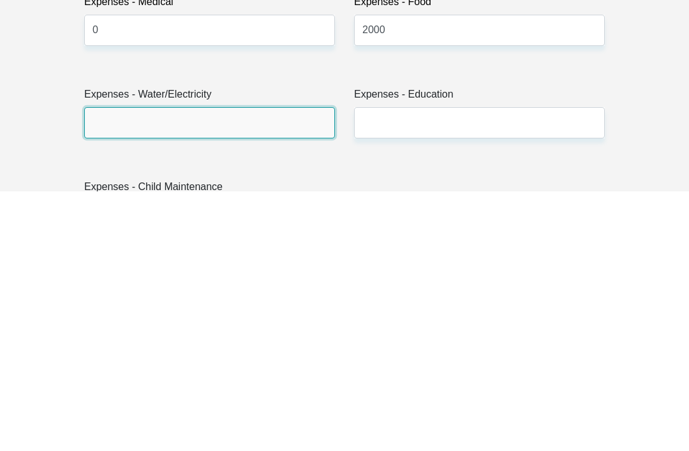
click at [198, 367] on input "Expenses - Water/Electricity" at bounding box center [209, 382] width 251 height 31
type input "800"
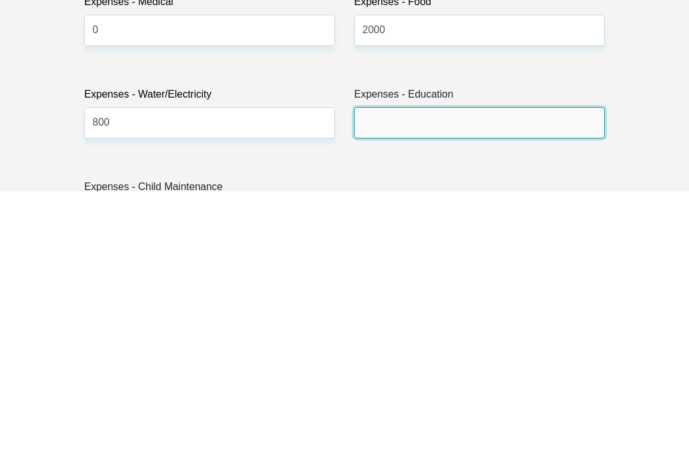
click at [482, 367] on input "Expenses - Education" at bounding box center [479, 382] width 251 height 31
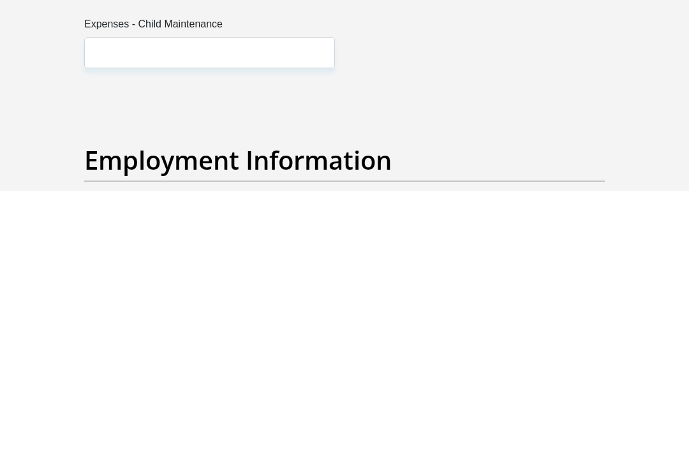
scroll to position [2031, 0]
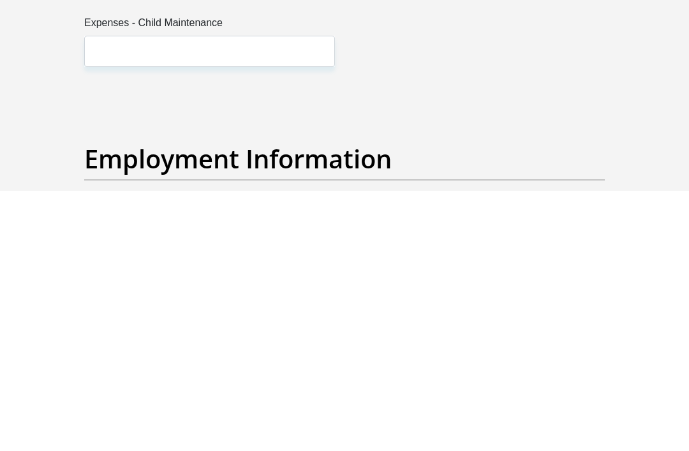
type input "0"
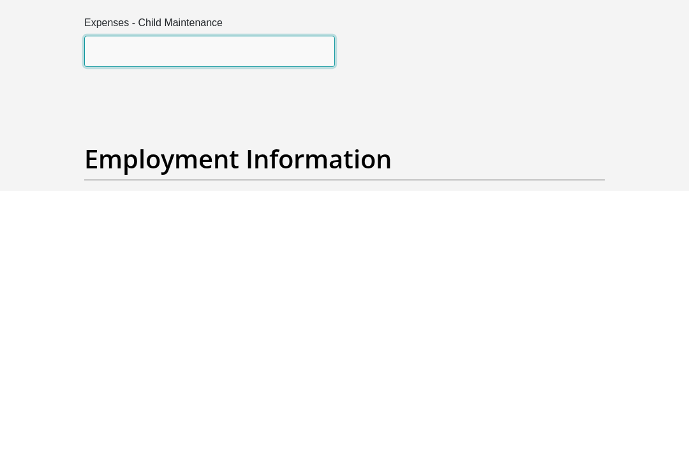
click at [262, 296] on input "Expenses - Child Maintenance" at bounding box center [209, 311] width 251 height 31
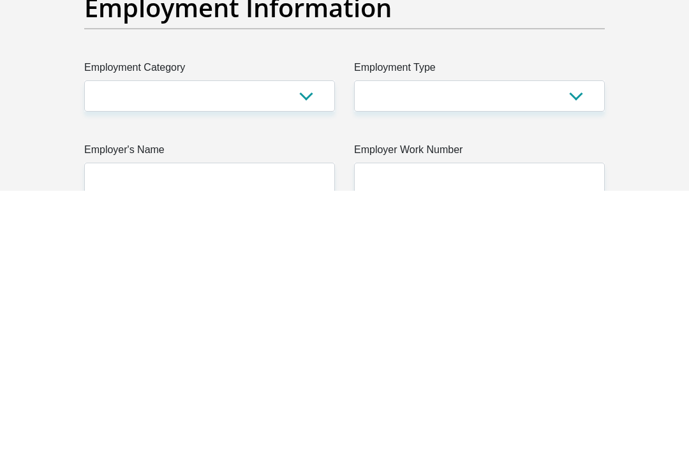
type input "0"
click at [318, 340] on select "AGRICULTURE ALCOHOL & TOBACCO CONSTRUCTION MATERIALS METALLURGY EQUIPMENT FOR R…" at bounding box center [209, 355] width 251 height 31
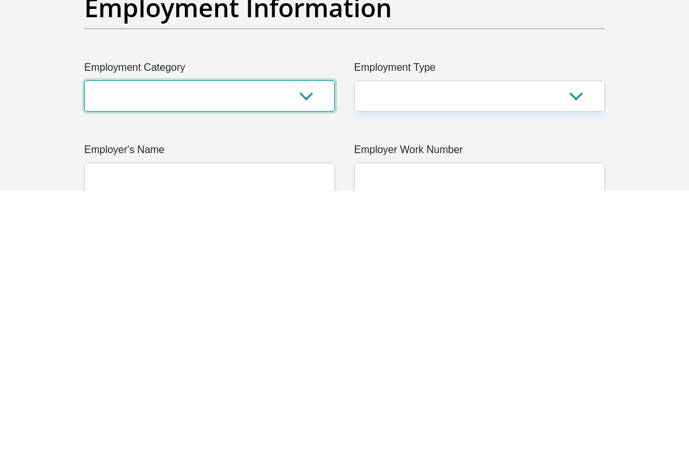
scroll to position [2443, 0]
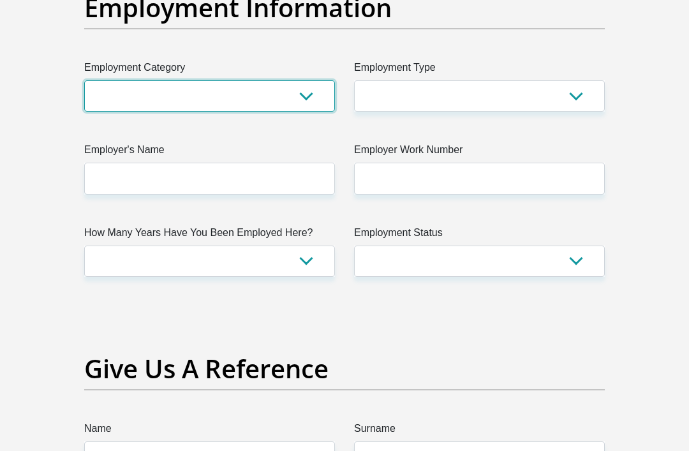
select select "14"
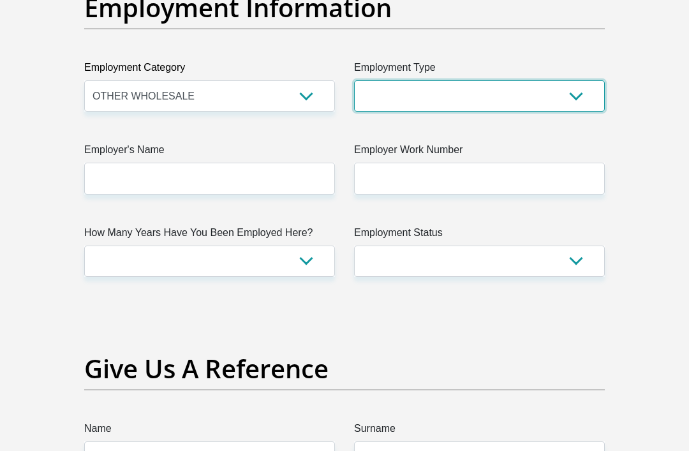
click at [509, 112] on select "College/Lecturer Craft Seller Creative Driver Executive Farmer Forces - Non Com…" at bounding box center [479, 95] width 251 height 31
select select "Teacher"
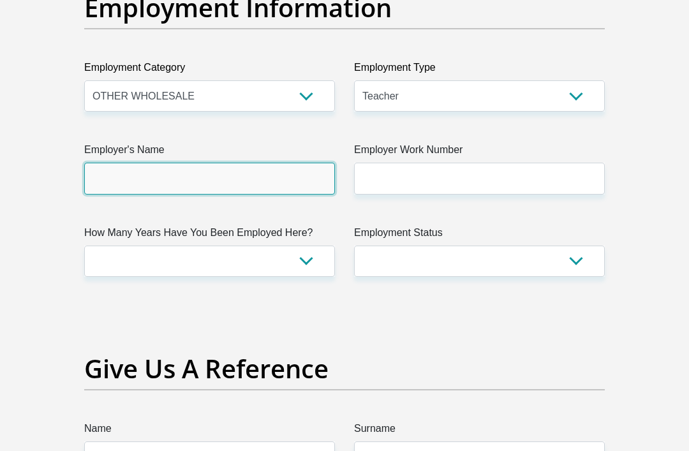
click at [267, 194] on input "Employer's Name" at bounding box center [209, 178] width 251 height 31
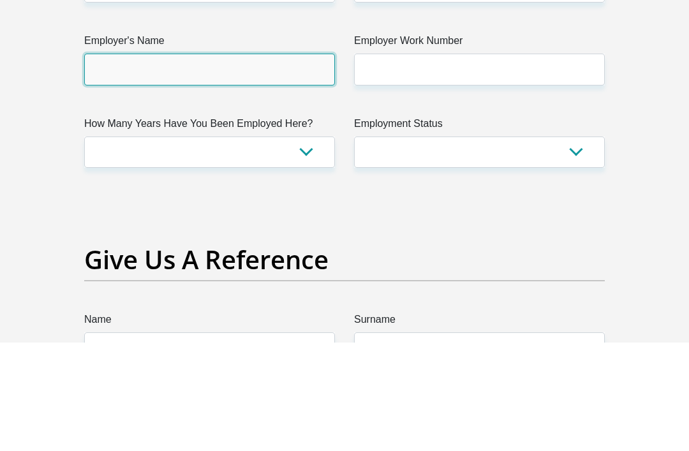
click at [252, 163] on input "Employer's Name" at bounding box center [209, 178] width 251 height 31
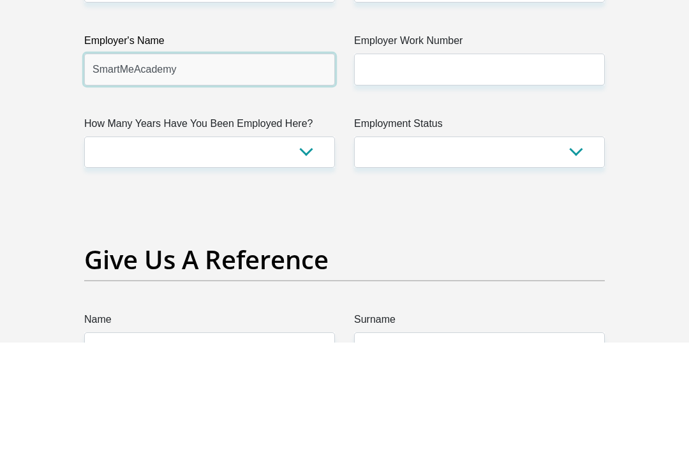
type input "SmartMeAcademy"
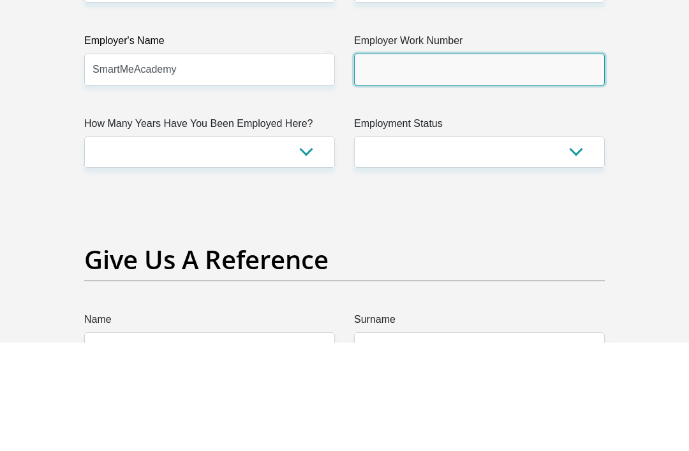
click at [475, 163] on input "Employer Work Number" at bounding box center [479, 178] width 251 height 31
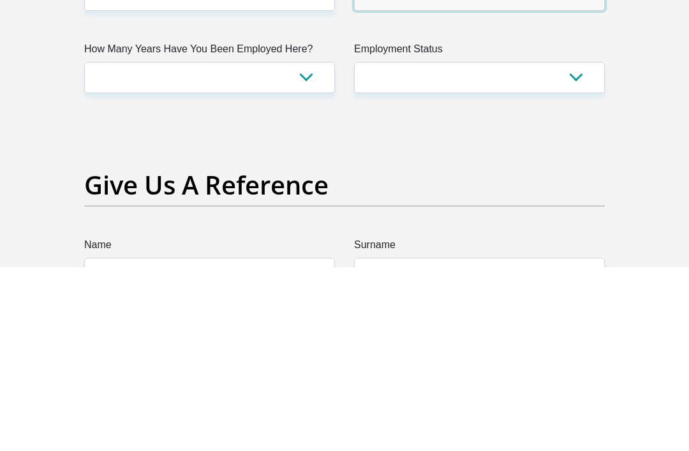
type input "0814255353"
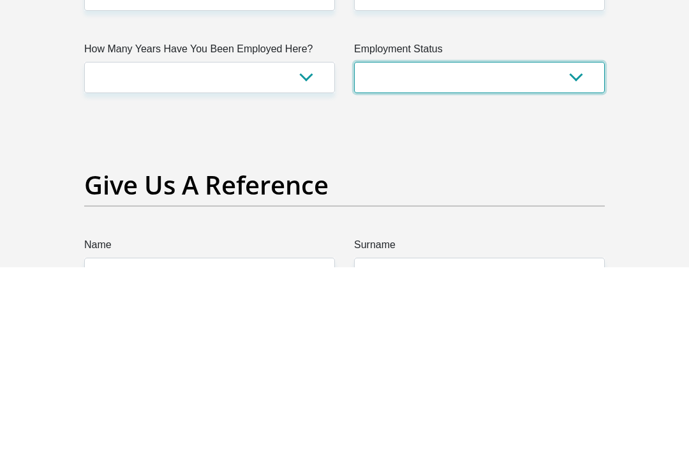
click at [581, 245] on select "Permanent/Full-time Part-time/Casual Contract Worker Self-Employed Housewife Re…" at bounding box center [479, 260] width 251 height 31
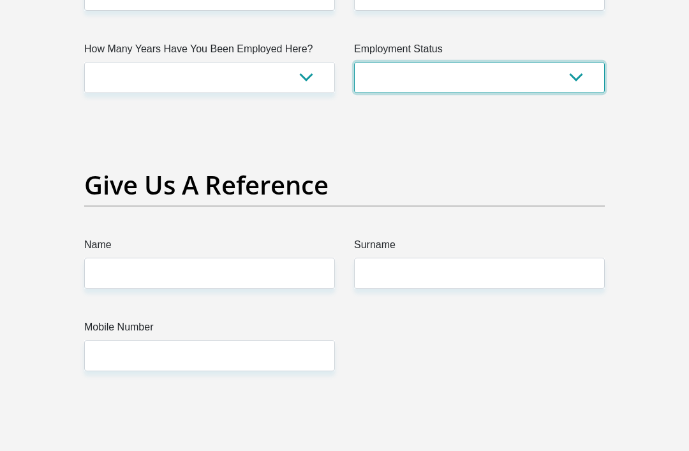
select select "1"
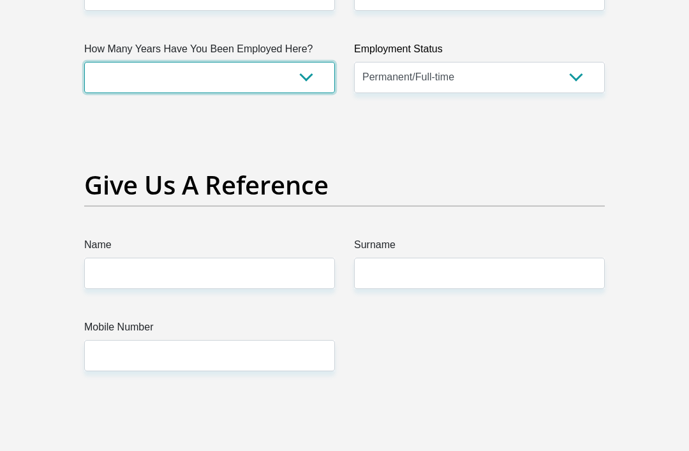
click at [316, 93] on select "less than 1 year 1-3 years 3-5 years 5+ years" at bounding box center [209, 77] width 251 height 31
select select "48"
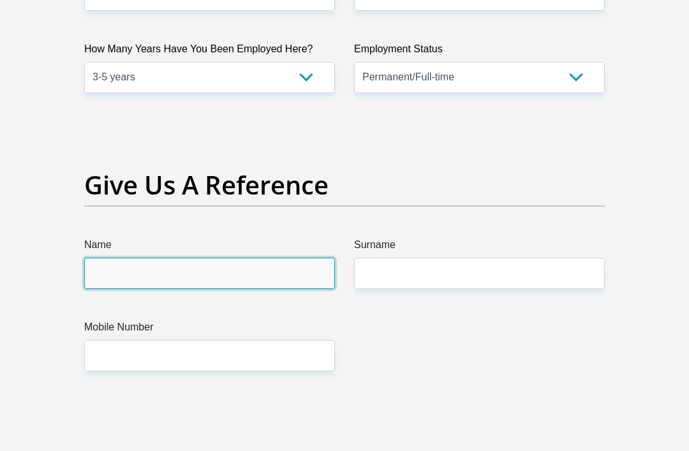
click at [244, 289] on input "Name" at bounding box center [209, 273] width 251 height 31
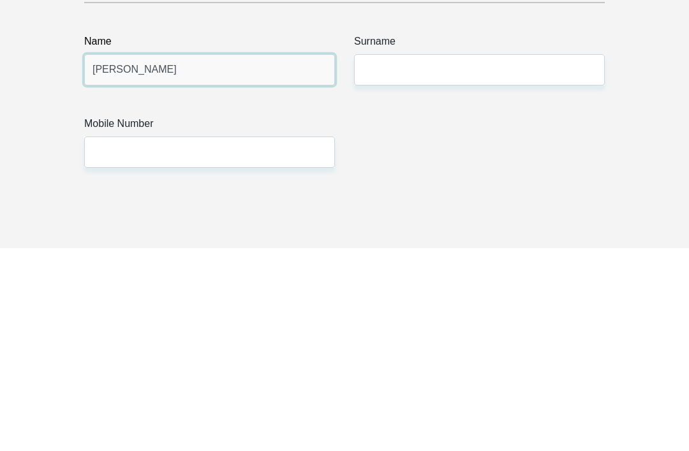
type input "Nicholas"
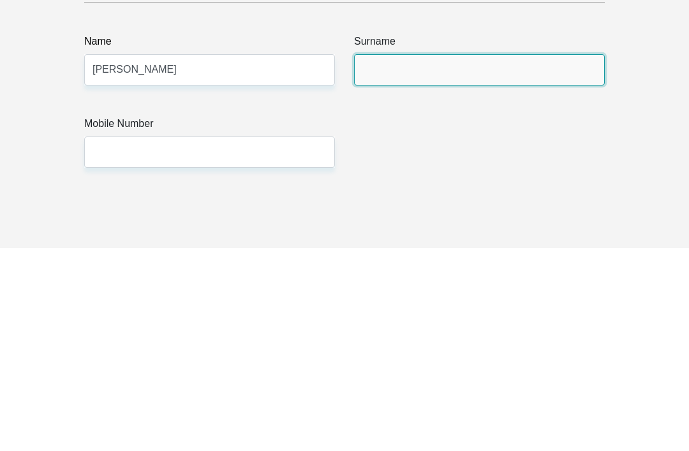
click at [477, 258] on input "Surname" at bounding box center [479, 273] width 251 height 31
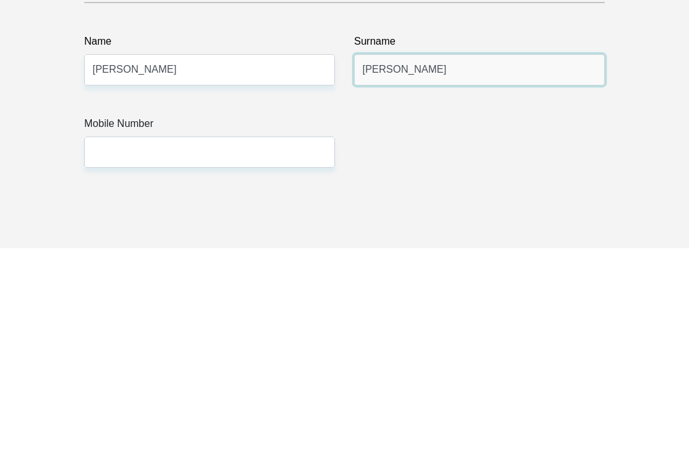
type input "Dube"
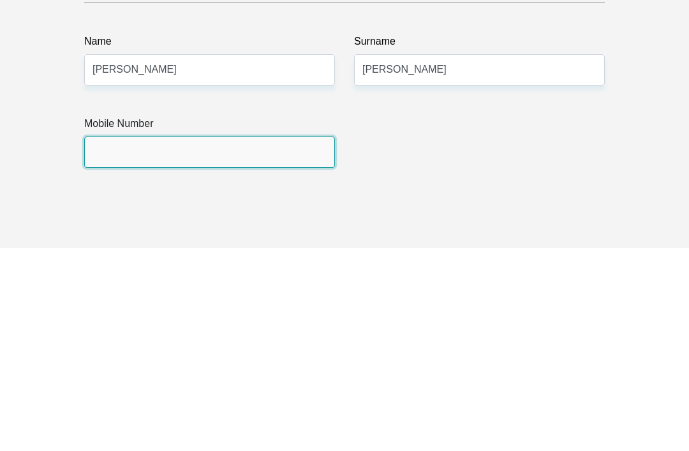
click at [227, 340] on input "Mobile Number" at bounding box center [209, 355] width 251 height 31
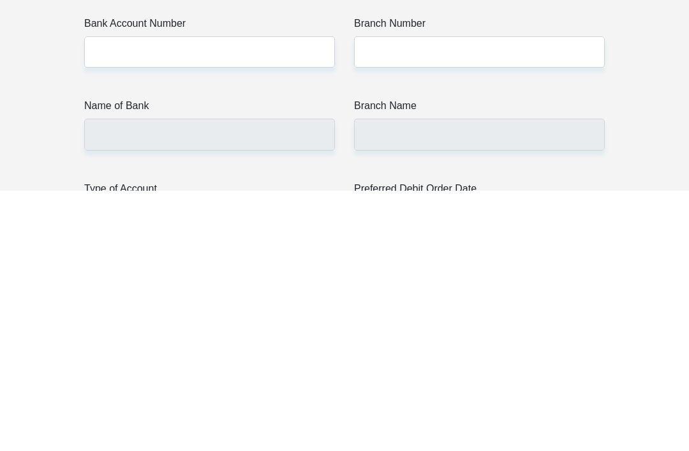
scroll to position [2904, 0]
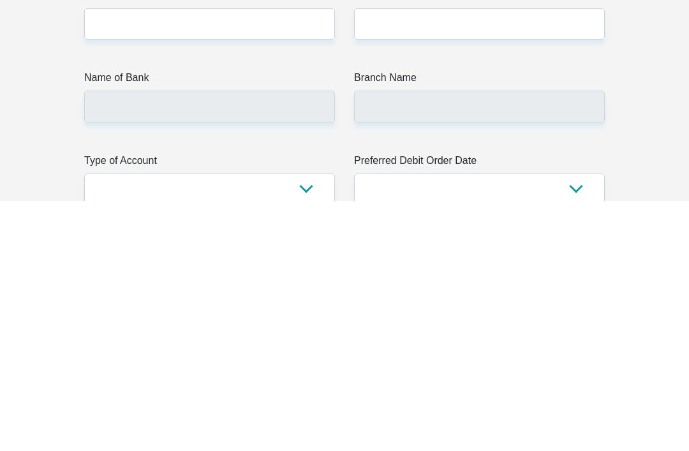
type input "0817915614"
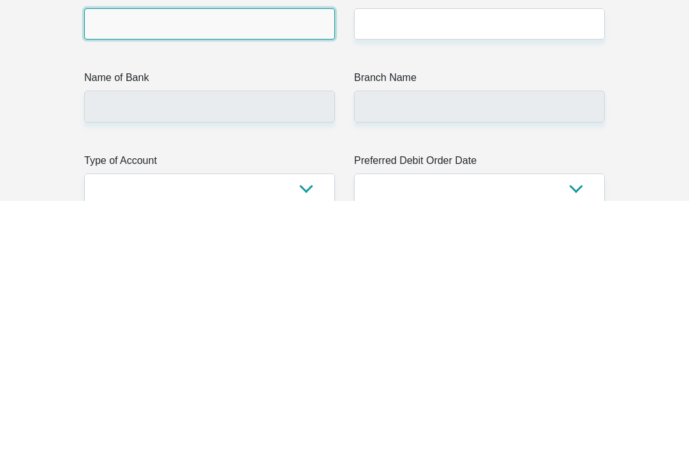
click at [270, 258] on input "Bank Account Number" at bounding box center [209, 273] width 251 height 31
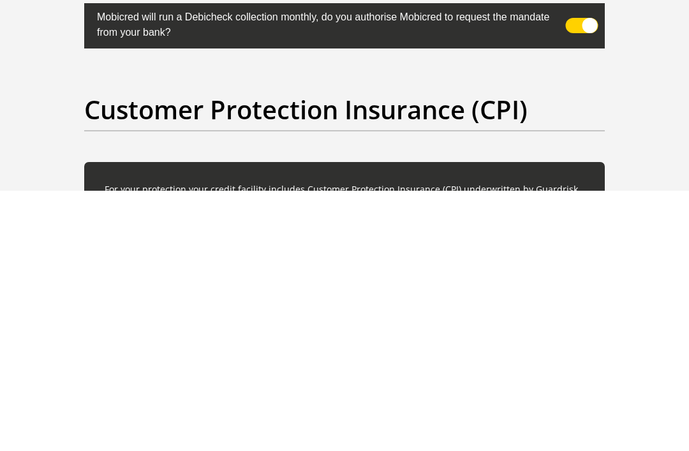
scroll to position [3127, 0]
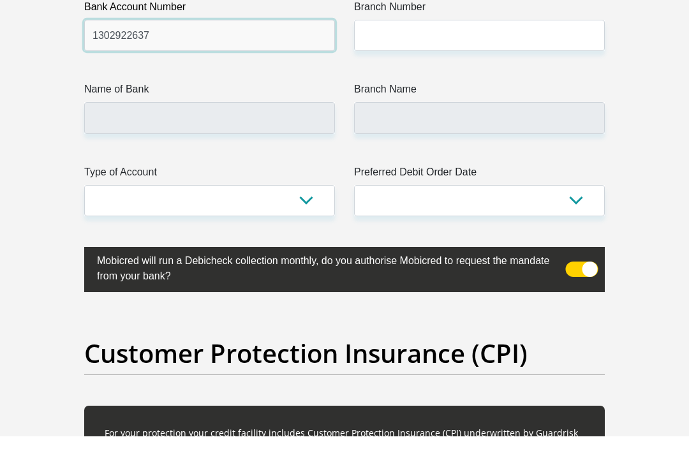
type input "1302922637"
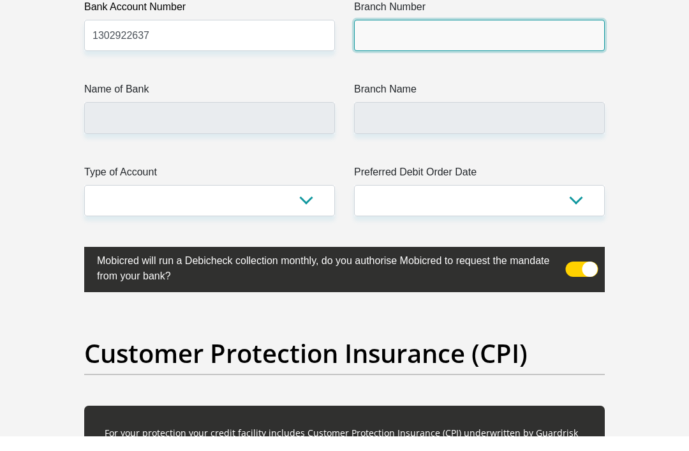
click at [475, 66] on input "Branch Number" at bounding box center [479, 50] width 251 height 31
type input "198765"
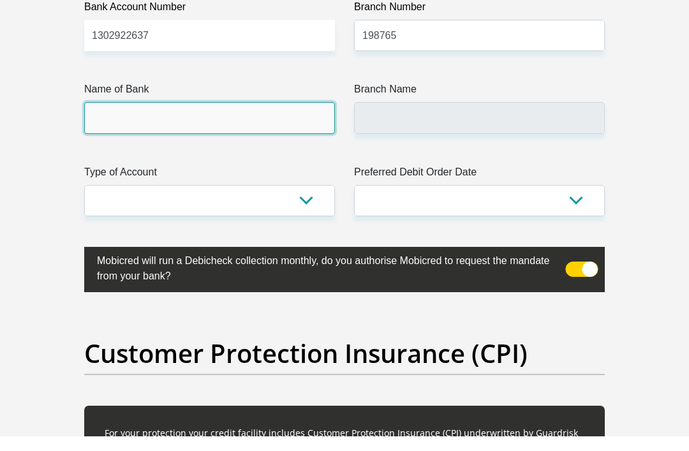
click at [278, 149] on input "Name of Bank" at bounding box center [209, 132] width 251 height 31
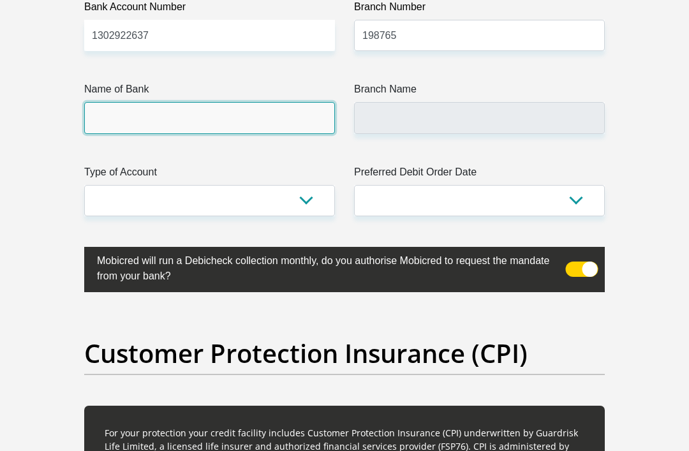
type input "NEDBANK"
type input "NEDBANK SOUTH AFRICA"
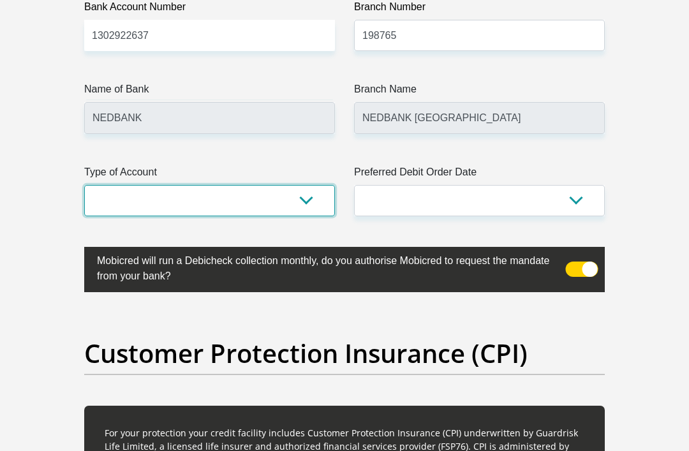
click at [328, 216] on select "Cheque Savings" at bounding box center [209, 200] width 251 height 31
select select "SAV"
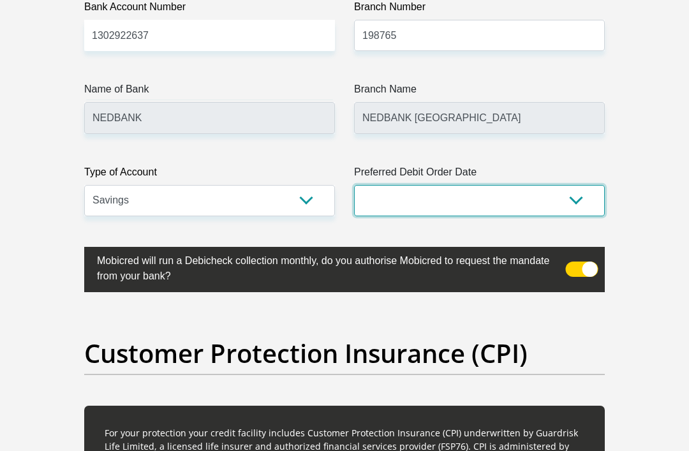
click at [575, 216] on select "1st 2nd 3rd 4th 5th 7th 18th 19th 20th 21st 22nd 23rd 24th 25th 26th 27th 28th …" at bounding box center [479, 200] width 251 height 31
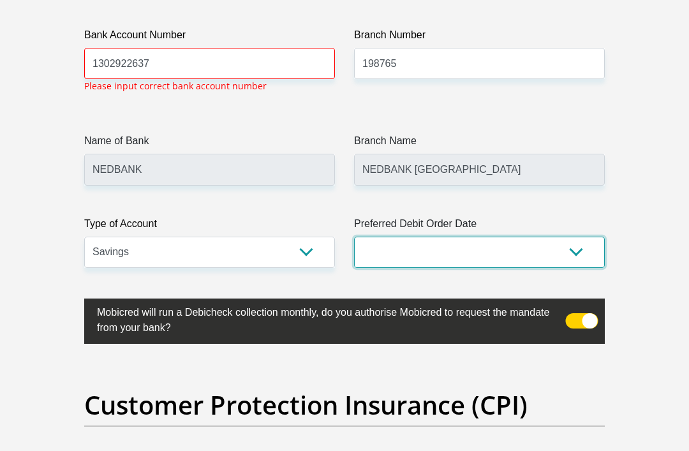
select select "7"
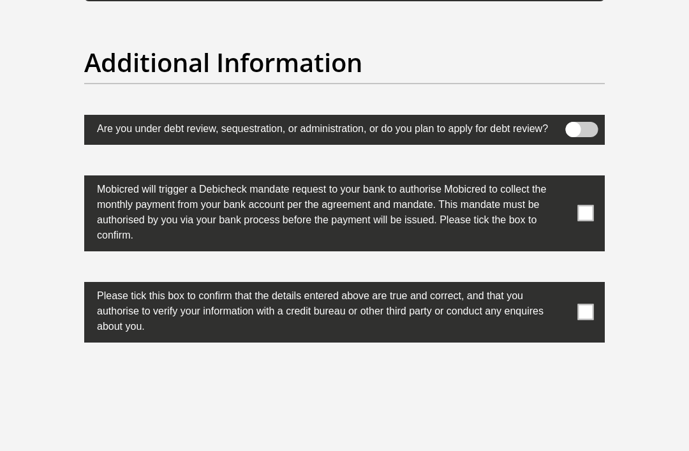
scroll to position [4145, 0]
click at [587, 221] on span at bounding box center [586, 213] width 16 height 16
click at [566, 178] on input "checkbox" at bounding box center [566, 178] width 0 height 0
click at [594, 342] on label at bounding box center [344, 312] width 520 height 61
click at [566, 284] on input "checkbox" at bounding box center [566, 284] width 0 height 0
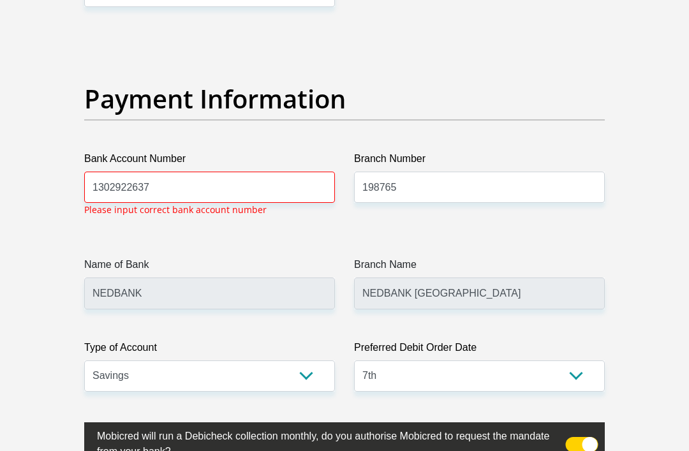
scroll to position [2990, 0]
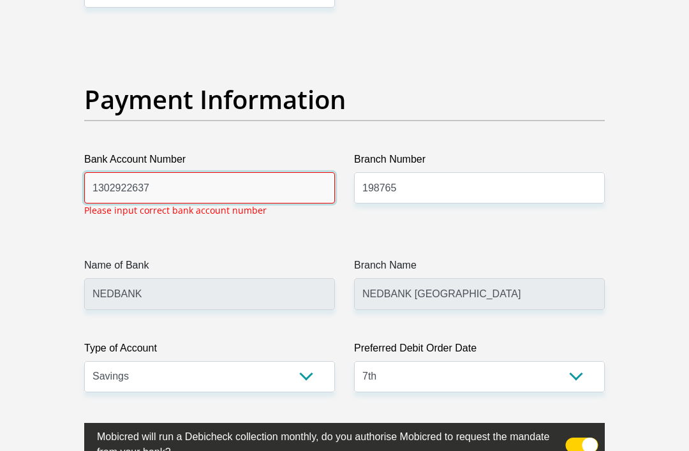
click at [208, 203] on input "1302922637" at bounding box center [209, 187] width 251 height 31
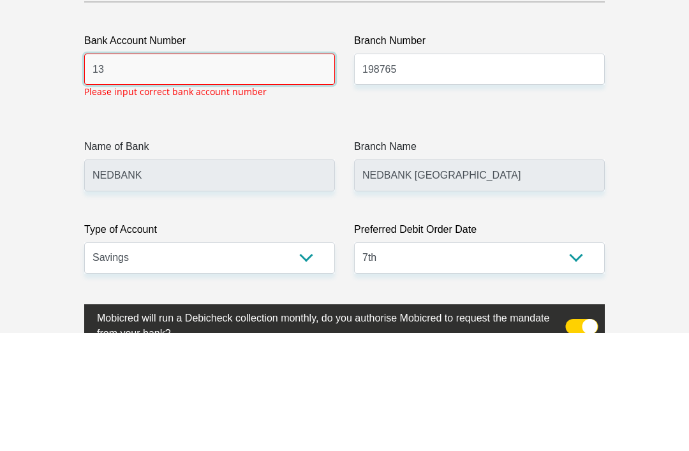
type input "1"
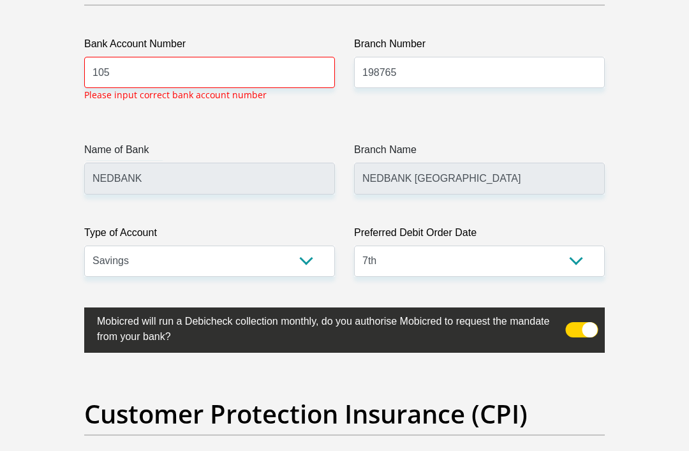
click at [288, 163] on label "Name of Bank" at bounding box center [209, 152] width 251 height 20
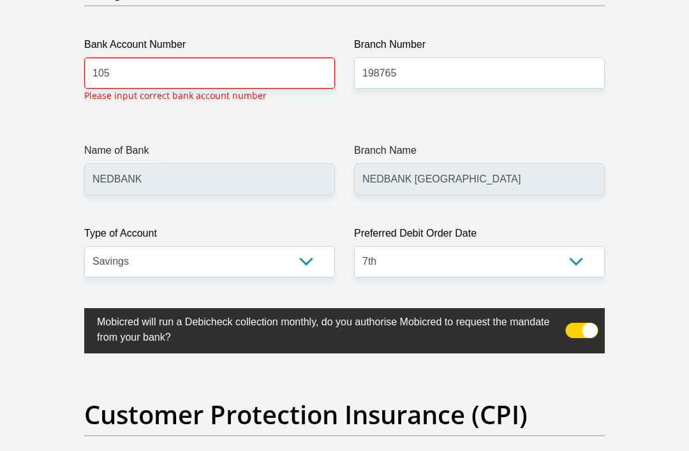
click at [288, 194] on input "NEDBANK" at bounding box center [209, 178] width 251 height 31
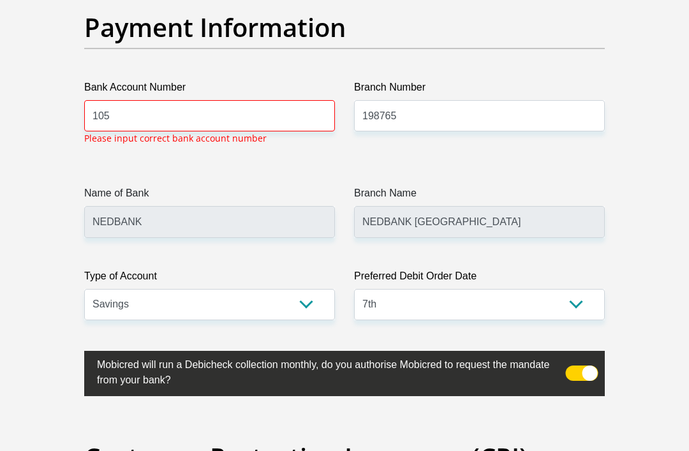
click at [282, 237] on input "NEDBANK" at bounding box center [209, 221] width 251 height 31
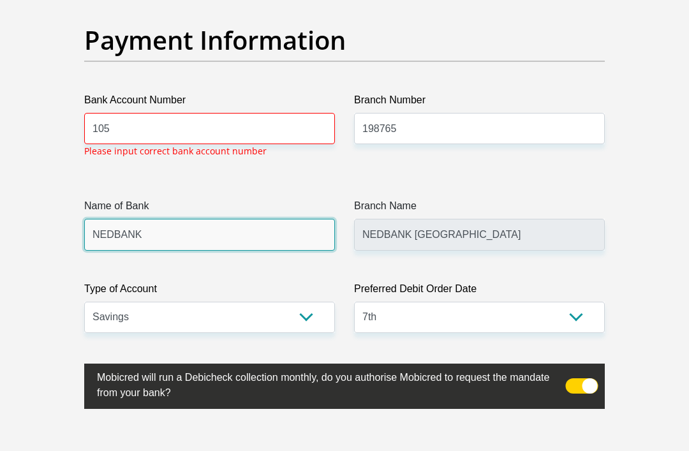
scroll to position [3048, 0]
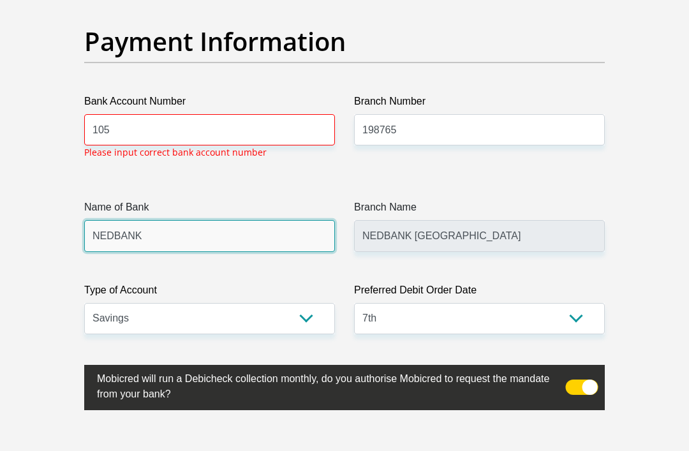
click at [285, 251] on input "NEDBANK" at bounding box center [209, 235] width 251 height 31
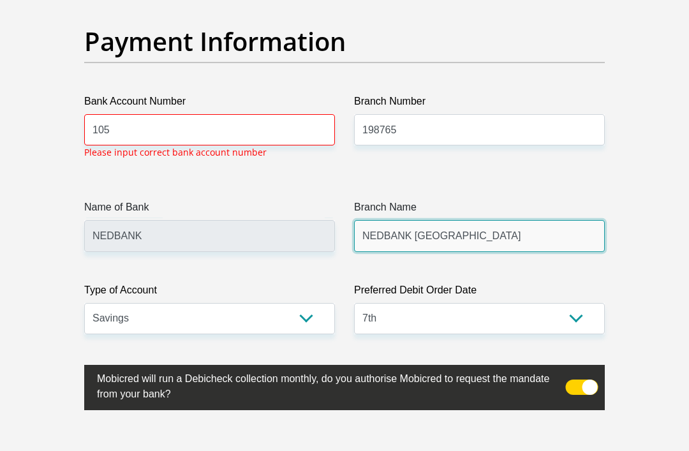
click at [490, 251] on input "NEDBANK SOUTH AFRICA" at bounding box center [479, 235] width 251 height 31
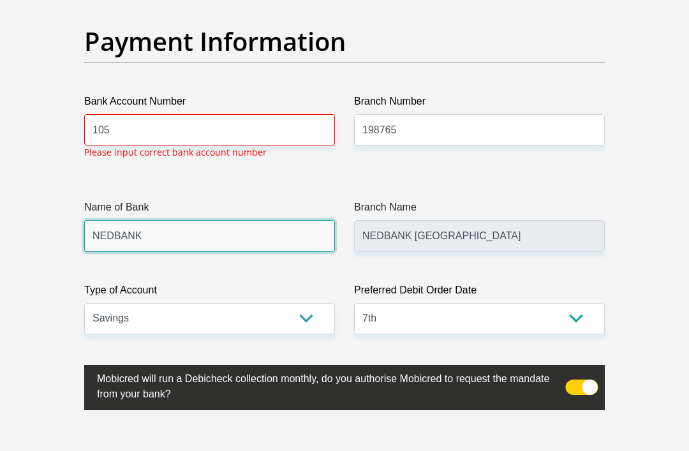
click at [245, 251] on input "NEDBANK" at bounding box center [209, 235] width 251 height 31
click at [228, 251] on input "NEDBANK" at bounding box center [209, 235] width 251 height 31
click at [226, 251] on input "NEDBANK" at bounding box center [209, 235] width 251 height 31
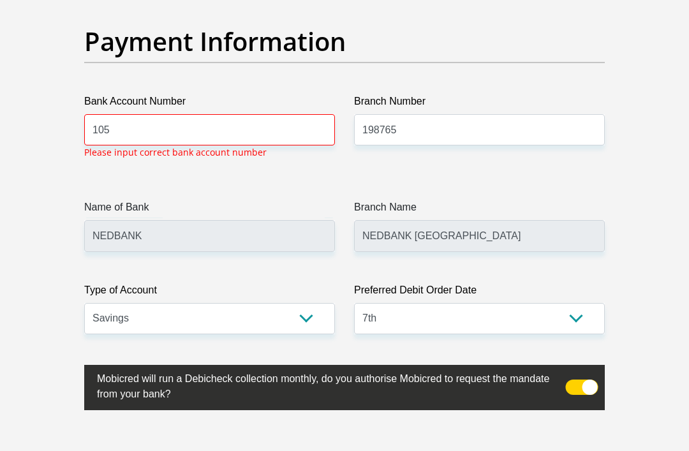
click at [155, 145] on input "105" at bounding box center [209, 129] width 251 height 31
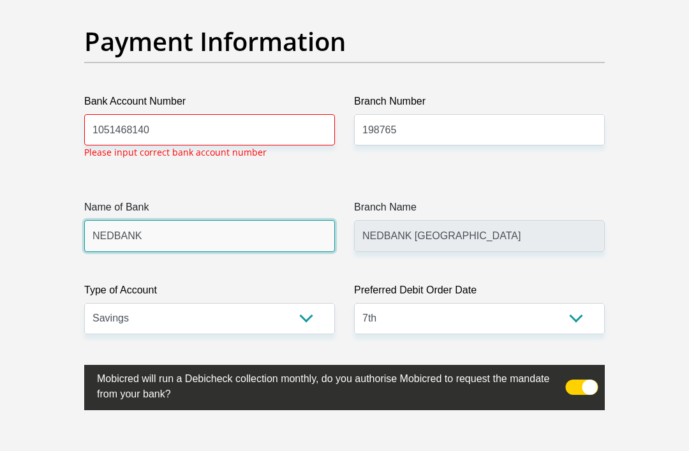
click at [219, 251] on input "NEDBANK" at bounding box center [209, 235] width 251 height 31
click at [176, 251] on input "NEDBANK" at bounding box center [209, 235] width 251 height 31
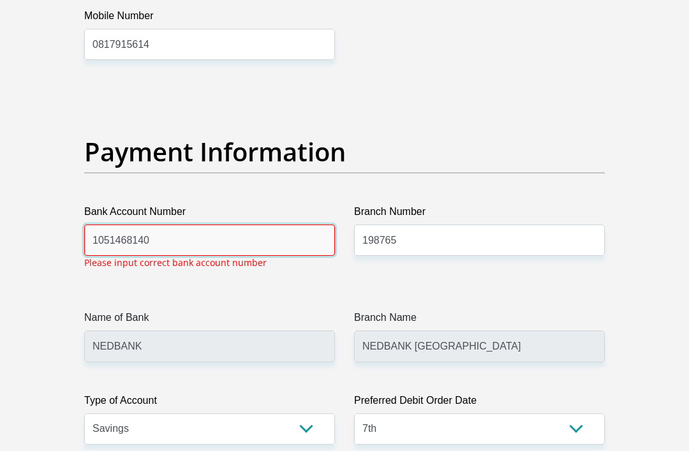
click at [287, 256] on input "1051468140" at bounding box center [209, 240] width 251 height 31
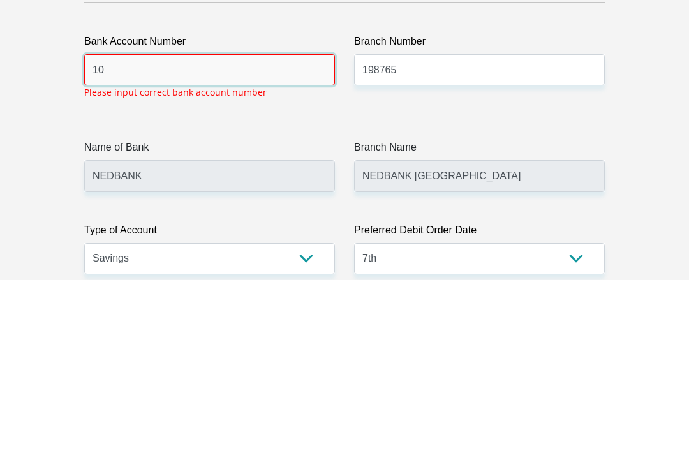
type input "1"
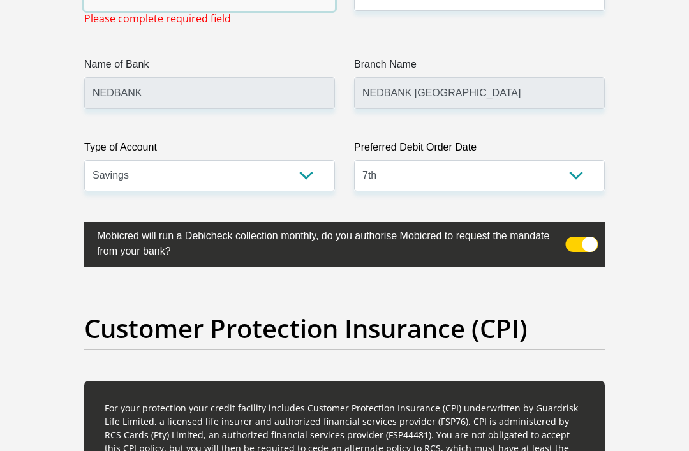
scroll to position [3182, 0]
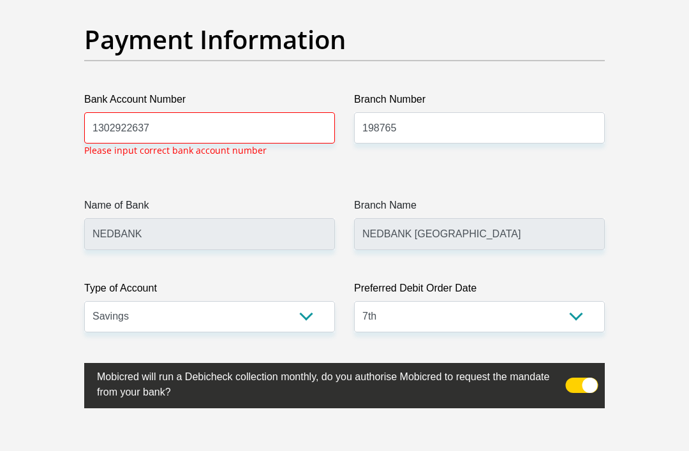
scroll to position [3048, 0]
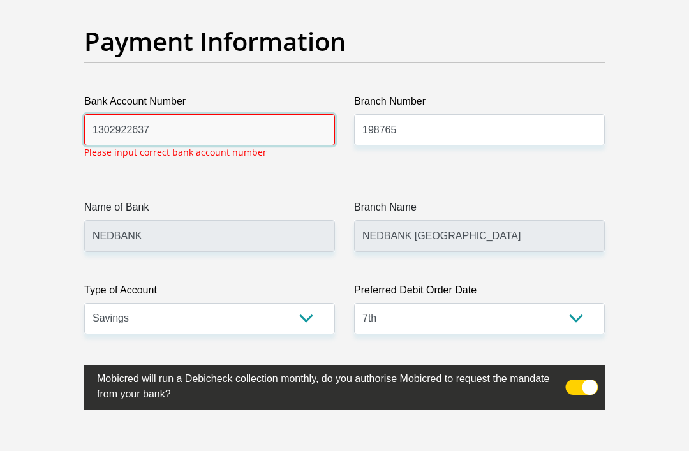
type input "1302922637"
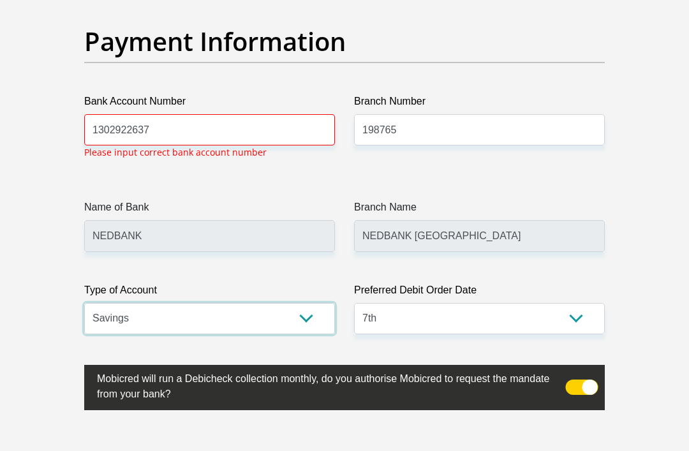
select select "CUR"
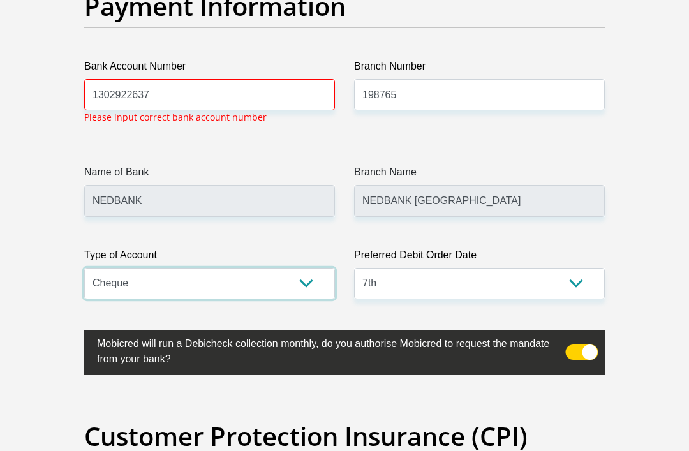
scroll to position [3083, 0]
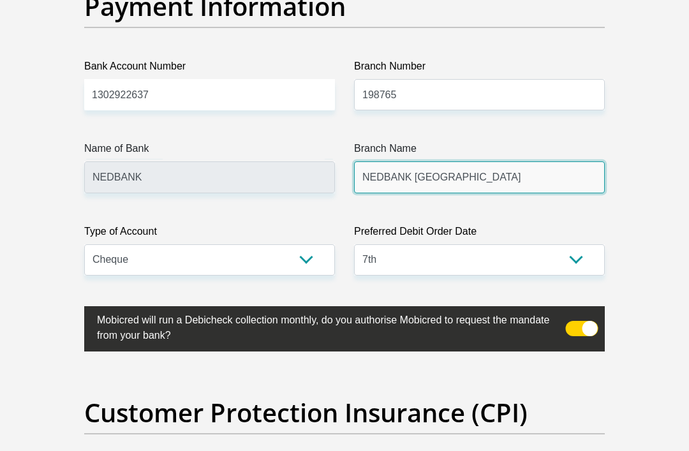
click at [495, 193] on input "NEDBANK SOUTH AFRICA" at bounding box center [479, 176] width 251 height 31
click at [527, 193] on input "NEDBANK SOUTH AFRICA" at bounding box center [479, 176] width 251 height 31
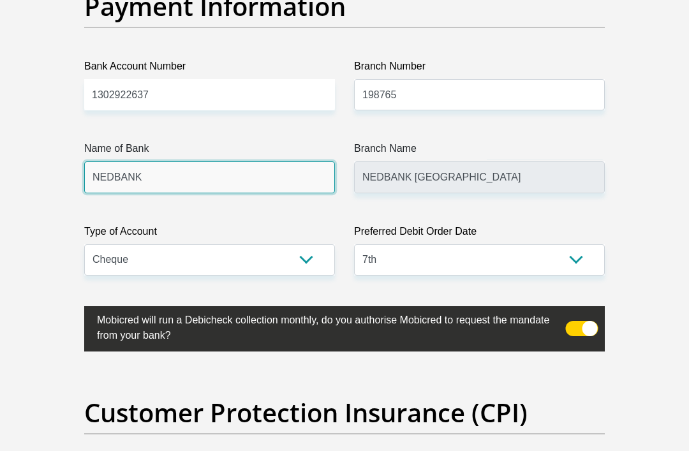
click at [318, 193] on input "NEDBANK" at bounding box center [209, 176] width 251 height 31
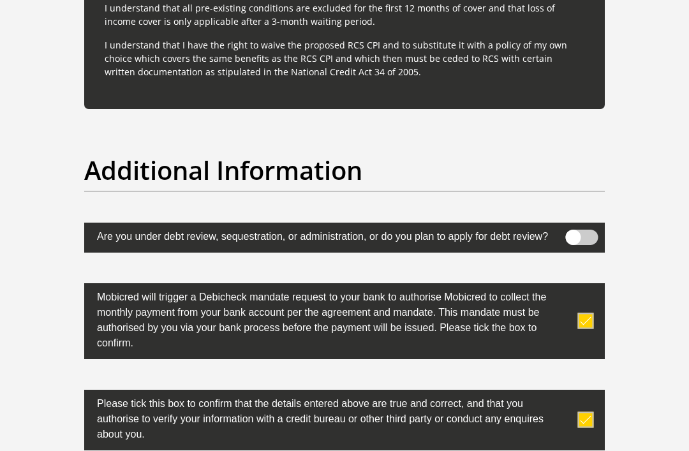
click at [585, 245] on span at bounding box center [582, 237] width 33 height 15
click at [578, 234] on input "checkbox" at bounding box center [578, 234] width 0 height 0
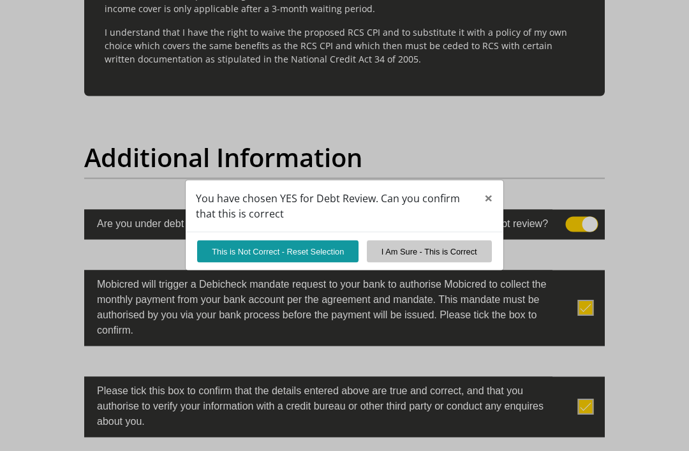
scroll to position [4027, 0]
click at [446, 263] on button "I Am Sure - This is Correct" at bounding box center [429, 251] width 125 height 22
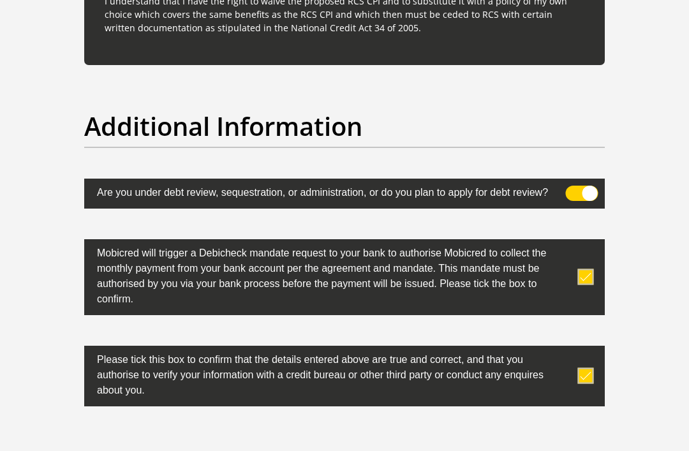
scroll to position [4058, 0]
click at [574, 201] on span at bounding box center [582, 193] width 33 height 15
click at [578, 189] on input "checkbox" at bounding box center [578, 189] width 0 height 0
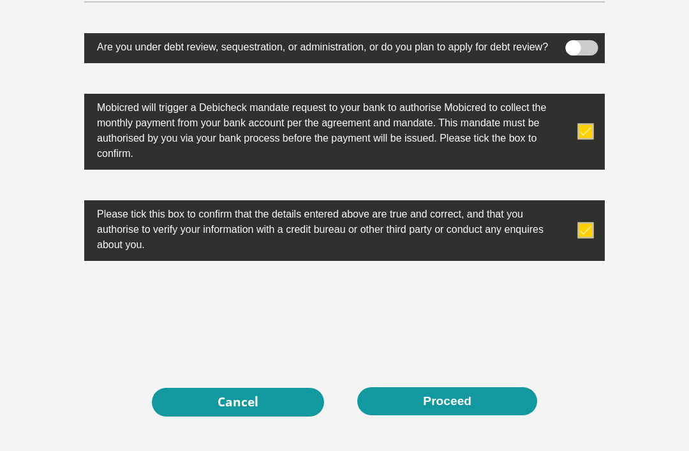
scroll to position [4203, 0]
click at [476, 416] on button "Proceed" at bounding box center [447, 401] width 180 height 29
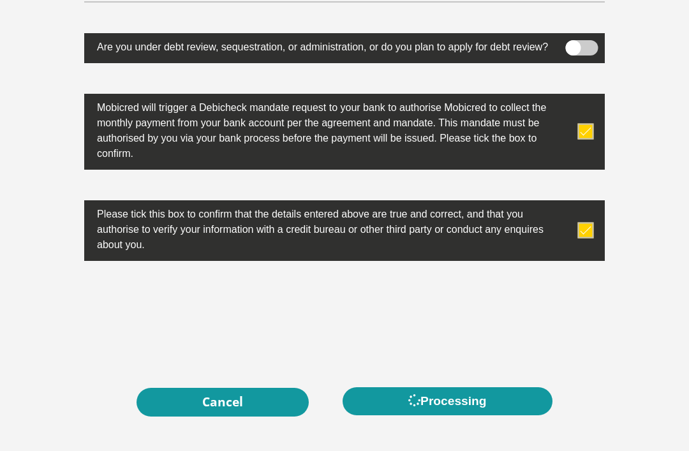
scroll to position [4244, 0]
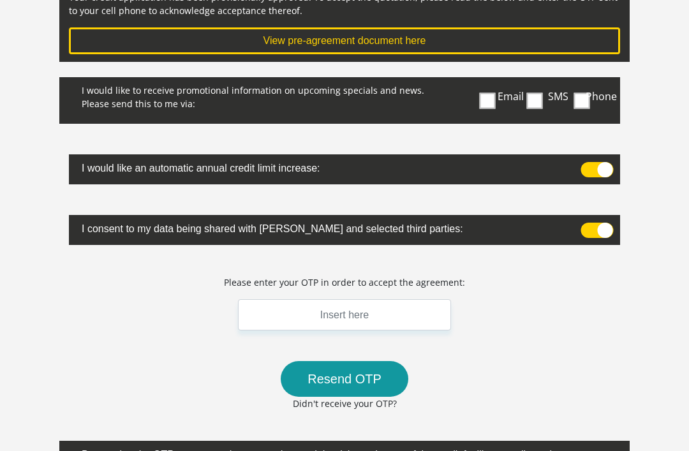
scroll to position [234, 0]
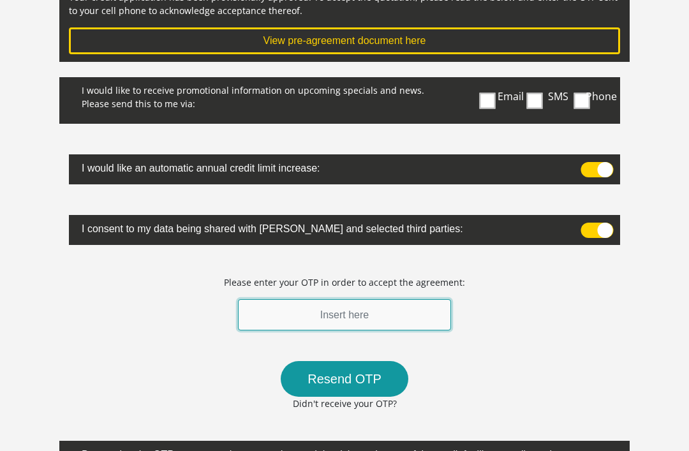
click at [355, 312] on input "text" at bounding box center [344, 314] width 213 height 31
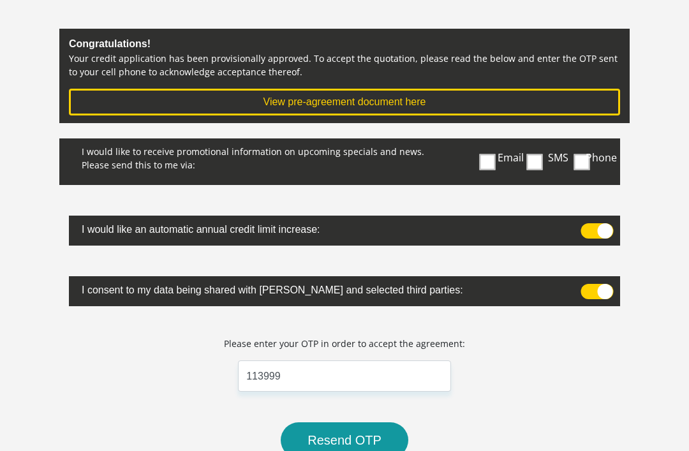
scroll to position [172, 0]
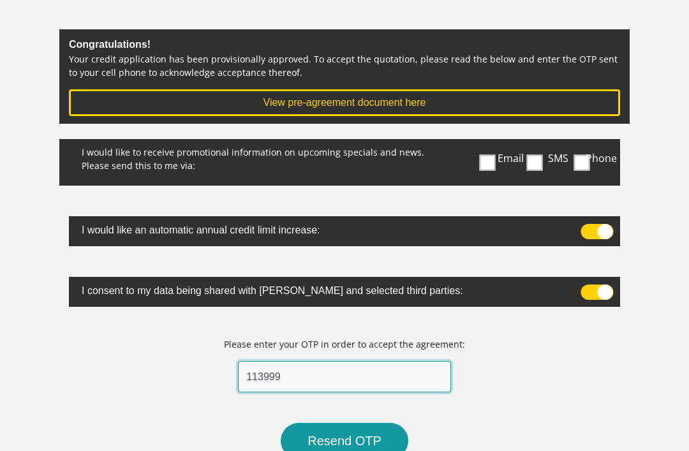
type input "113999"
click at [402, 94] on button "View pre-agreement document here" at bounding box center [344, 102] width 551 height 27
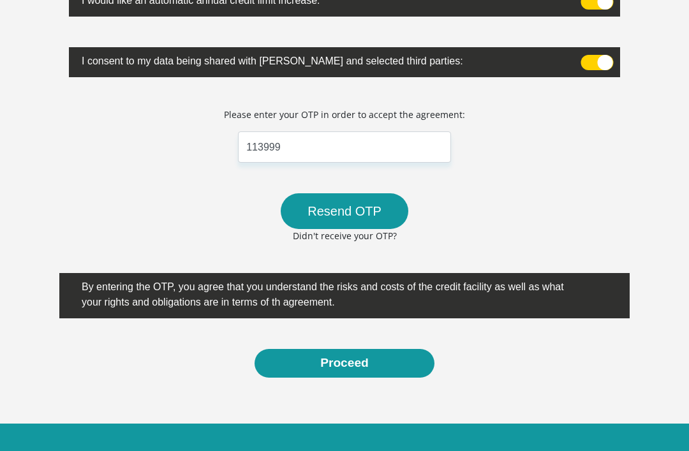
scroll to position [406, 0]
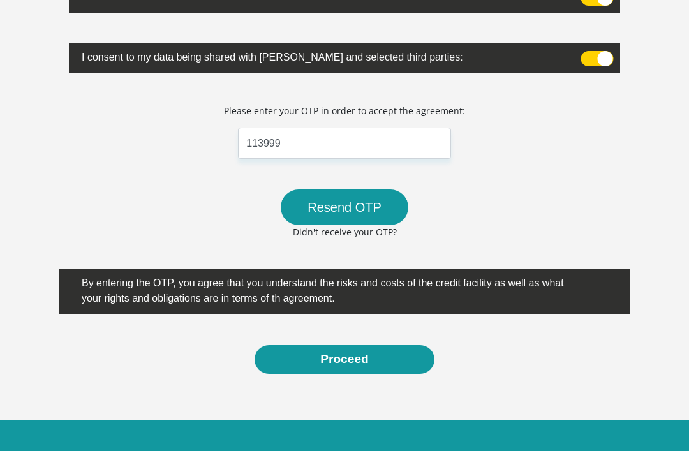
click at [386, 355] on button "Proceed" at bounding box center [344, 359] width 180 height 29
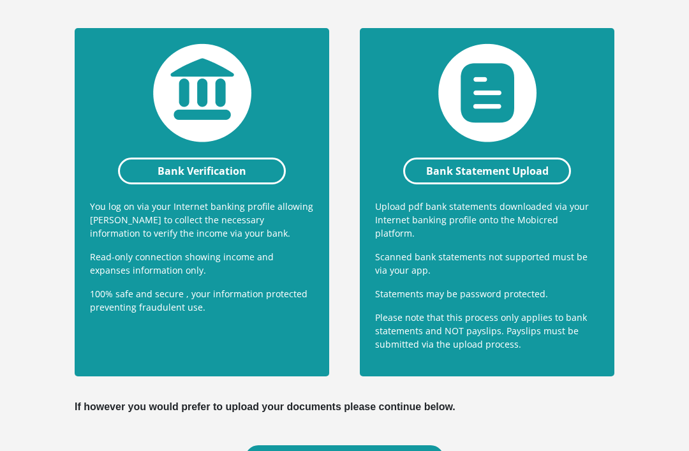
scroll to position [332, 0]
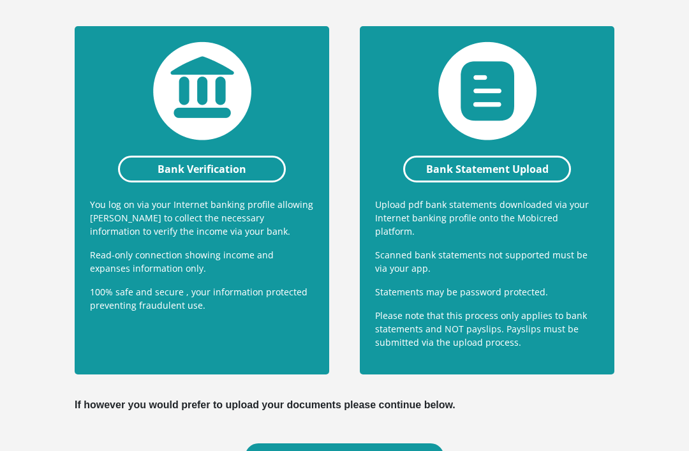
click at [215, 164] on link "Bank Verification" at bounding box center [202, 169] width 168 height 27
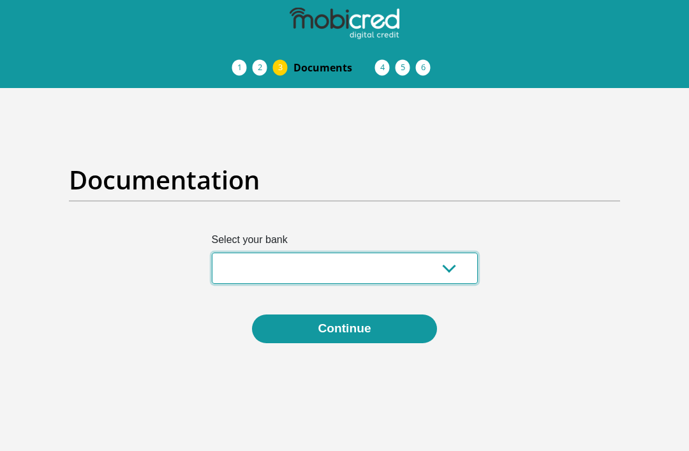
click at [456, 266] on select "Absa Capitec Bank Discovery Bank First National Bank Nedbank Standard Bank Tyme…" at bounding box center [345, 267] width 266 height 31
select select "{"id":"7","title":"Nedbank","institution":"Nedbank","alias":"nedbank","country"…"
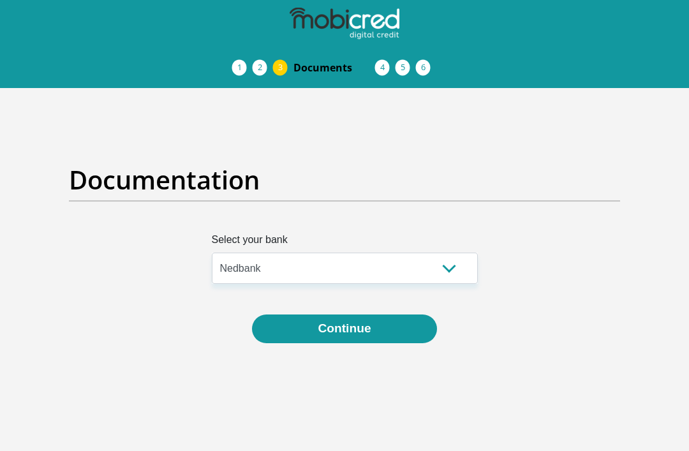
click at [372, 333] on button "Continue" at bounding box center [344, 328] width 184 height 29
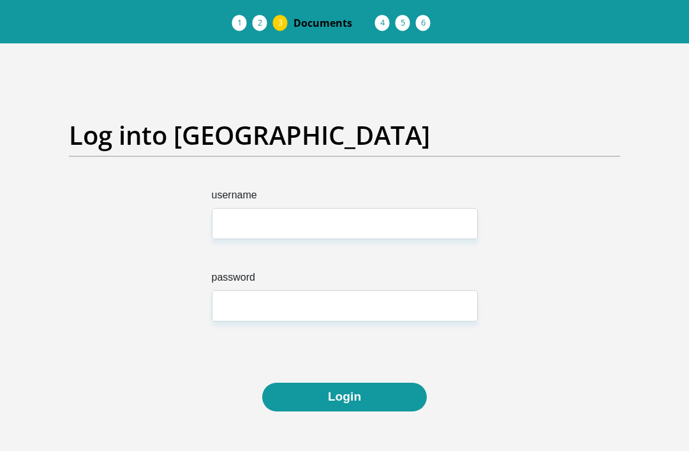
scroll to position [45, 0]
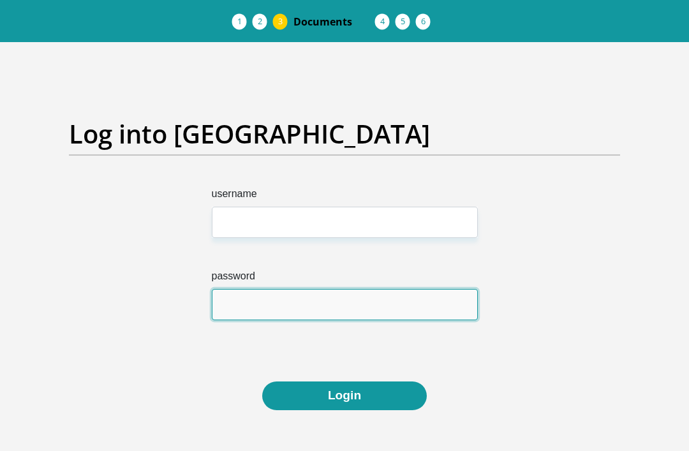
click at [324, 289] on input "password" at bounding box center [345, 304] width 266 height 31
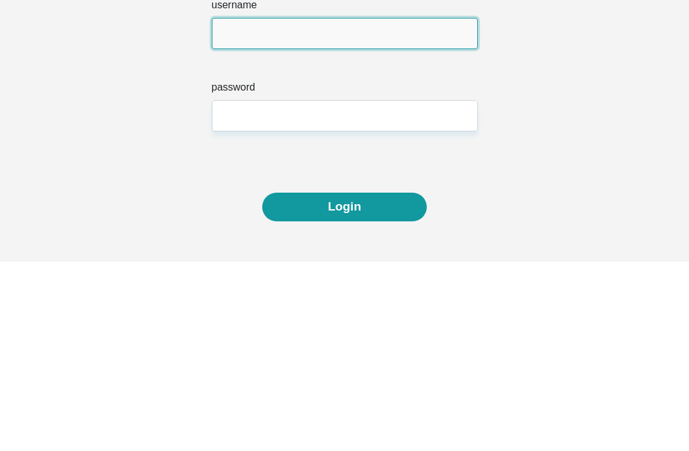
click at [306, 207] on input "username" at bounding box center [345, 222] width 266 height 31
type input "Sandynic"
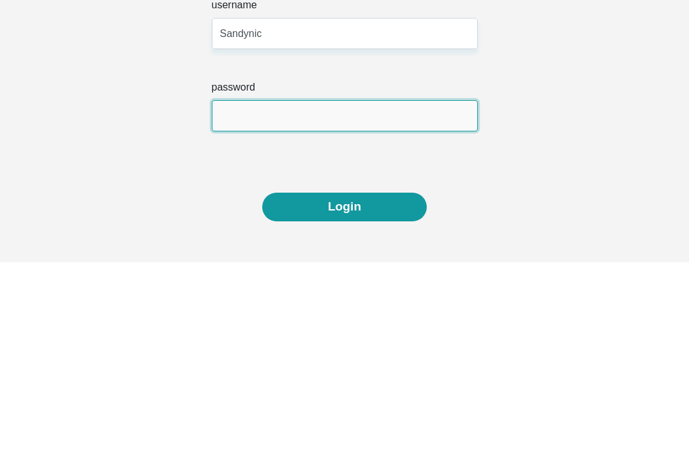
click at [350, 289] on input "password" at bounding box center [345, 304] width 266 height 31
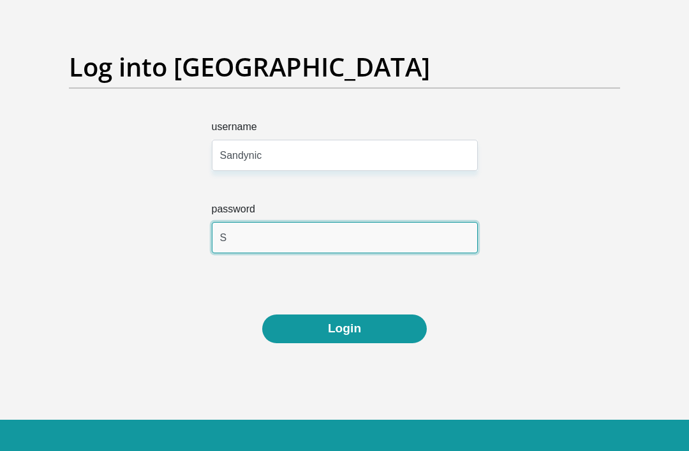
type input "S"
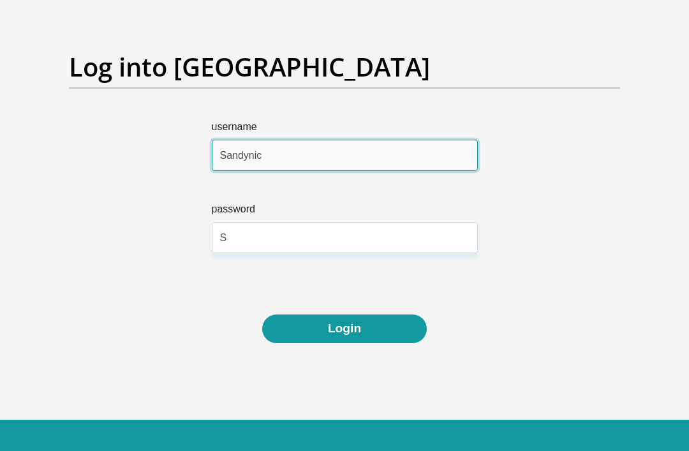
click at [311, 159] on input "Sandynic" at bounding box center [345, 155] width 266 height 31
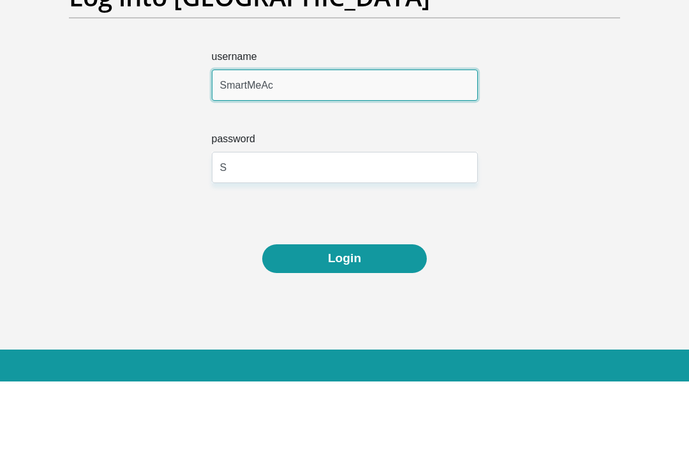
type input "SmartMeAc"
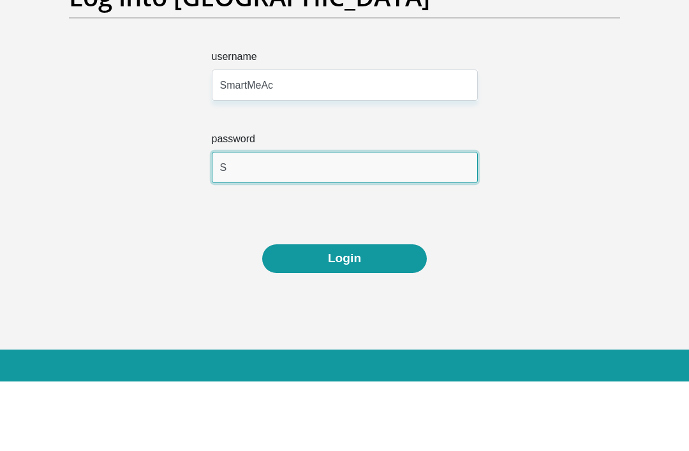
click at [317, 222] on input "S" at bounding box center [345, 237] width 266 height 31
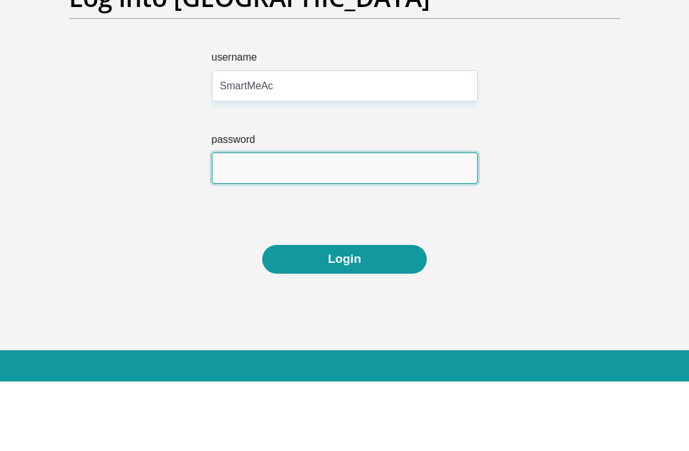
type input "s"
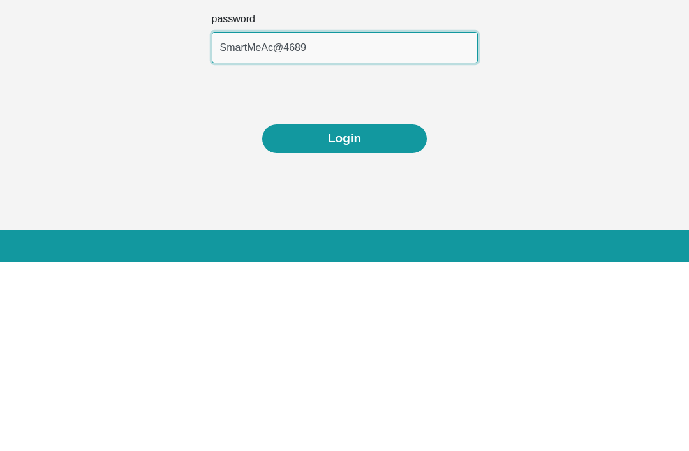
type input "SmartMeAc@4689"
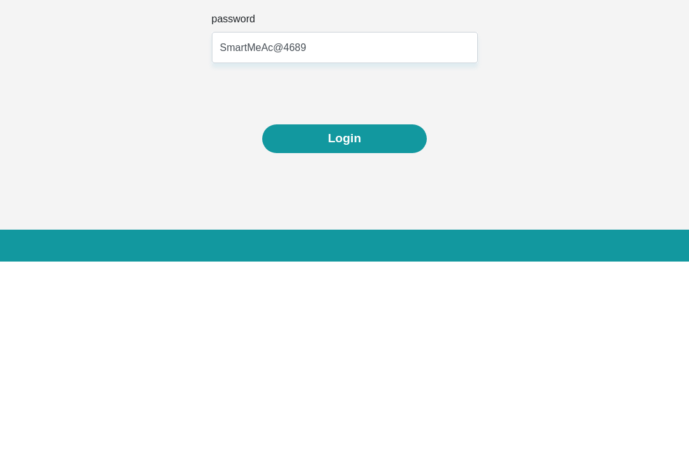
click at [374, 314] on button "Login" at bounding box center [344, 328] width 165 height 29
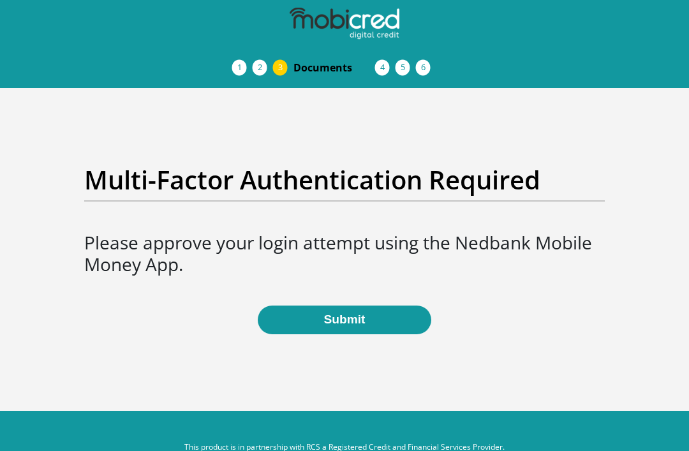
scroll to position [41, 0]
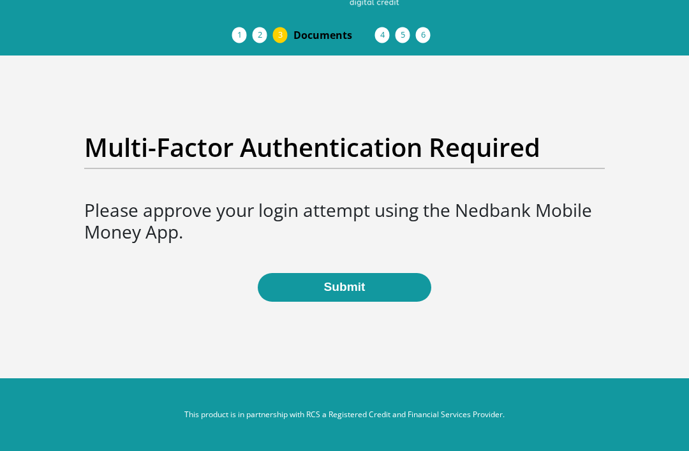
click at [367, 290] on button "Submit" at bounding box center [344, 287] width 173 height 29
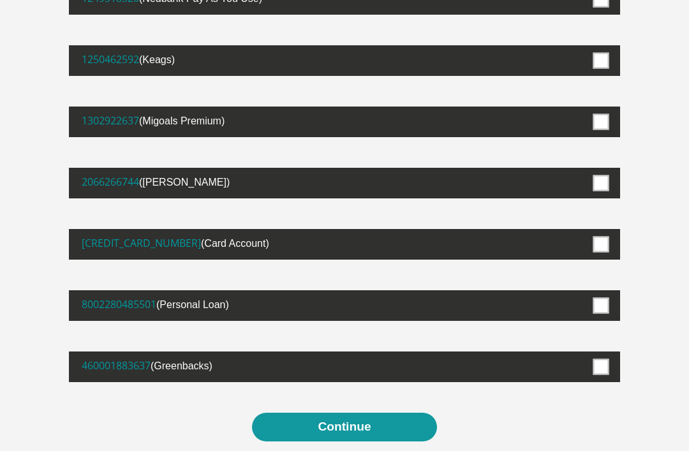
scroll to position [248, 0]
click at [610, 122] on label at bounding box center [344, 121] width 551 height 31
click at [580, 110] on input "checkbox" at bounding box center [580, 110] width 0 height 0
click at [363, 432] on button "Continue" at bounding box center [344, 427] width 184 height 29
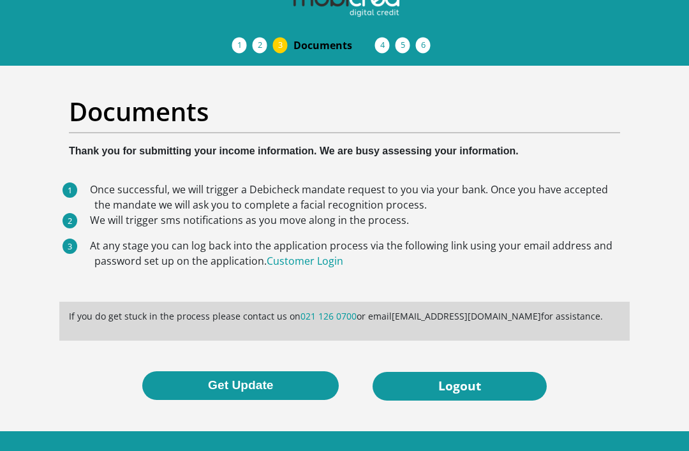
scroll to position [35, 0]
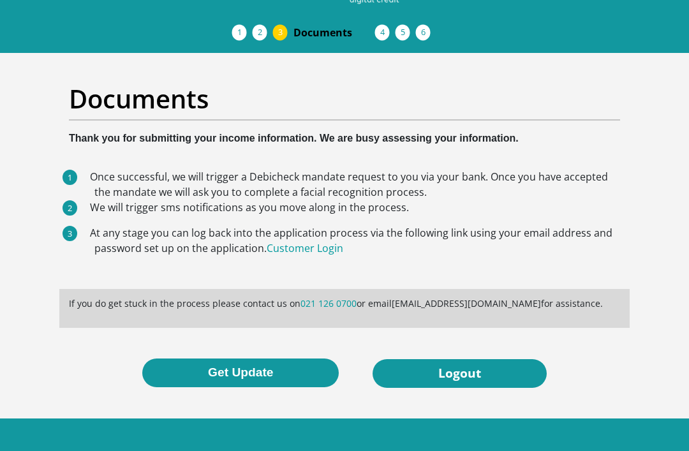
click at [264, 377] on button "Get Update" at bounding box center [240, 372] width 196 height 29
